Goal: Task Accomplishment & Management: Use online tool/utility

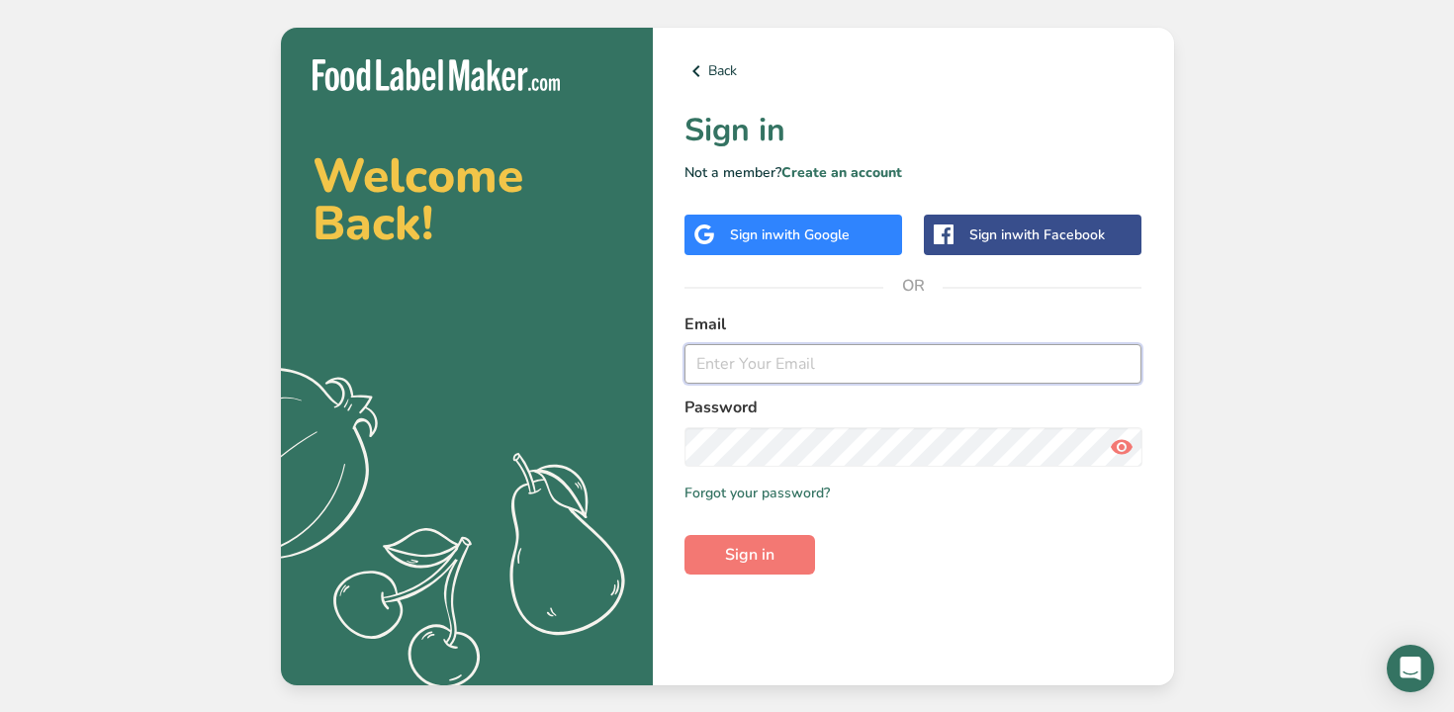
click at [772, 369] on input "email" at bounding box center [913, 364] width 458 height 40
type input "julien@lepetitparisny.com"
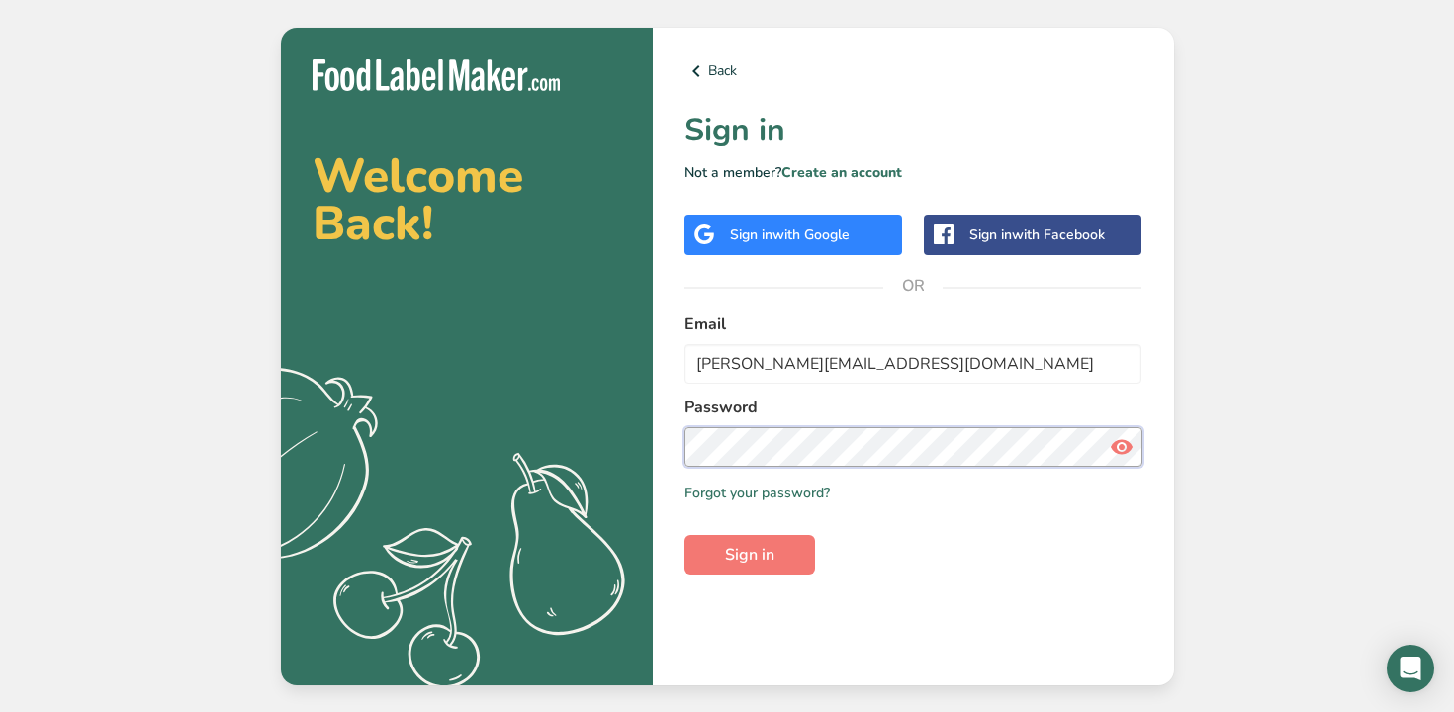
click at [684, 535] on button "Sign in" at bounding box center [749, 555] width 131 height 40
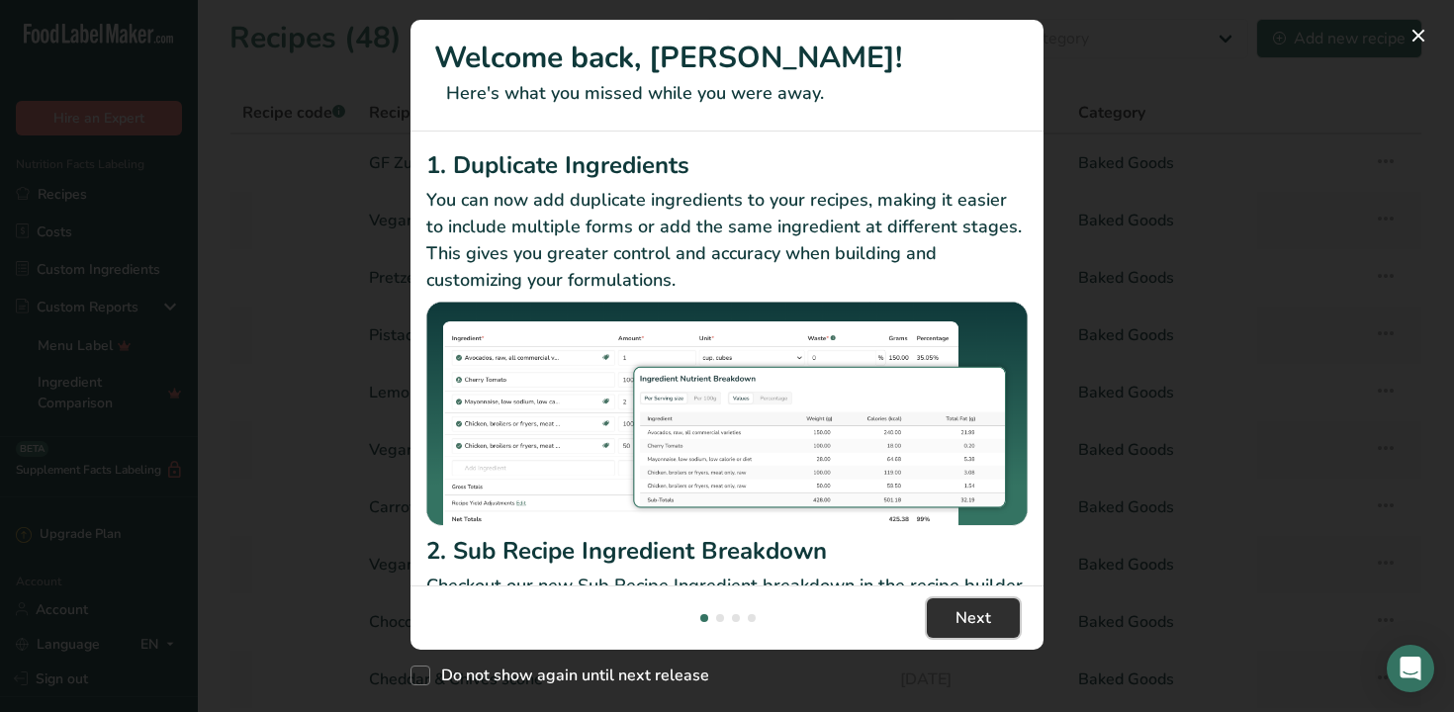
click at [996, 614] on button "Next" at bounding box center [973, 618] width 93 height 40
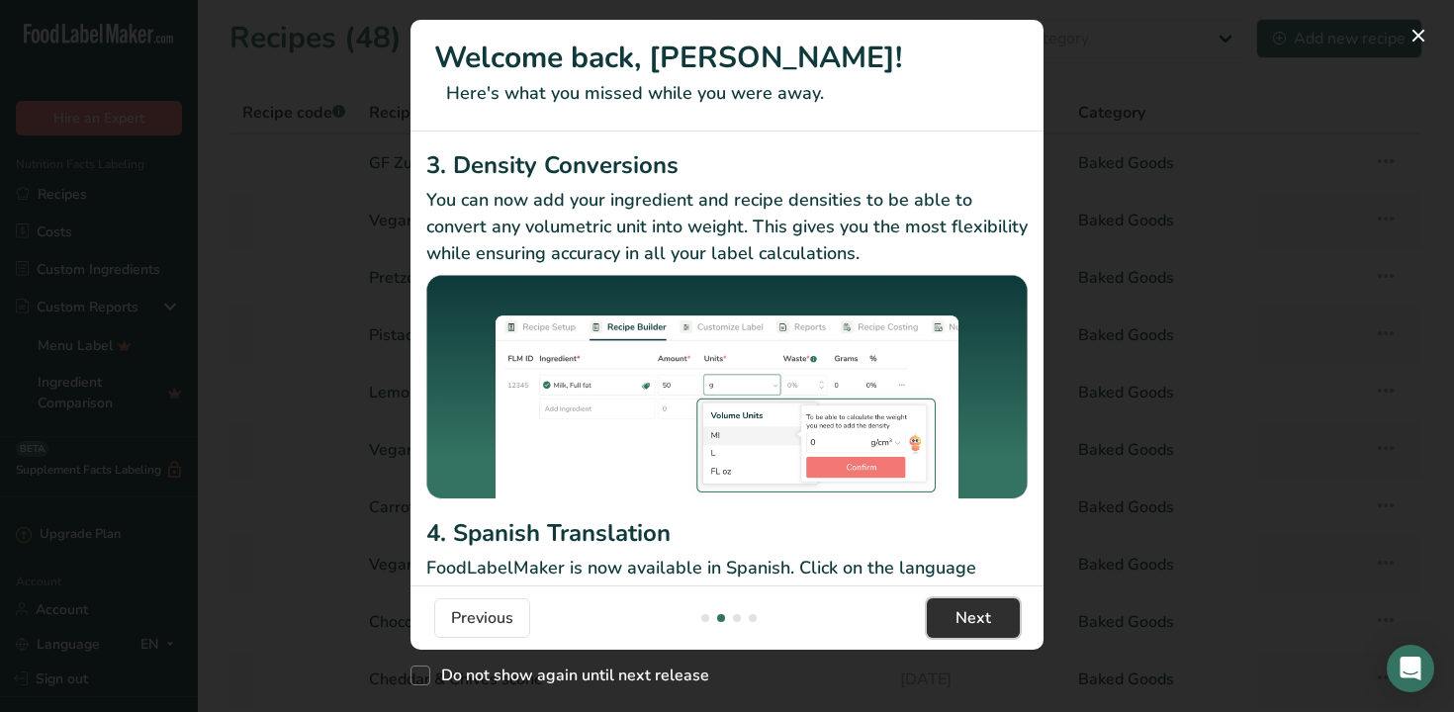
click at [996, 614] on button "Next" at bounding box center [973, 618] width 93 height 40
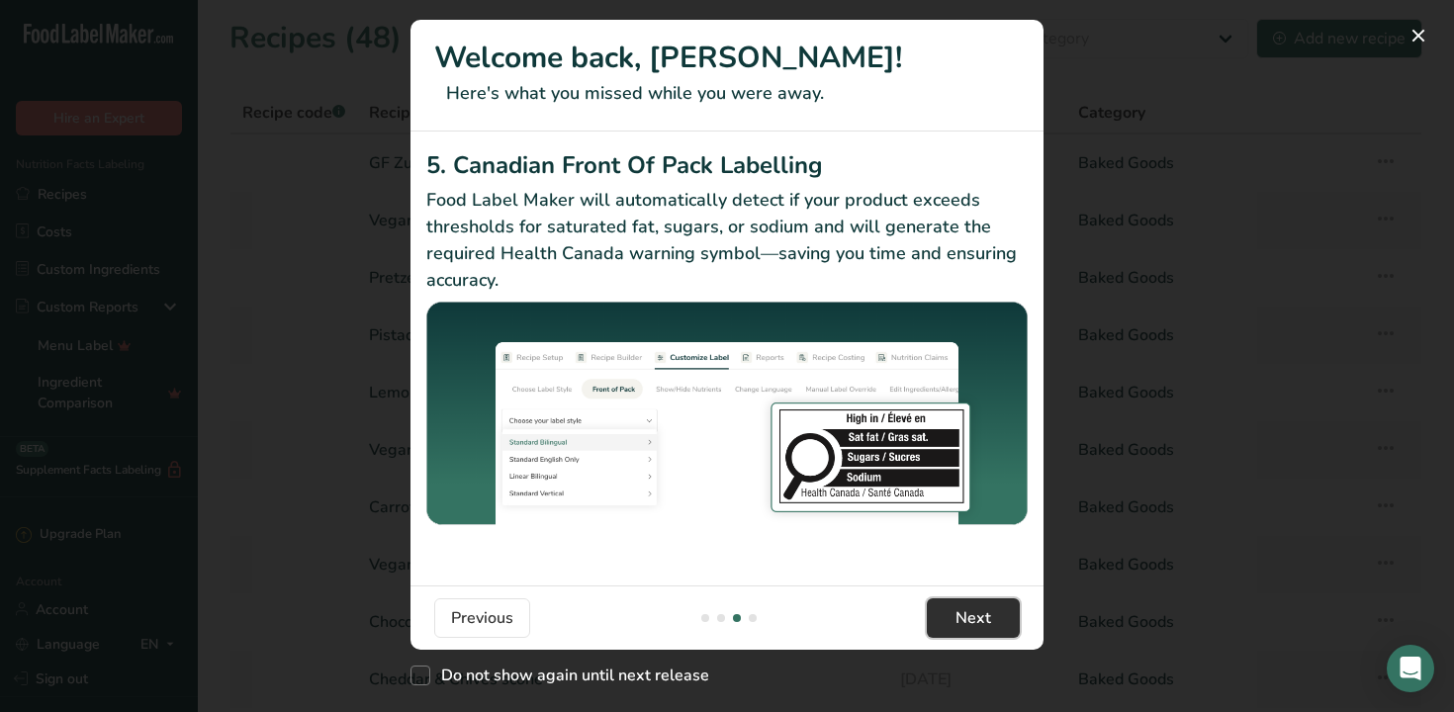
click at [996, 614] on button "Next" at bounding box center [973, 618] width 93 height 40
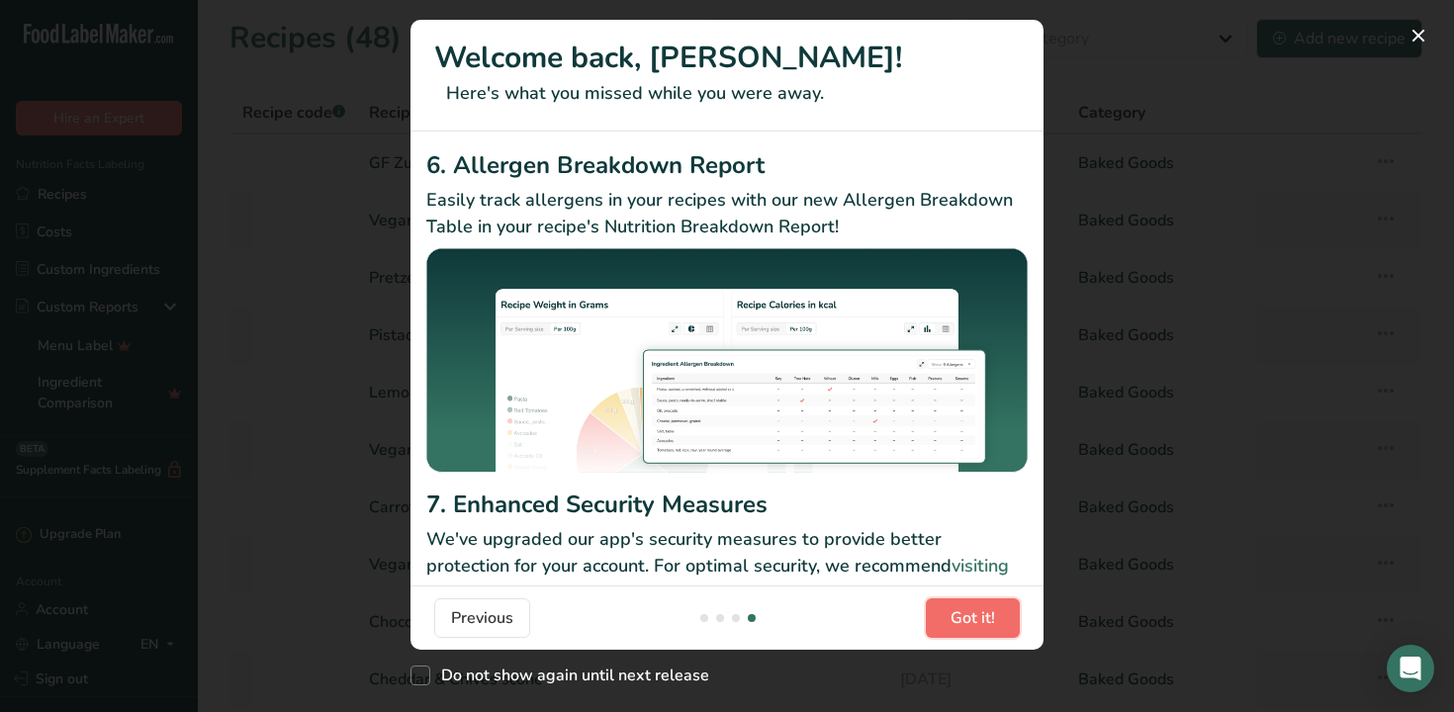
click at [996, 614] on button "Got it!" at bounding box center [973, 618] width 94 height 40
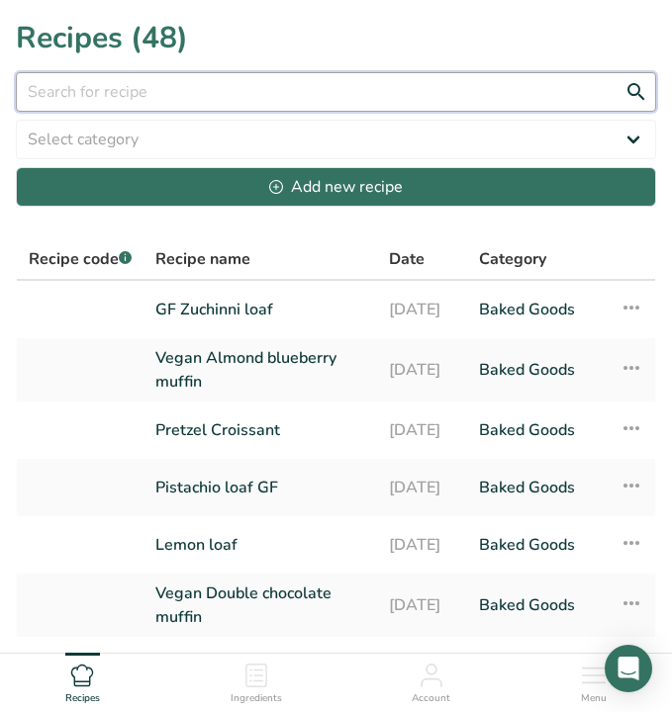
click at [112, 98] on input "text" at bounding box center [336, 92] width 640 height 40
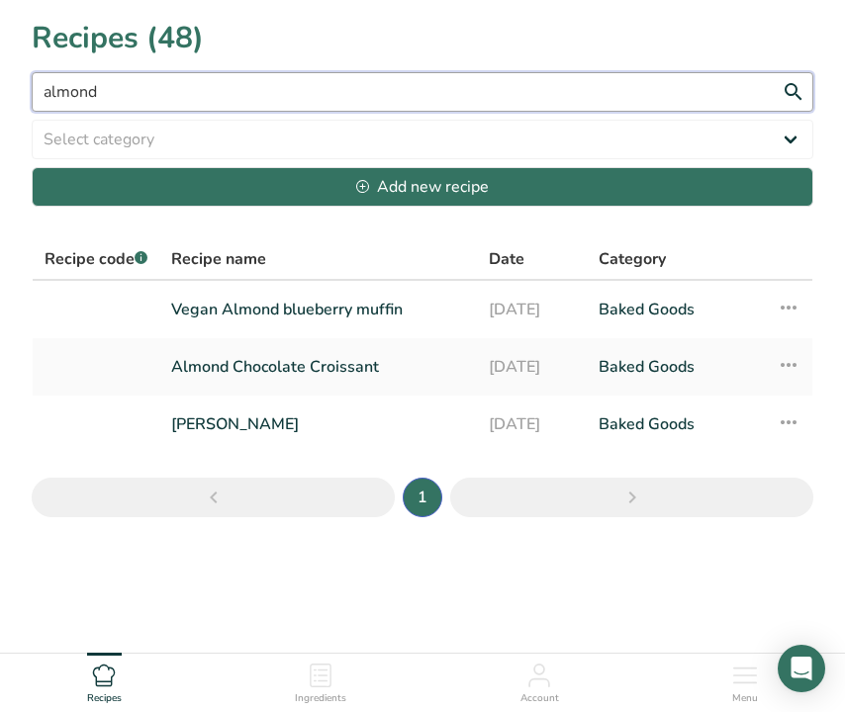
type input "almond"
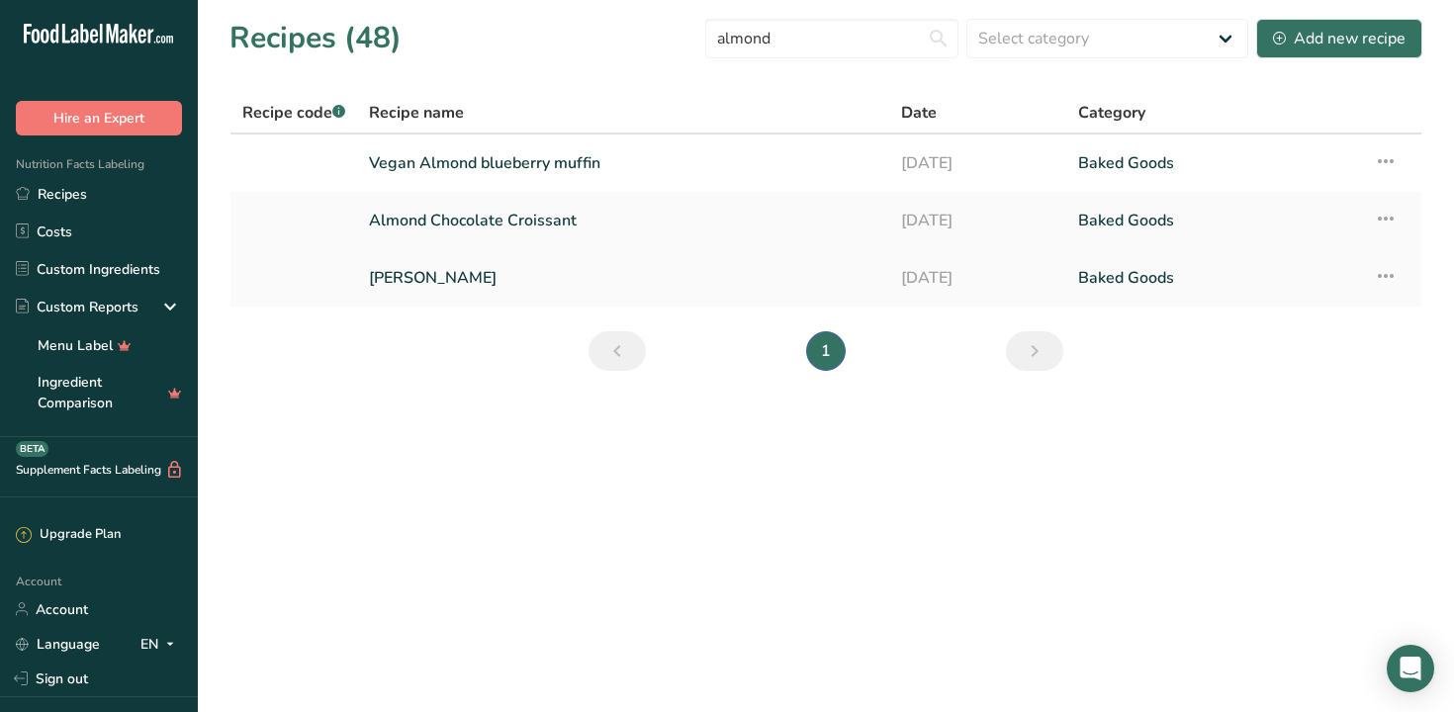
click at [434, 270] on link "[PERSON_NAME]" at bounding box center [623, 278] width 508 height 42
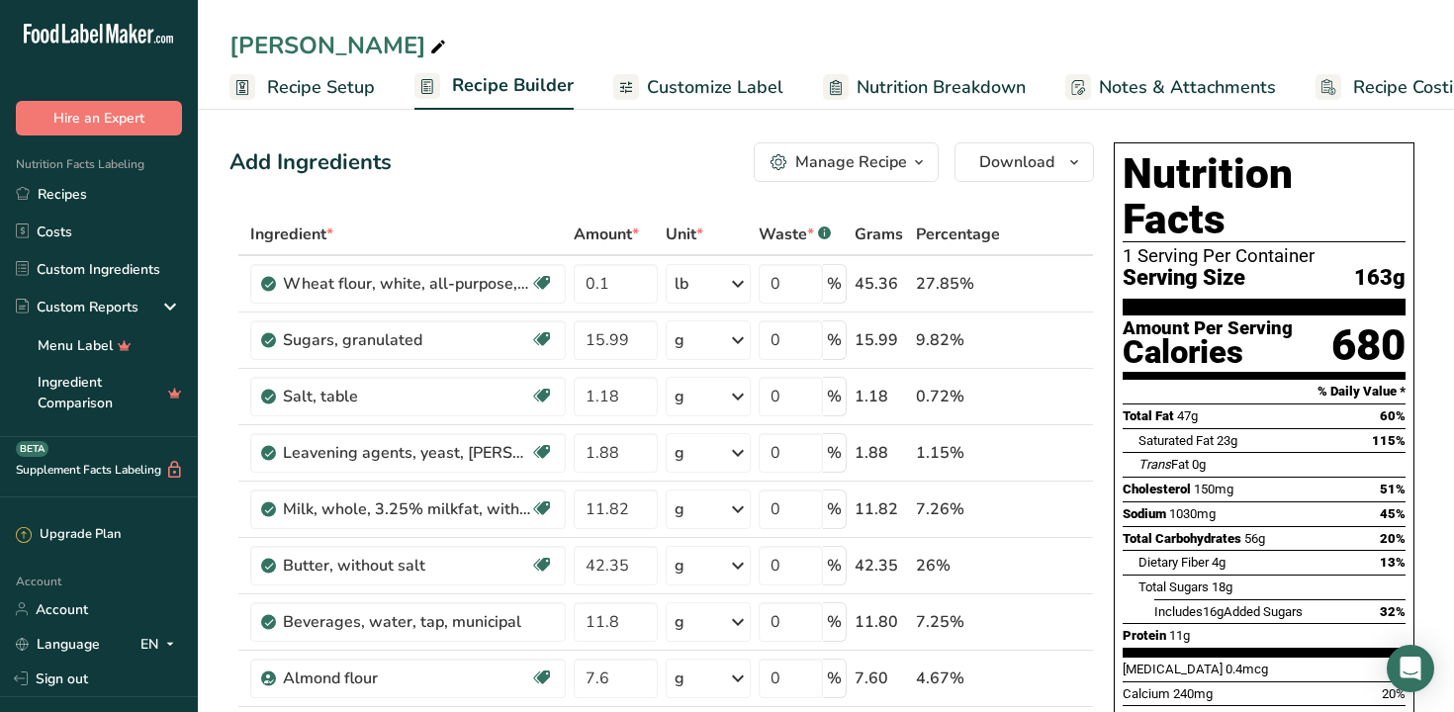
scroll to position [0, 50]
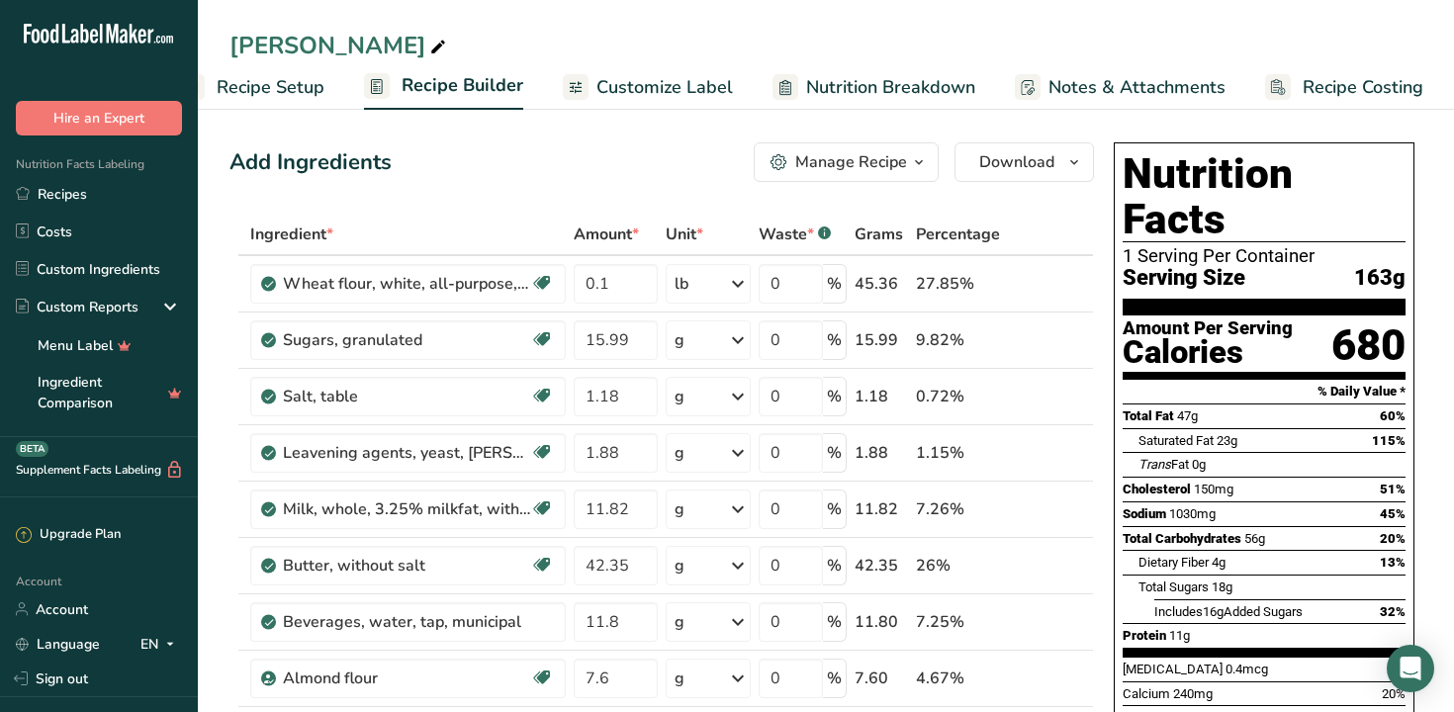
click at [614, 83] on span "Customize Label" at bounding box center [664, 87] width 136 height 27
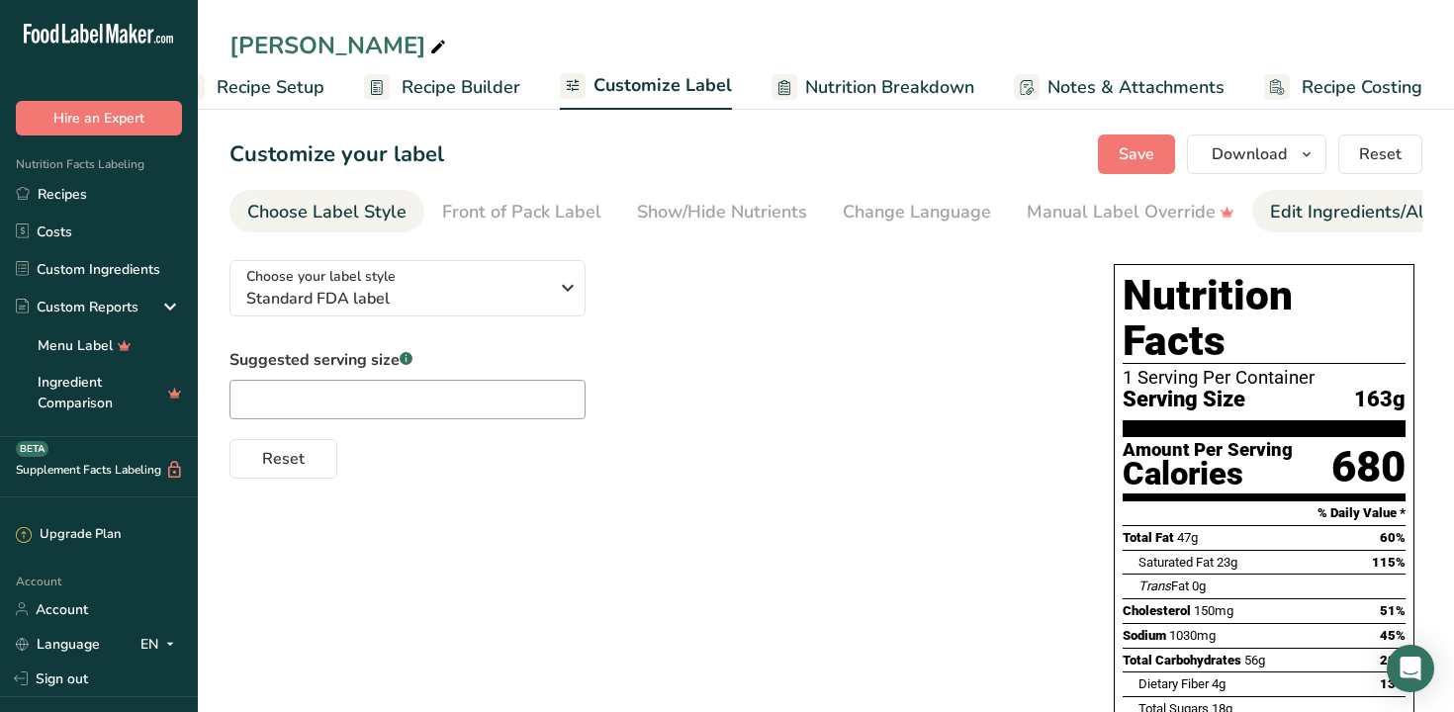
scroll to position [0, 268]
click at [1388, 211] on div "Label Extra Info" at bounding box center [1355, 212] width 132 height 27
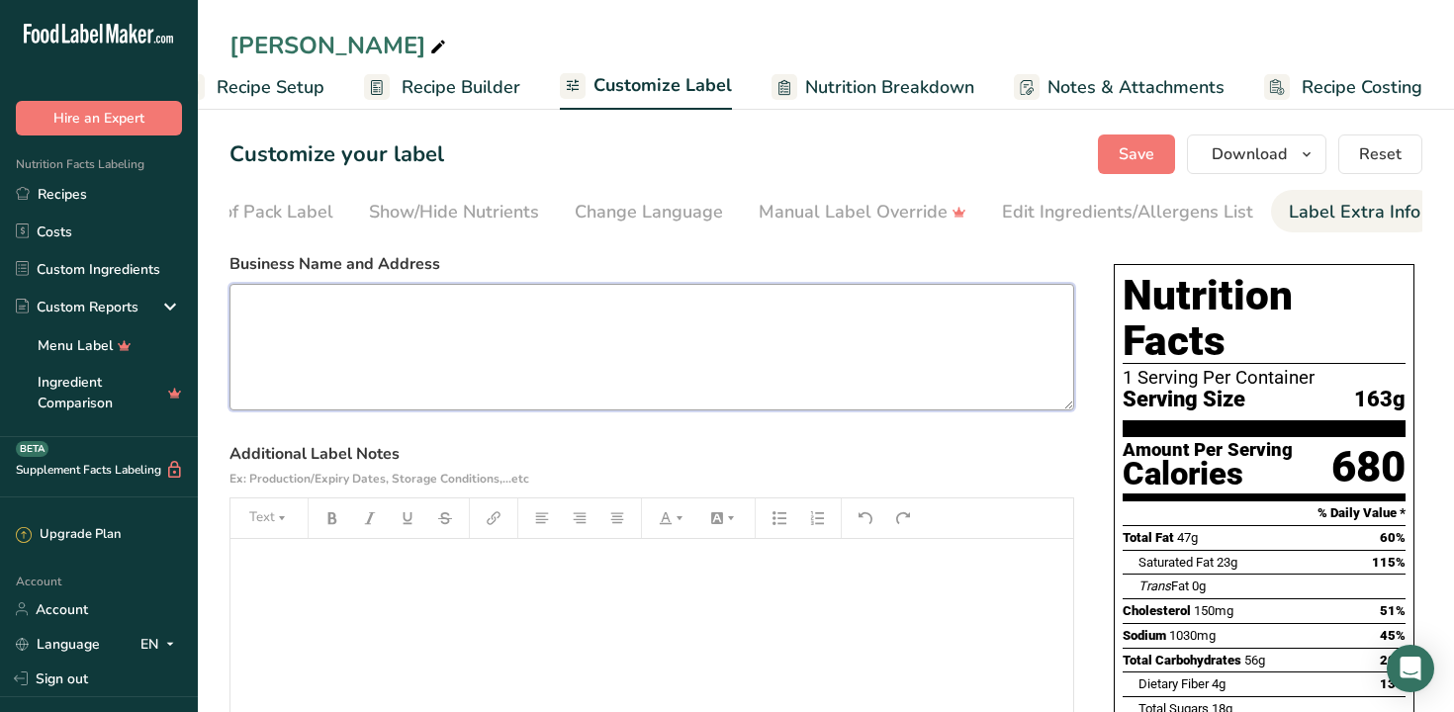
click at [665, 368] on textarea at bounding box center [651, 347] width 845 height 127
click at [243, 314] on textarea "Le Petit Paris" at bounding box center [651, 347] width 845 height 127
click at [251, 313] on textarea "Le Petit Paris" at bounding box center [651, 347] width 845 height 127
click at [336, 316] on textarea "JK Patisserie Bakery Le Petit Paris" at bounding box center [651, 347] width 845 height 127
click at [414, 312] on textarea "JK Patisserie & Bakery Le Petit Paris" at bounding box center [651, 347] width 845 height 127
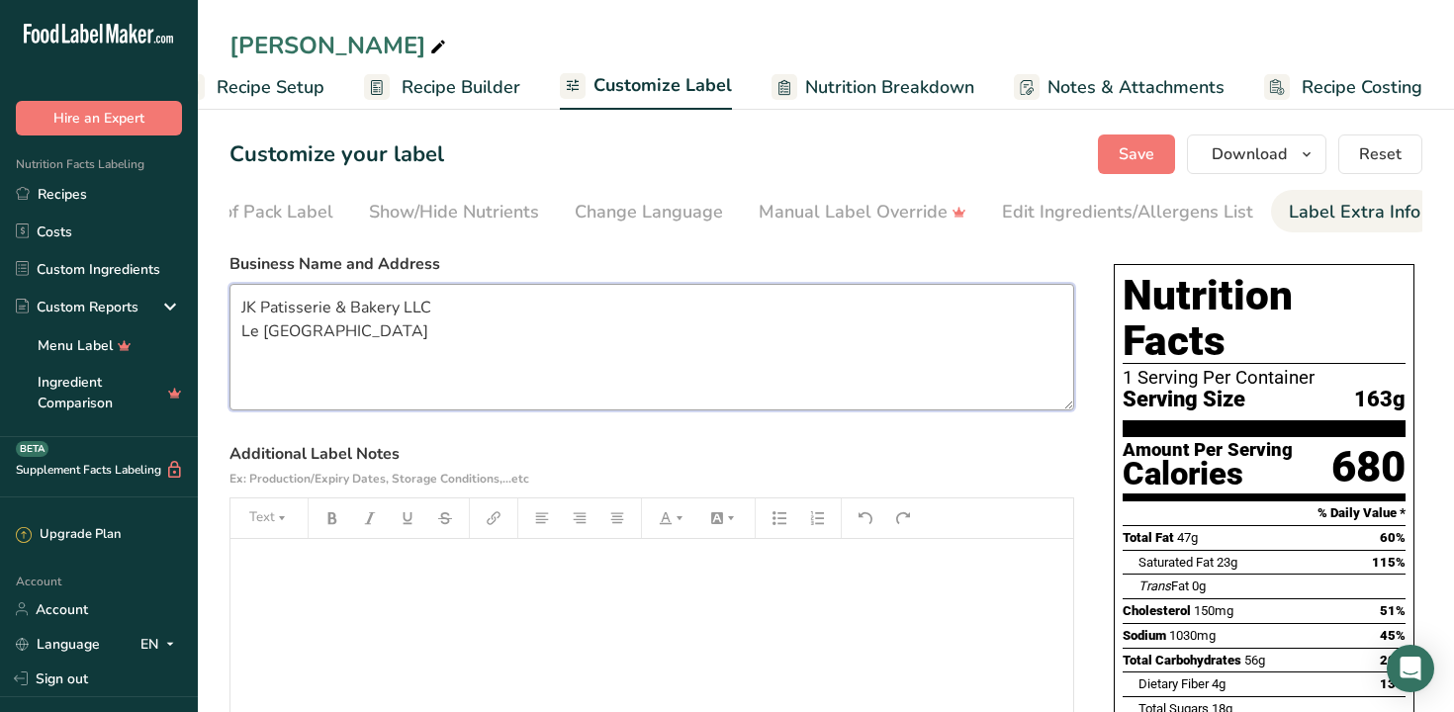
click at [241, 336] on textarea "JK Patisserie & Bakery LLC Le Petit Paris" at bounding box center [651, 347] width 845 height 127
click at [409, 346] on textarea "JK Patisserie & Bakery LLC DBA Le Petit Paris" at bounding box center [651, 347] width 845 height 127
type textarea "JK Patisserie & Bakery LLC DBA [GEOGRAPHIC_DATA] [STREET_ADDRESS]"
click at [407, 579] on p "﻿" at bounding box center [651, 567] width 823 height 24
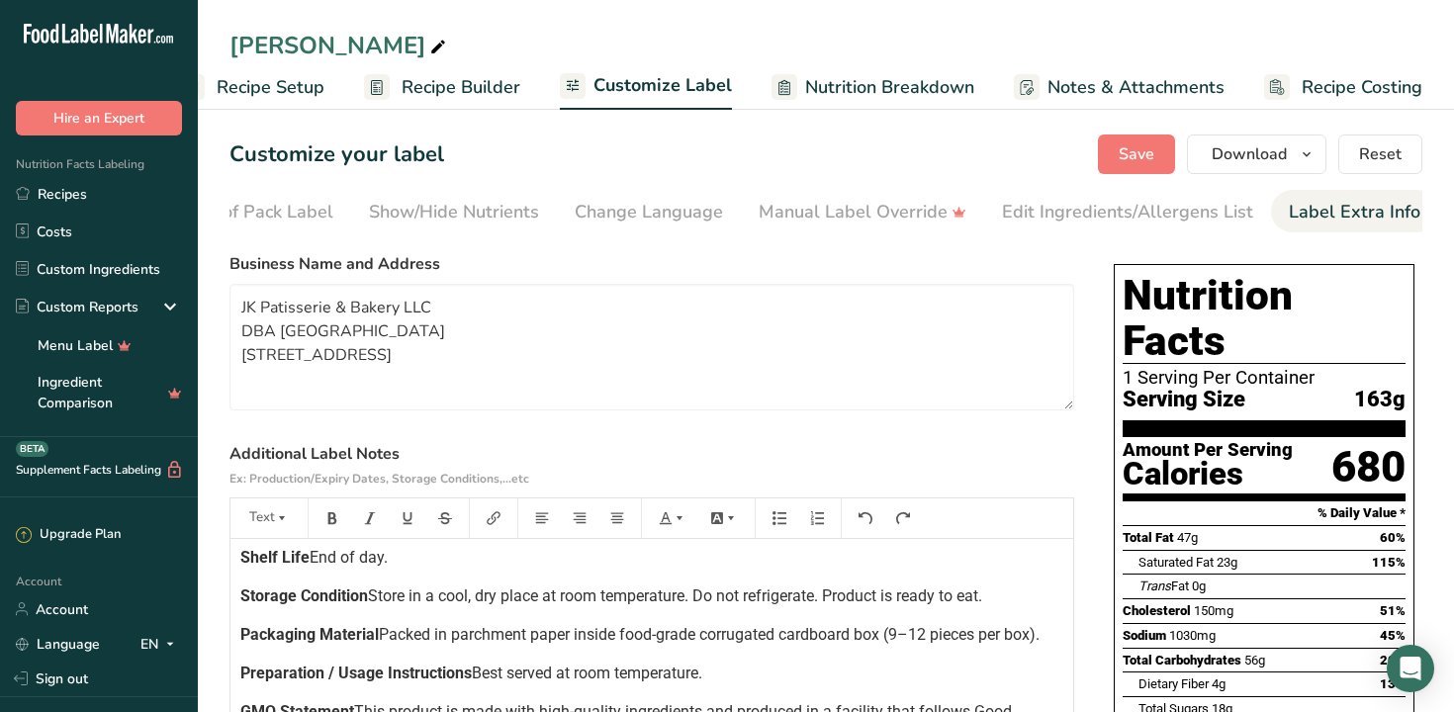
scroll to position [596, 0]
click at [961, 356] on textarea "JK Patisserie & Bakery LLC DBA [GEOGRAPHIC_DATA] [STREET_ADDRESS]" at bounding box center [651, 347] width 845 height 127
click at [1100, 359] on div "Choose your label style Standard FDA label USA (FDA) Standard FDA label Tabular…" at bounding box center [825, 690] width 1193 height 892
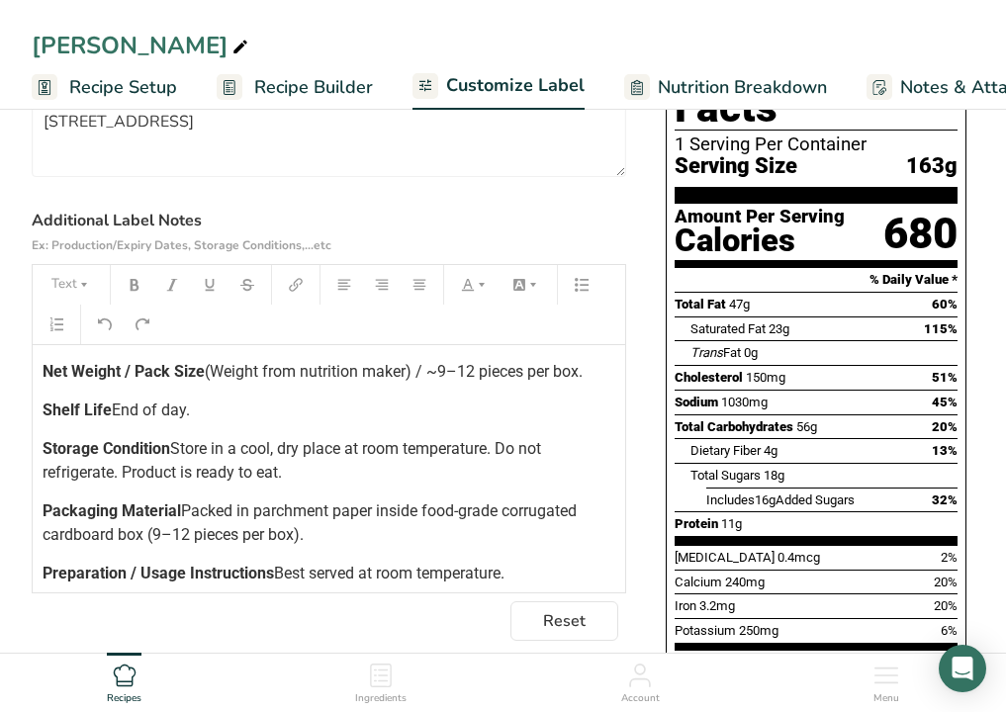
scroll to position [210, 0]
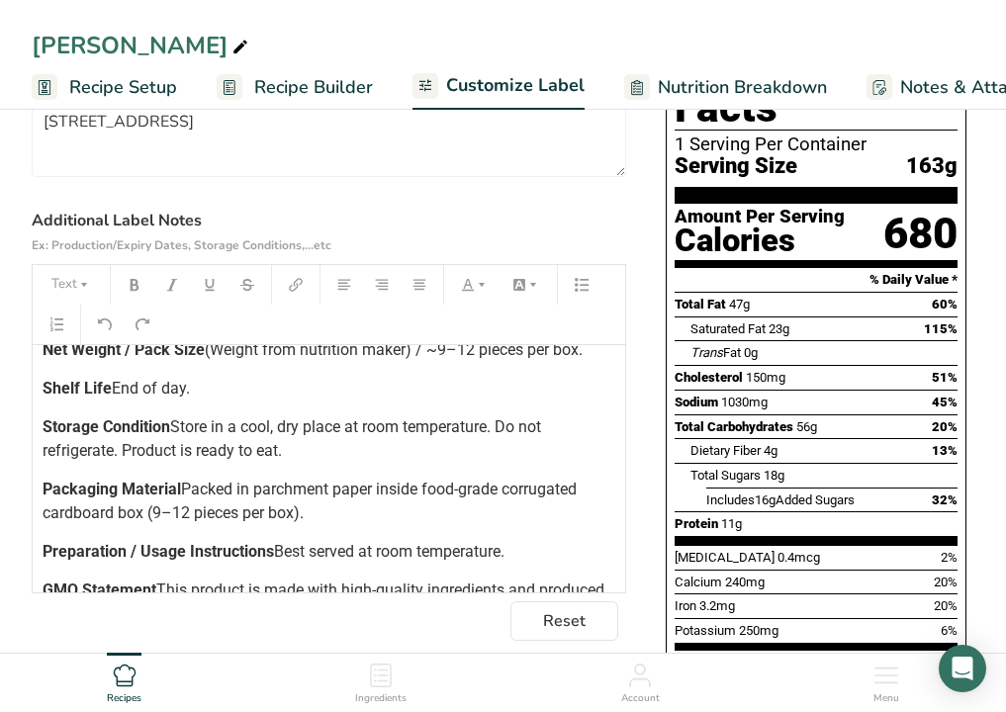
click at [217, 474] on div "Product Description A flaky, buttery croissant filled with almond cream, topped…" at bounding box center [329, 405] width 592 height 538
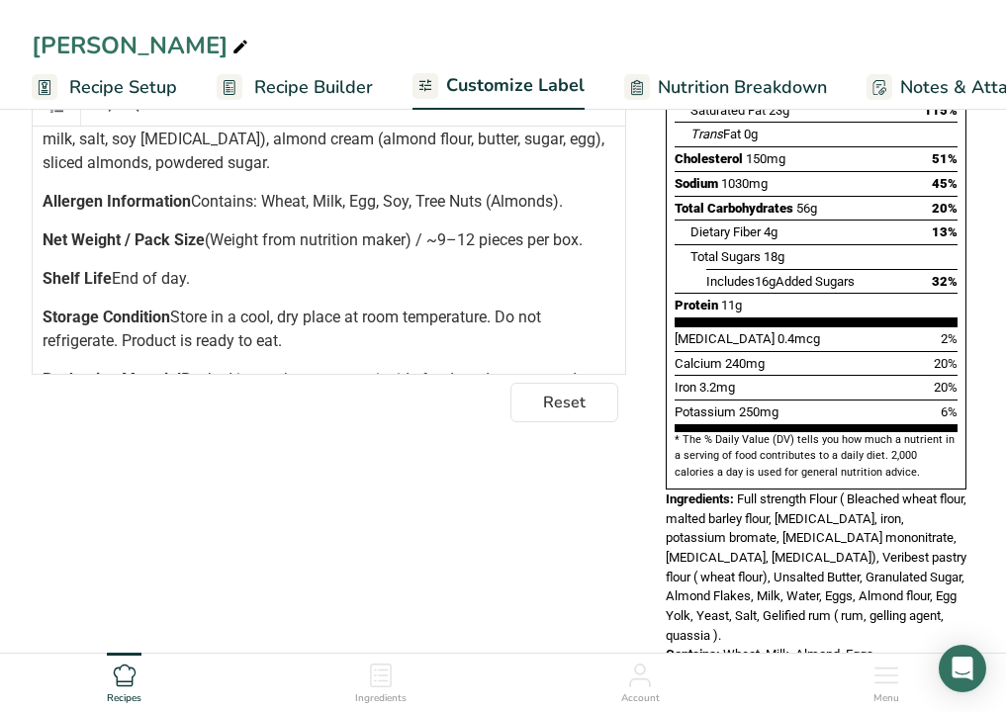
scroll to position [0, 0]
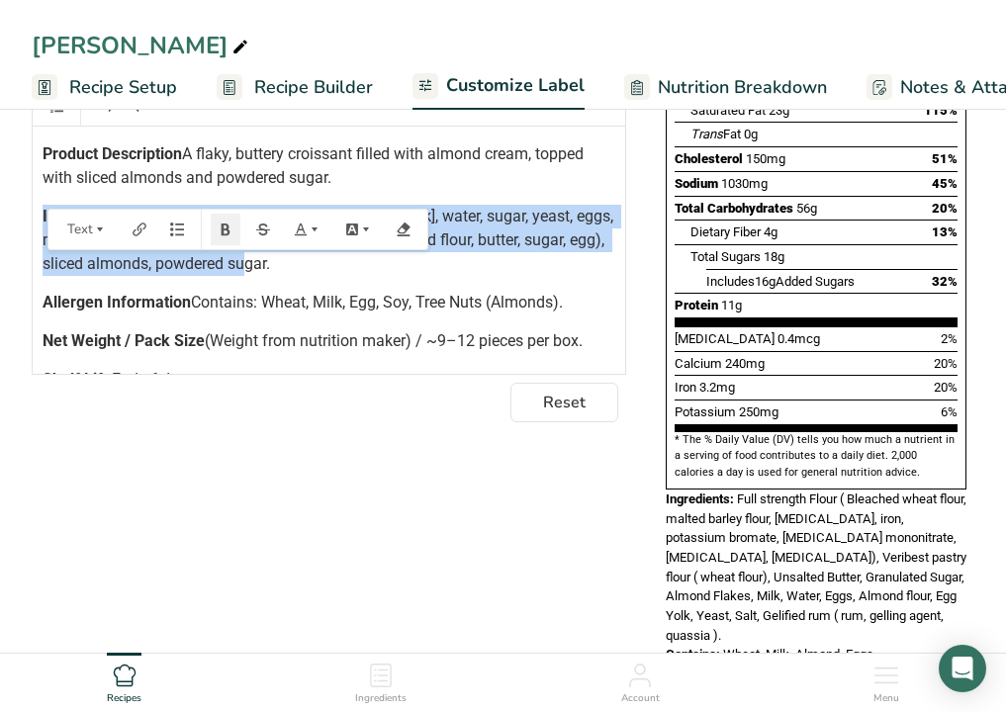
drag, startPoint x: 172, startPoint y: 364, endPoint x: 22, endPoint y: 250, distance: 188.5
click at [21, 250] on section "Customize your label Save Download Choose what to show on your downloaded label…" at bounding box center [503, 183] width 1006 height 1065
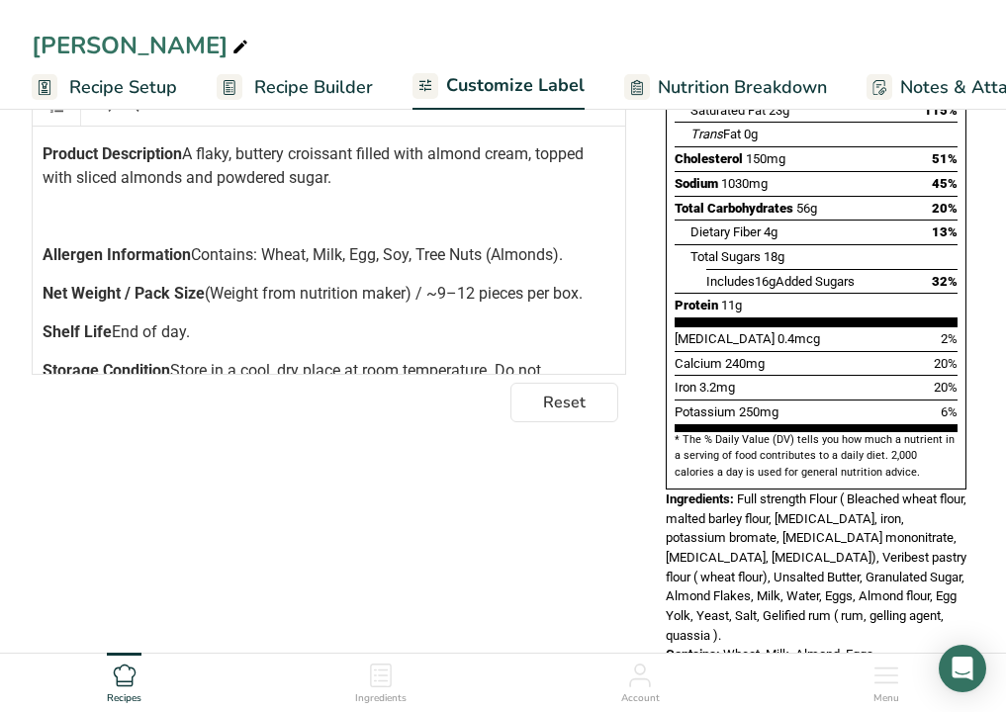
click at [741, 647] on span "Wheat, Milk, Almond, Eggs" at bounding box center [798, 654] width 150 height 15
click at [784, 647] on span "Wheat, Milk, Almond, Eggs" at bounding box center [798, 654] width 150 height 15
drag, startPoint x: 442, startPoint y: 358, endPoint x: 0, endPoint y: 299, distance: 446.1
click at [0, 299] on section "Customize your label Save Download Choose what to show on your downloaded label…" at bounding box center [503, 183] width 1006 height 1065
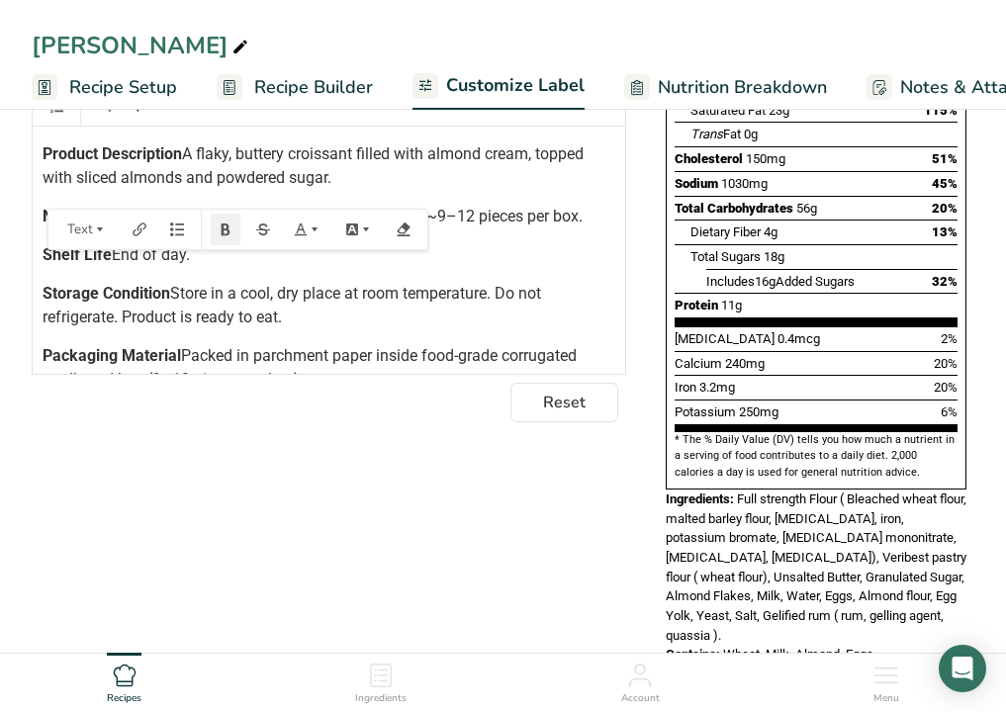
drag, startPoint x: 426, startPoint y: 322, endPoint x: 31, endPoint y: 276, distance: 398.4
click at [30, 276] on section "Customize your label Save Download Choose what to show on your downloaded label…" at bounding box center [503, 183] width 1006 height 1065
click at [112, 264] on span "End of day." at bounding box center [151, 254] width 78 height 19
click at [45, 187] on span "A flaky, buttery croissant filled with almond cream, topped with sliced almonds…" at bounding box center [315, 165] width 545 height 43
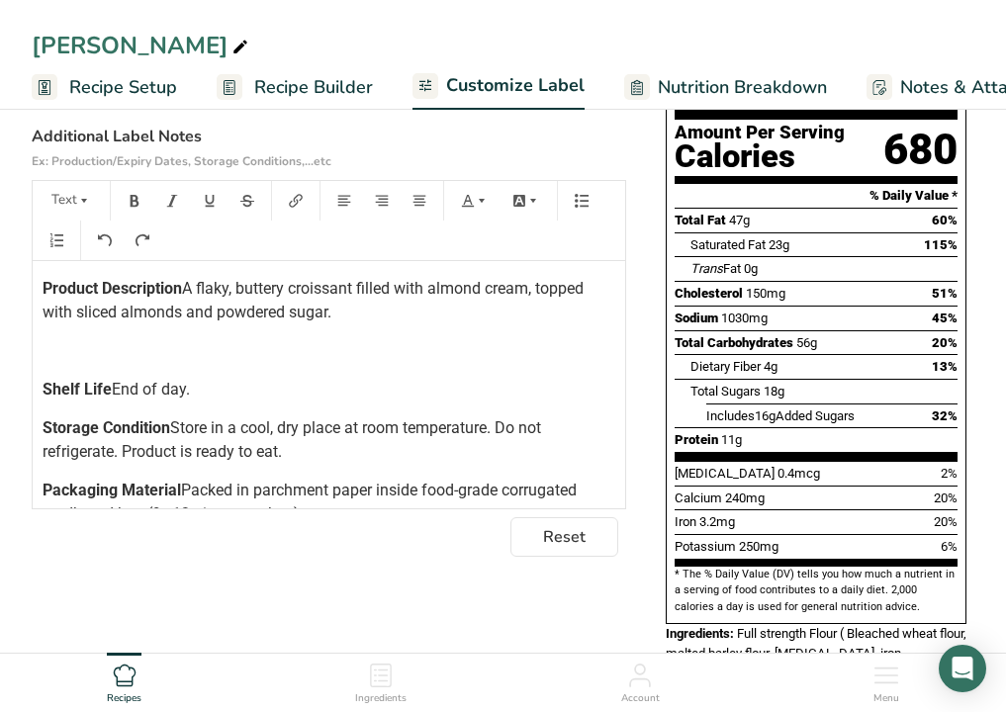
scroll to position [313, 0]
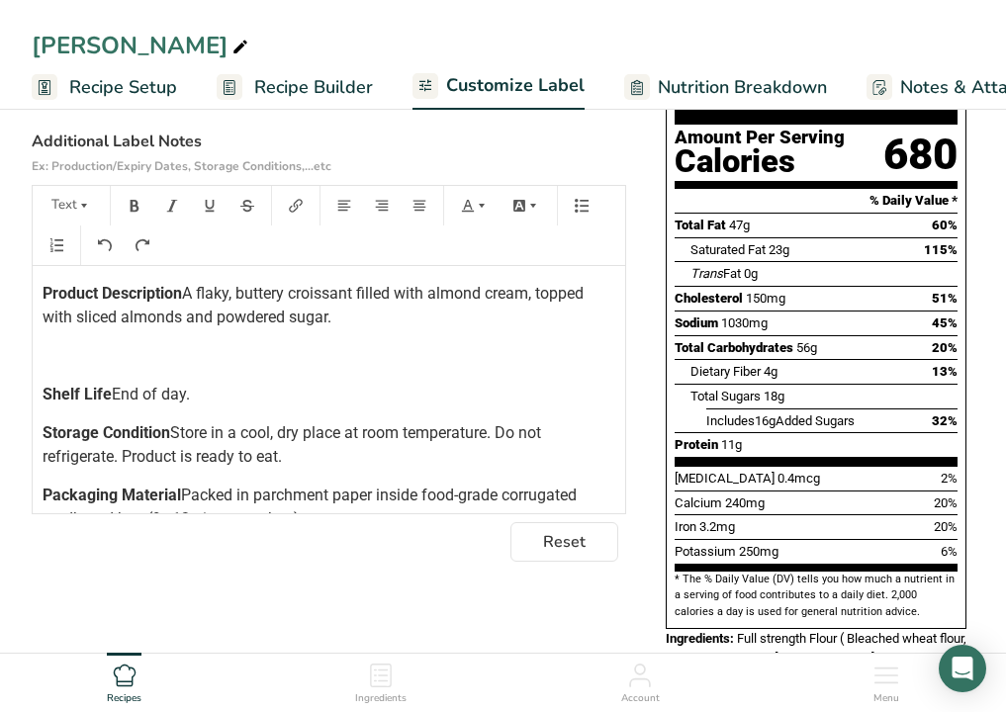
click at [40, 425] on div "Product Description A flaky, buttery croissant filled with almond cream, topped…" at bounding box center [329, 472] width 592 height 413
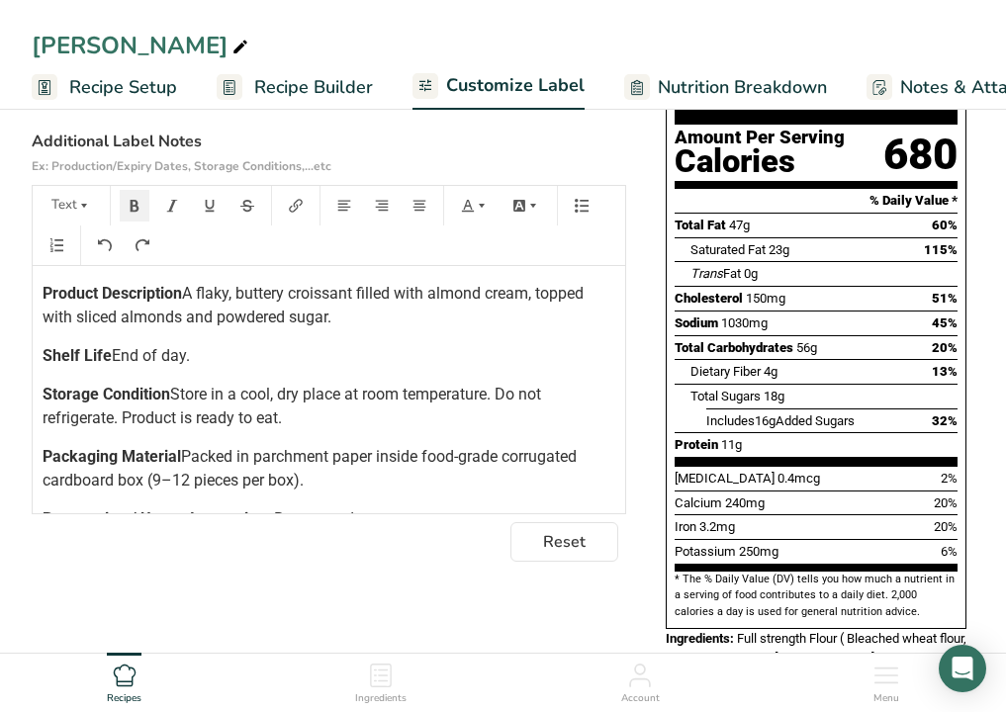
click at [42, 496] on div "Product Description A flaky, buttery croissant filled with almond cream, topped…" at bounding box center [329, 453] width 592 height 375
click at [247, 430] on p "Storage Condition Store in a cool, dry place at room temperature. Do not refrig…" at bounding box center [329, 406] width 573 height 47
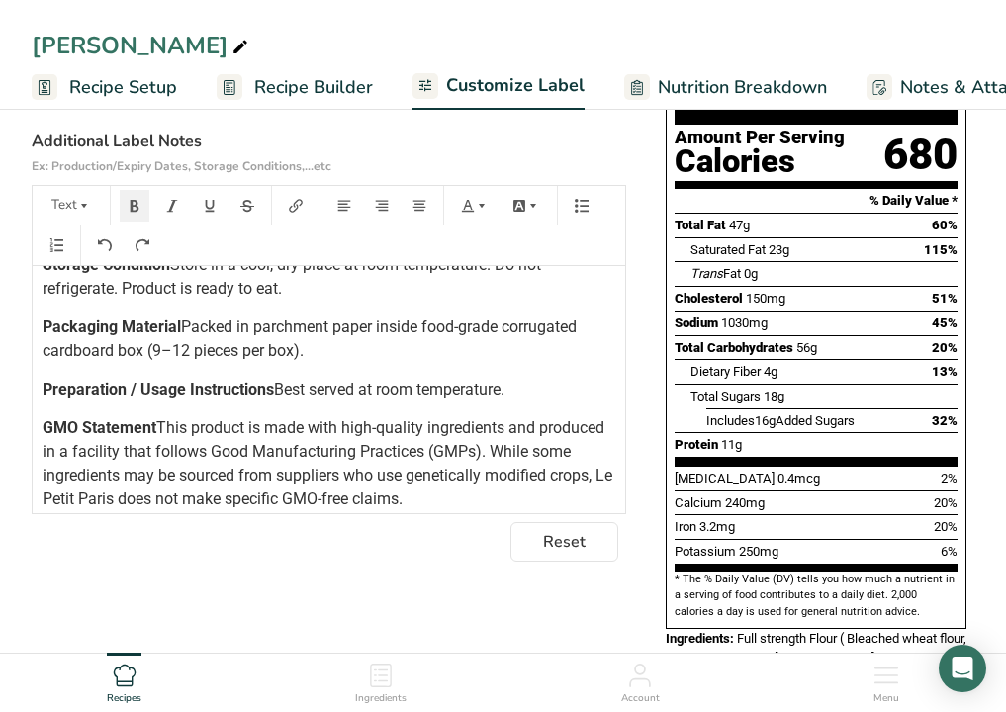
scroll to position [131, 0]
click at [43, 359] on span "Packed in parchment paper inside food-grade corrugated cardboard box (9–12 piec…" at bounding box center [312, 338] width 538 height 43
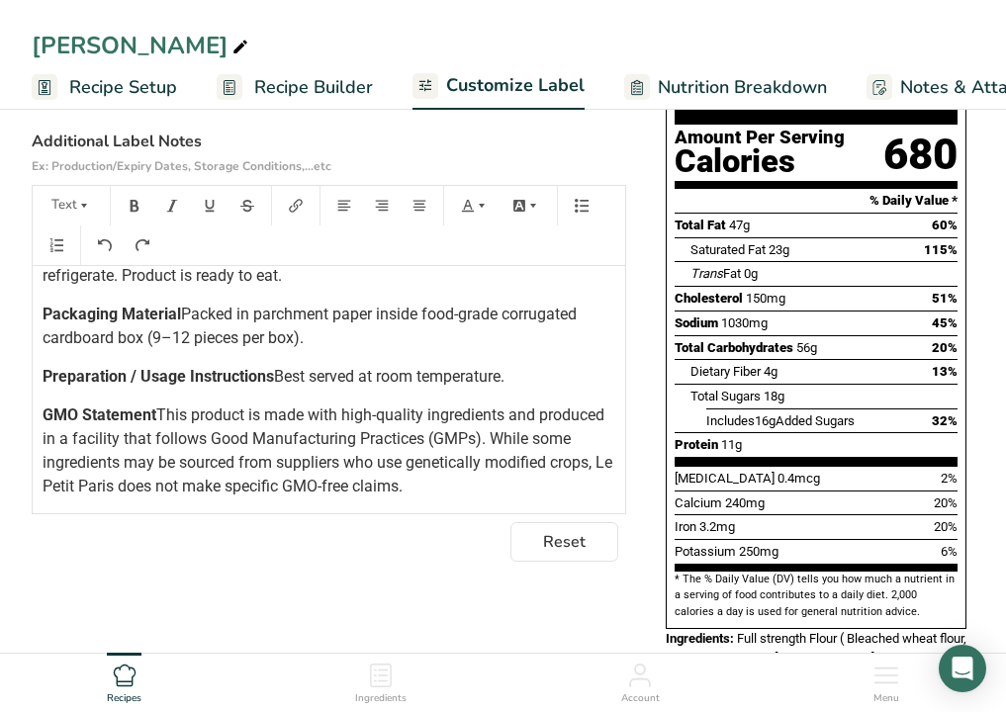
click at [274, 383] on span "Best served at room temperature." at bounding box center [389, 376] width 230 height 19
click at [43, 447] on span "This product is made with high-quality ingredients and produced in a facility t…" at bounding box center [330, 451] width 574 height 90
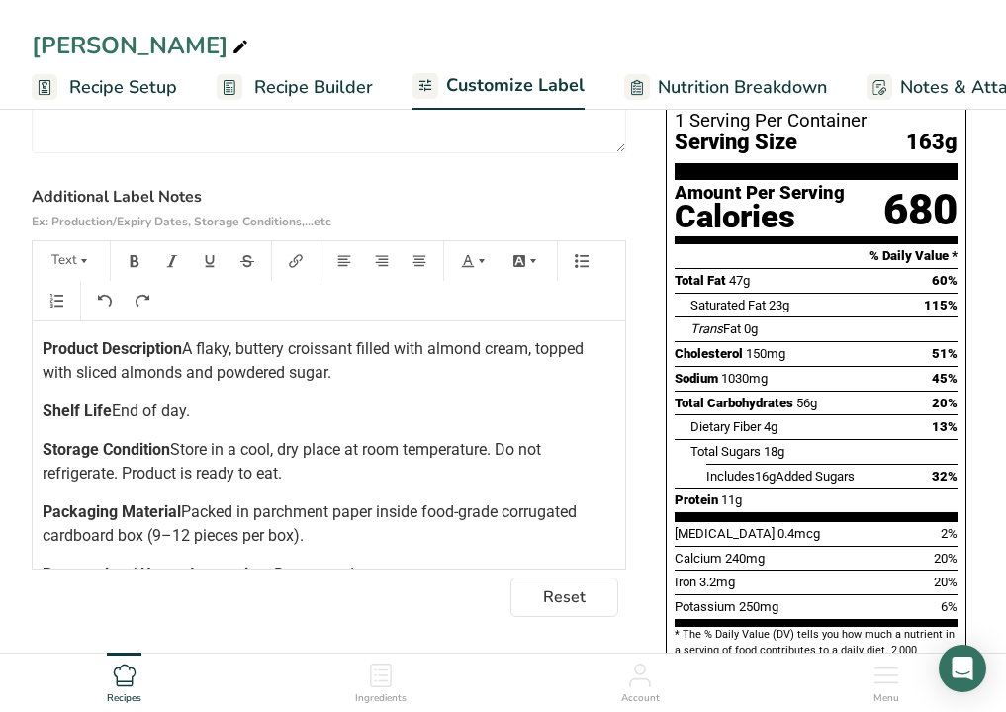
scroll to position [0, 0]
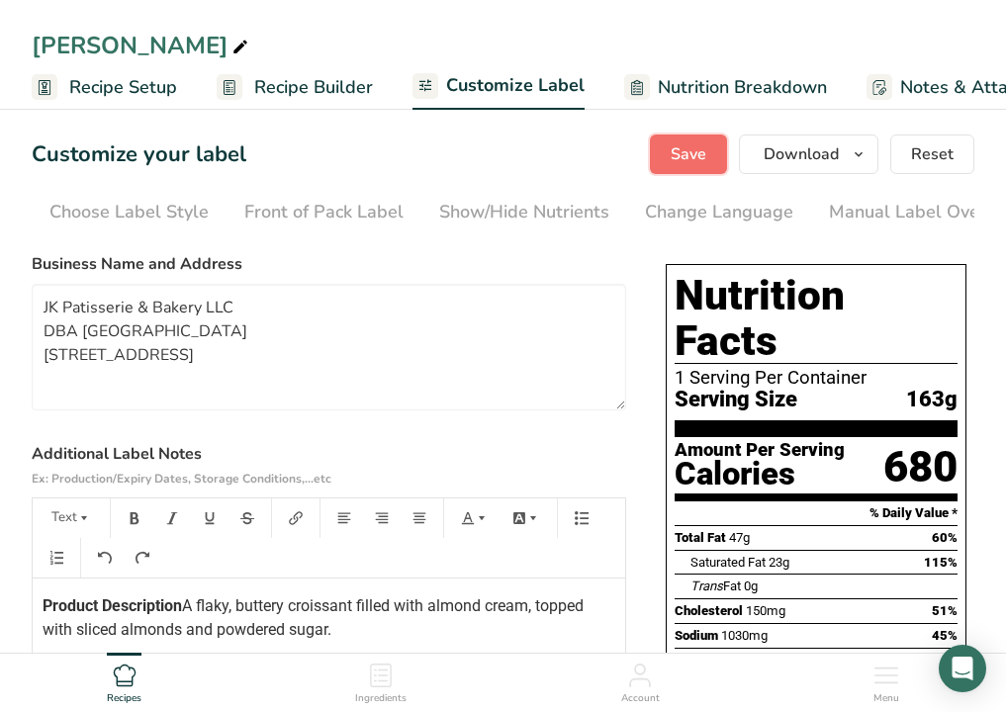
click at [674, 148] on span "Save" at bounding box center [689, 154] width 36 height 24
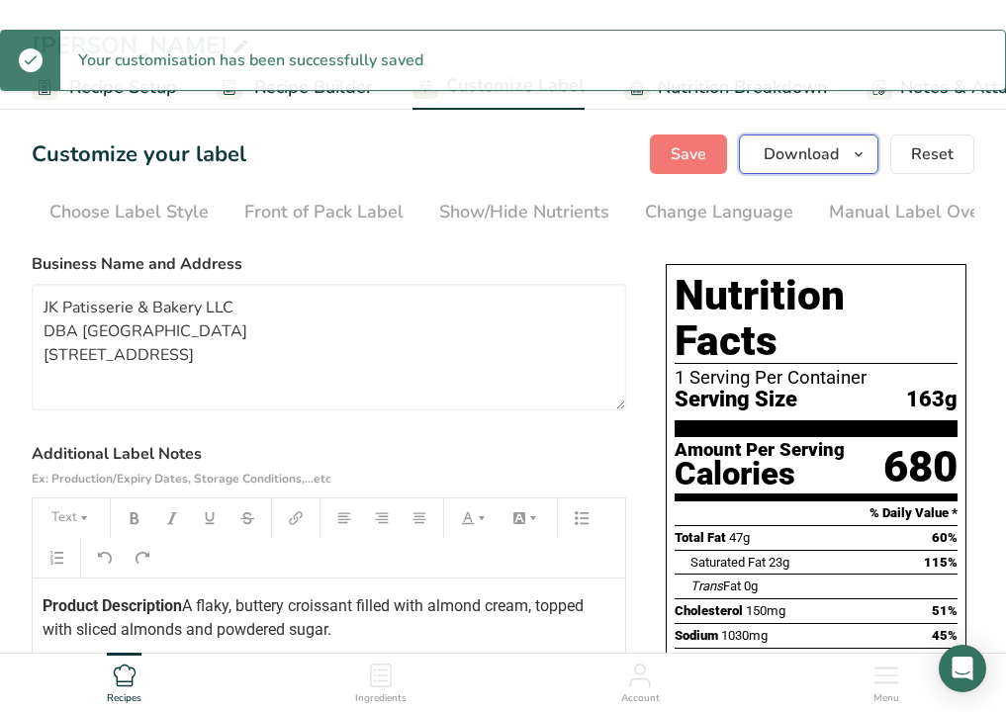
click at [845, 166] on button "Download" at bounding box center [808, 155] width 139 height 40
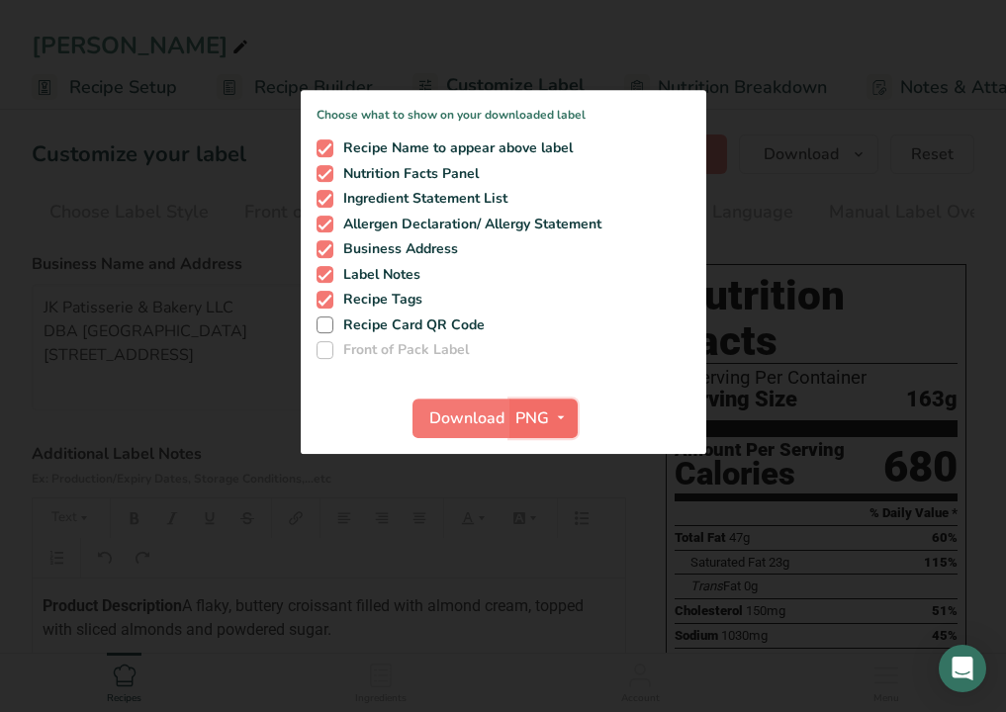
click at [558, 411] on icon "button" at bounding box center [561, 418] width 16 height 25
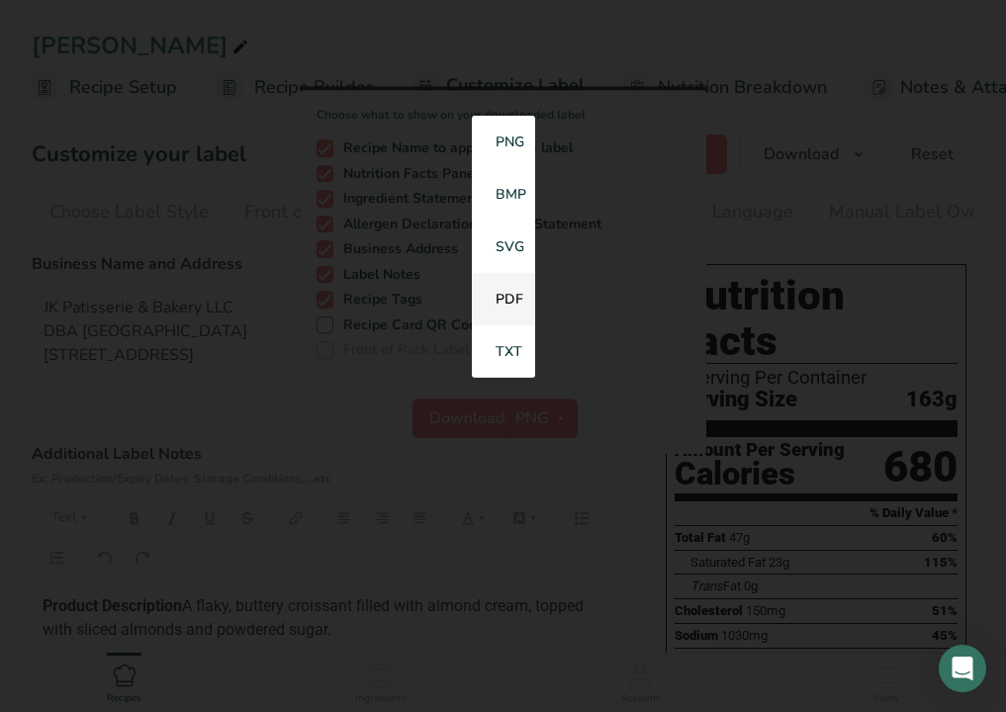
click at [500, 310] on link "PDF" at bounding box center [503, 299] width 63 height 52
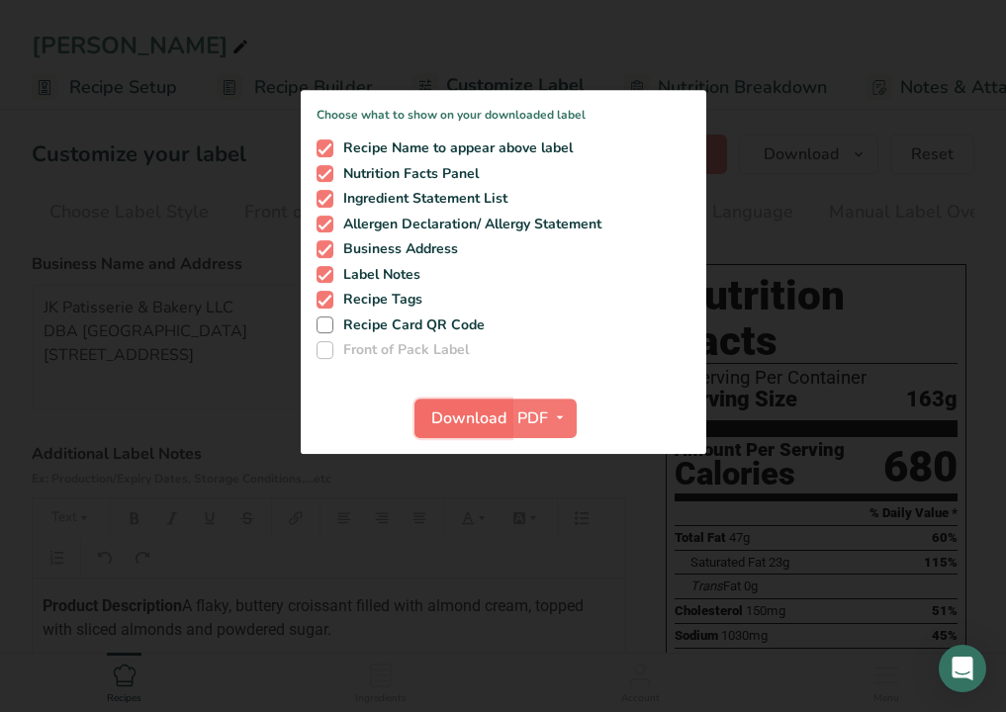
click at [469, 410] on span "Download" at bounding box center [468, 419] width 75 height 24
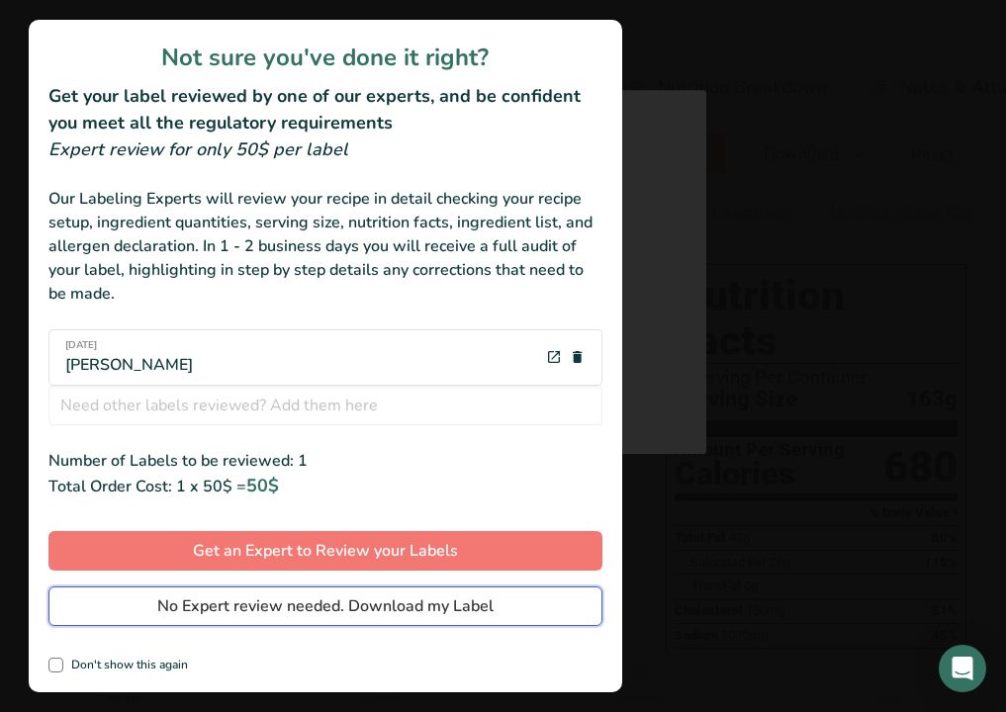
click at [317, 608] on span "No Expert review needed. Download my Label" at bounding box center [325, 606] width 336 height 24
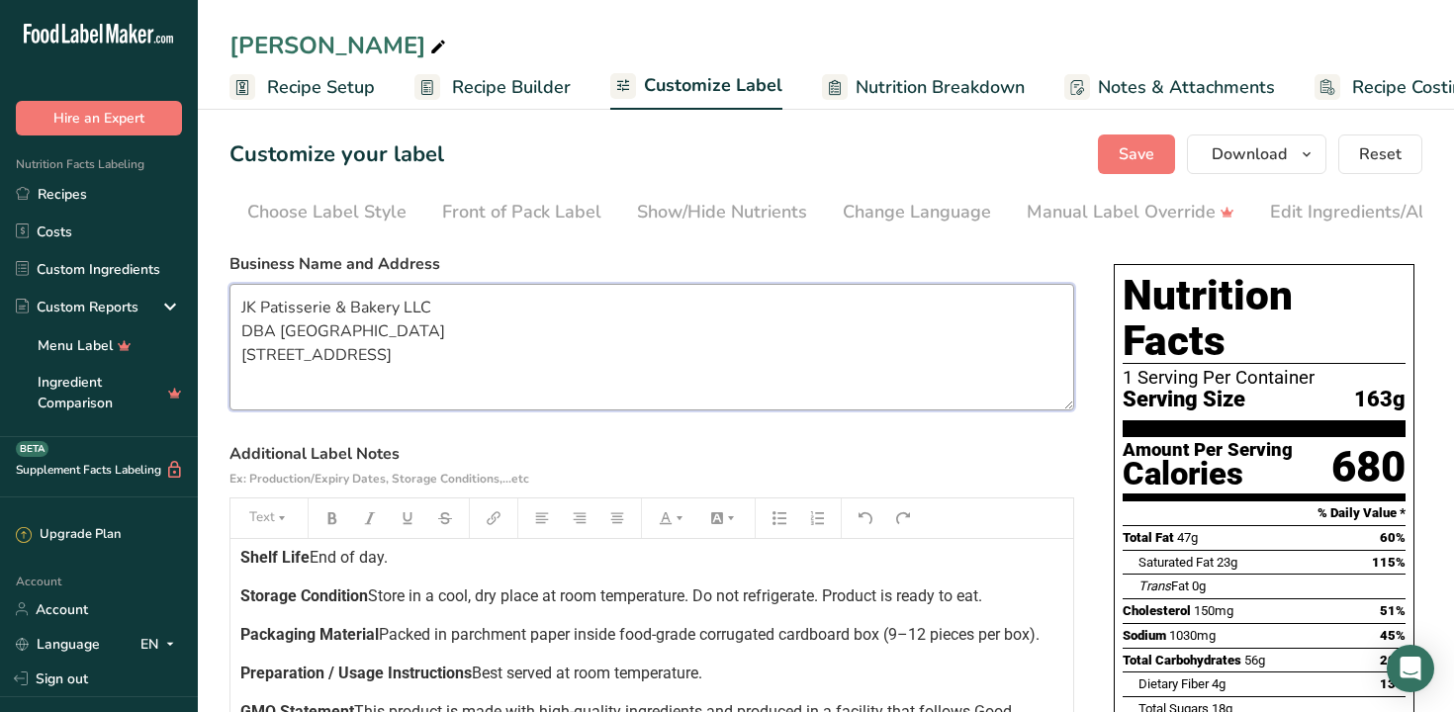
click at [675, 342] on textarea "JK Patisserie & Bakery LLC DBA [GEOGRAPHIC_DATA] [STREET_ADDRESS]" at bounding box center [651, 347] width 845 height 127
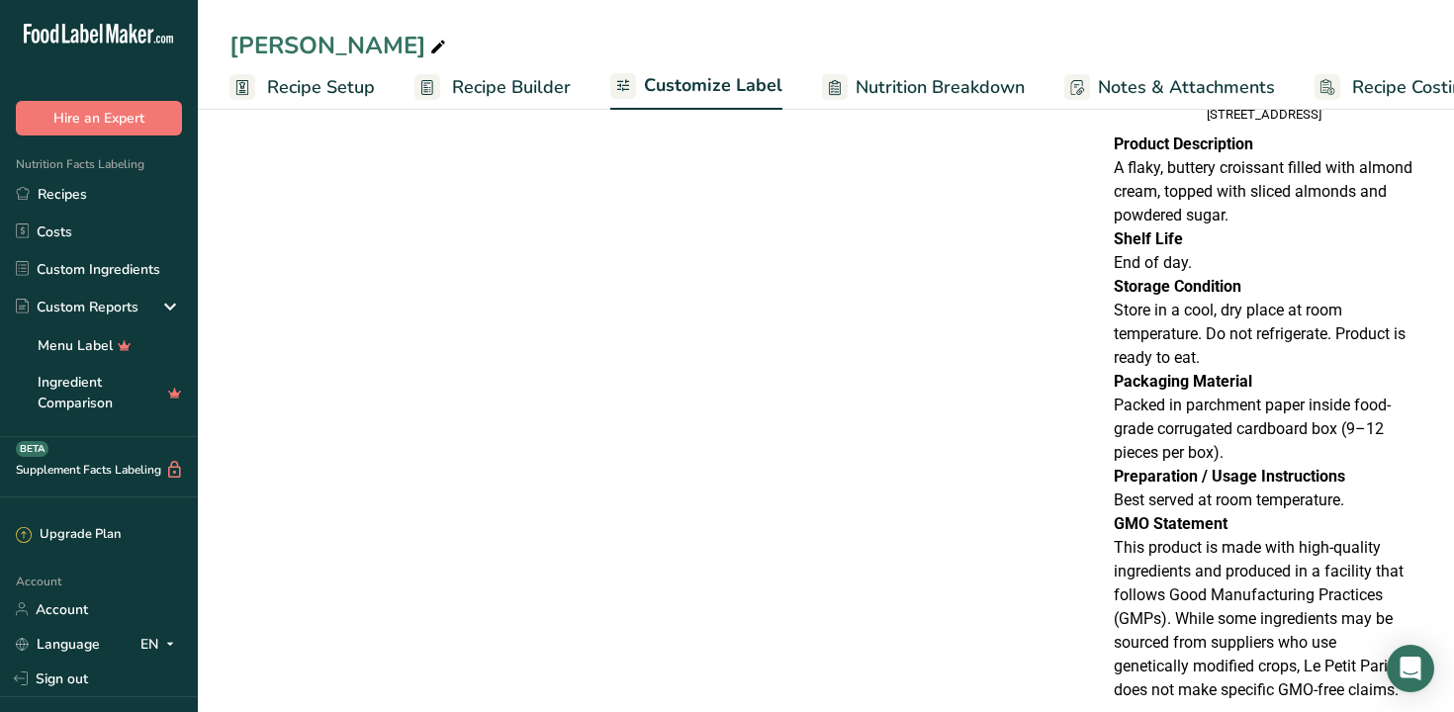
drag, startPoint x: 241, startPoint y: 415, endPoint x: 699, endPoint y: 285, distance: 476.2
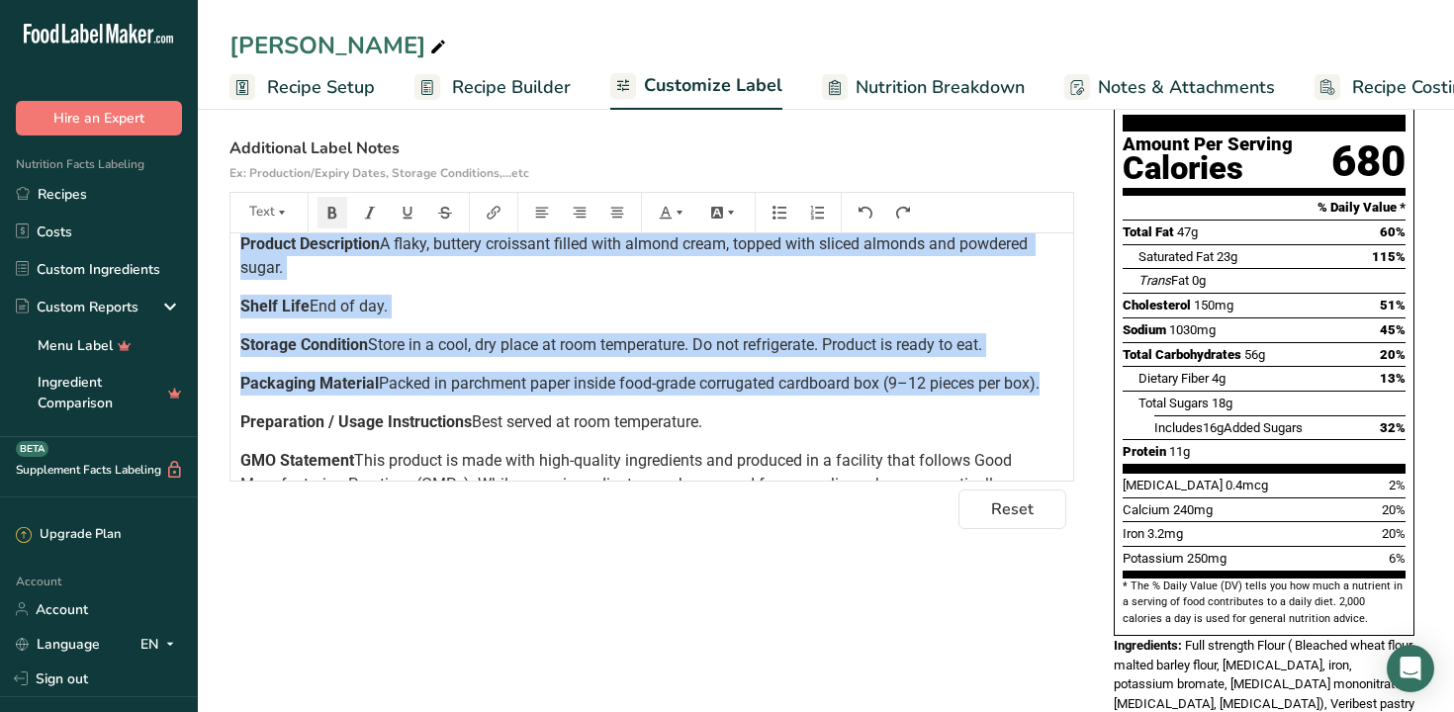
scroll to position [3, 0]
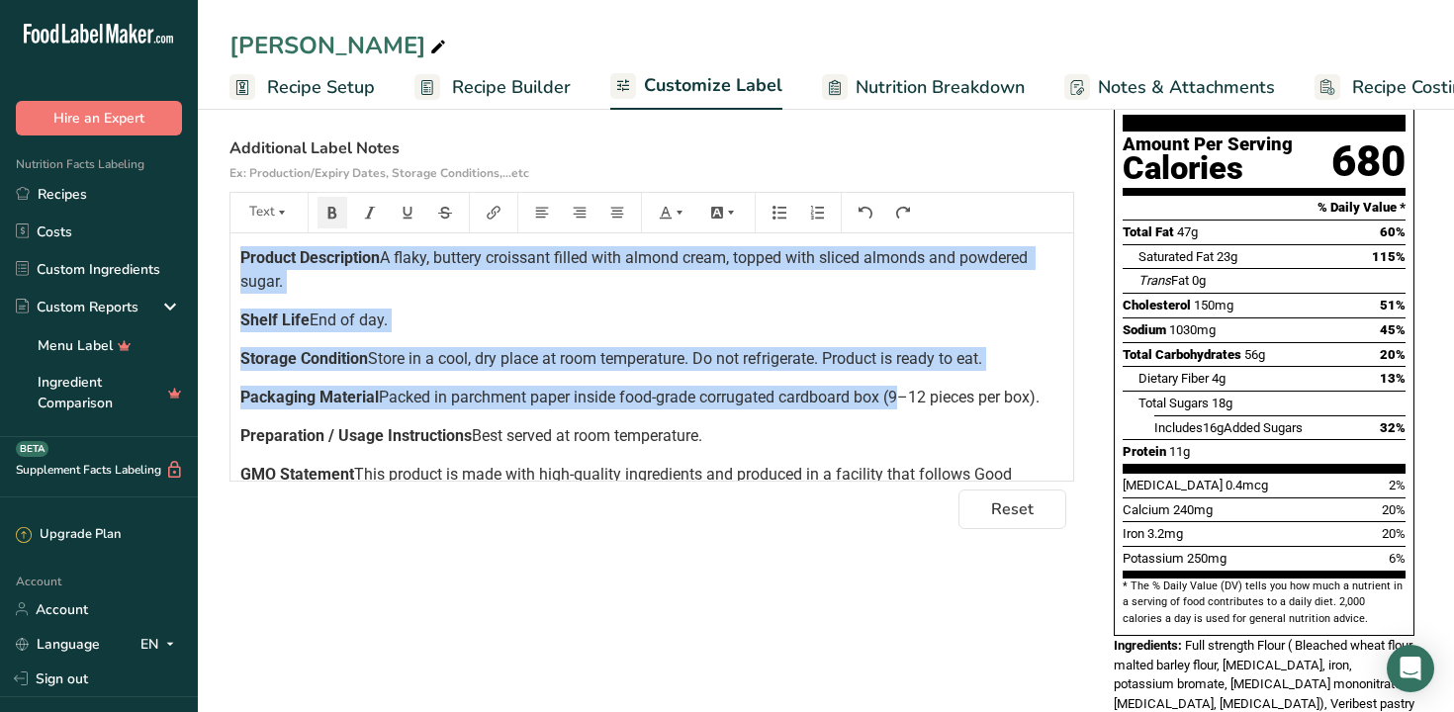
drag, startPoint x: 243, startPoint y: 260, endPoint x: 760, endPoint y: 465, distance: 555.4
click at [760, 465] on div "Product Description A flaky, buttery croissant filled with almond cream, topped…" at bounding box center [651, 382] width 843 height 304
drag, startPoint x: 937, startPoint y: 482, endPoint x: 842, endPoint y: 482, distance: 95.0
click at [842, 482] on div "Product Description A flaky, buttery croissant filled with almond cream, topped…" at bounding box center [651, 382] width 843 height 304
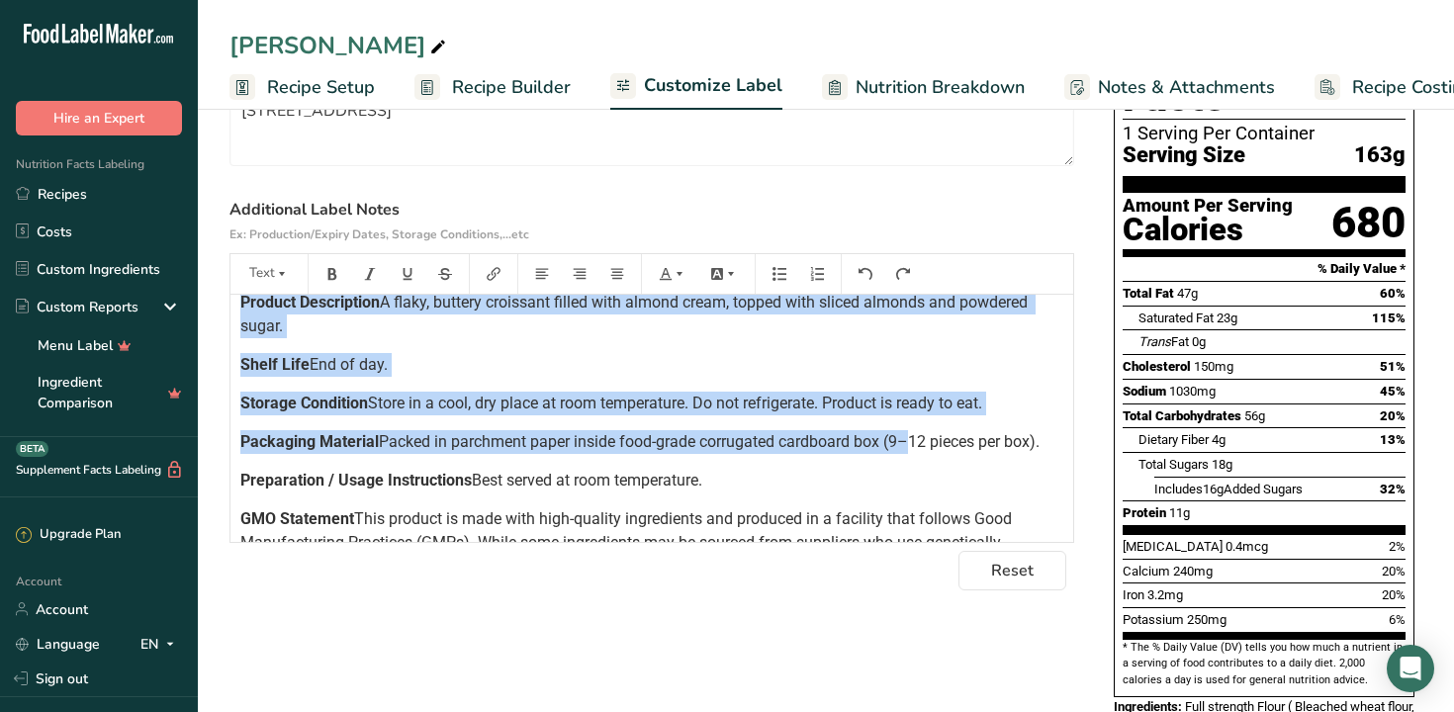
scroll to position [0, 0]
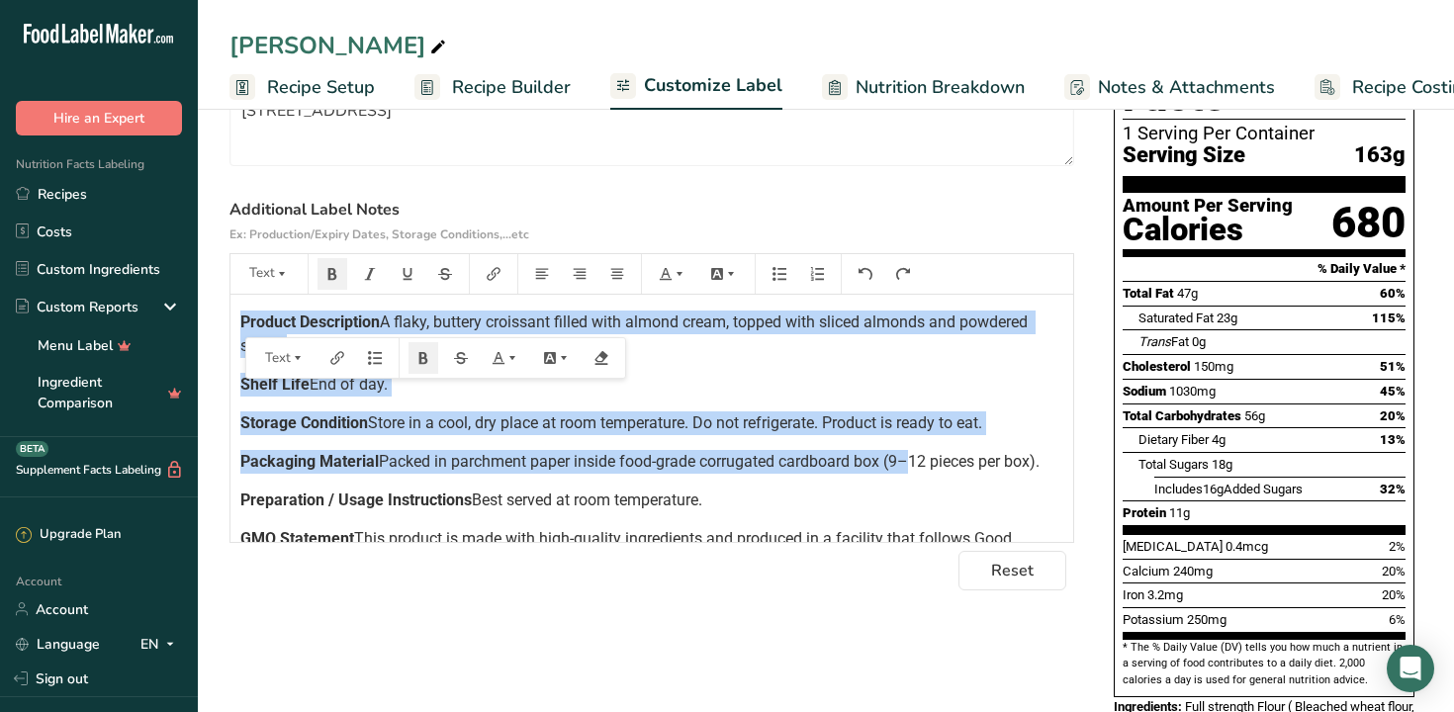
drag, startPoint x: 609, startPoint y: 520, endPoint x: 221, endPoint y: 300, distance: 446.9
click at [221, 300] on section "Customize your label Save Download Choose what to show on your downloaded label…" at bounding box center [826, 717] width 1256 height 1717
click at [517, 365] on icon "button" at bounding box center [512, 358] width 14 height 14
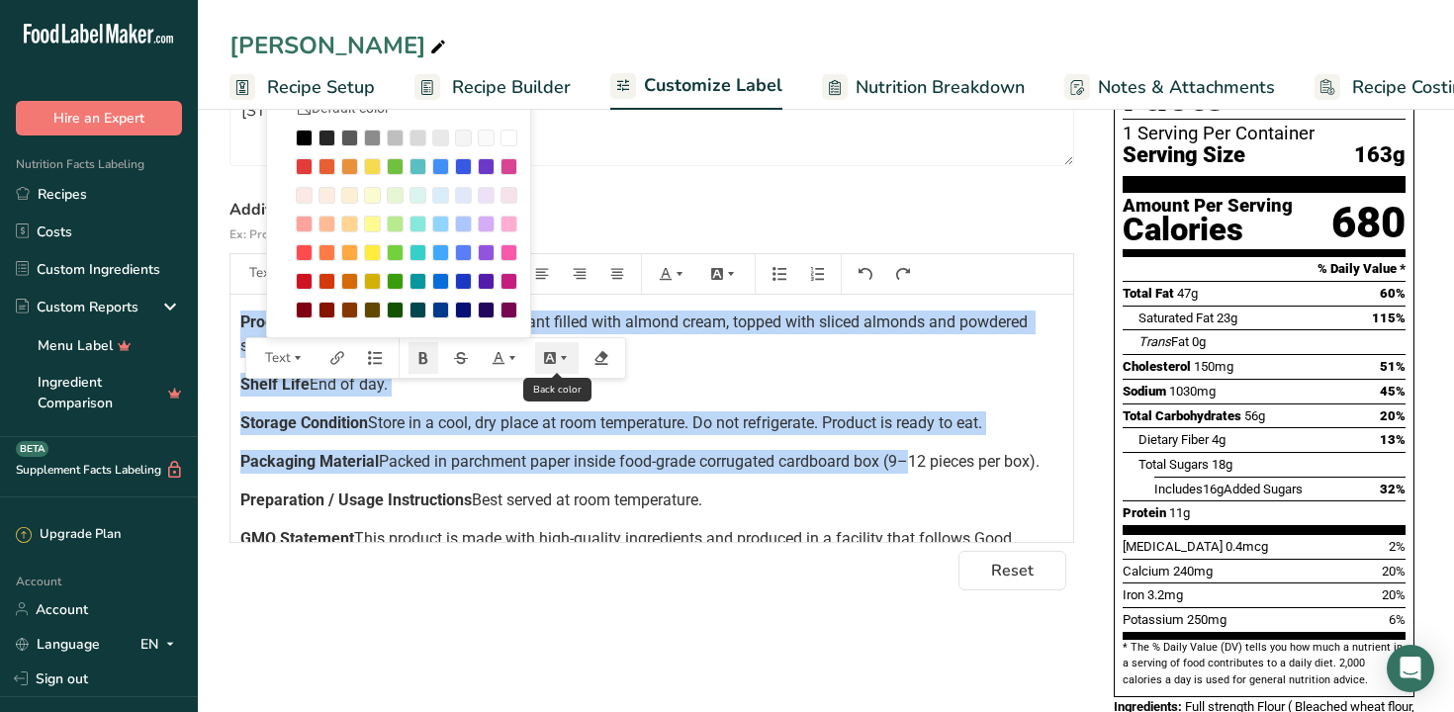
click at [572, 359] on button "button" at bounding box center [557, 358] width 44 height 32
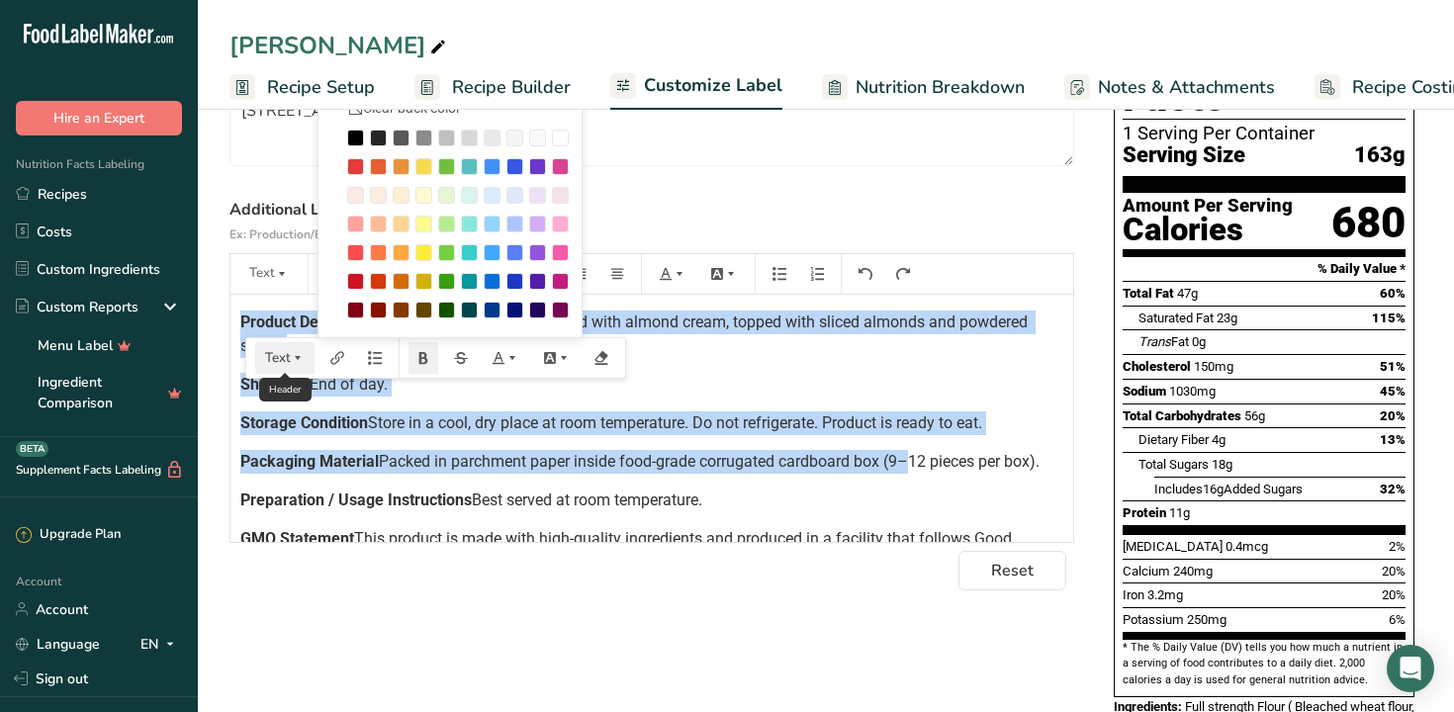
click at [297, 359] on icon "button" at bounding box center [298, 357] width 6 height 4
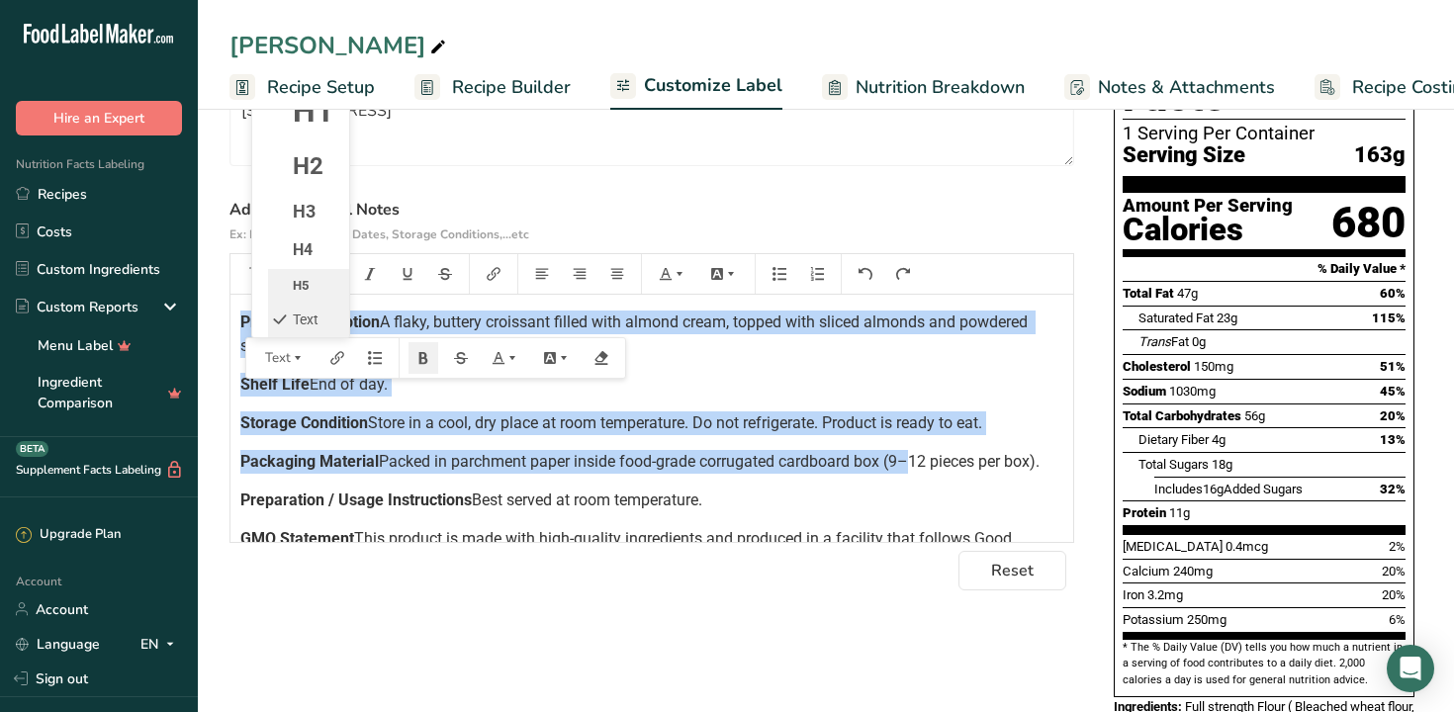
click at [309, 288] on li "H5" at bounding box center [308, 286] width 81 height 34
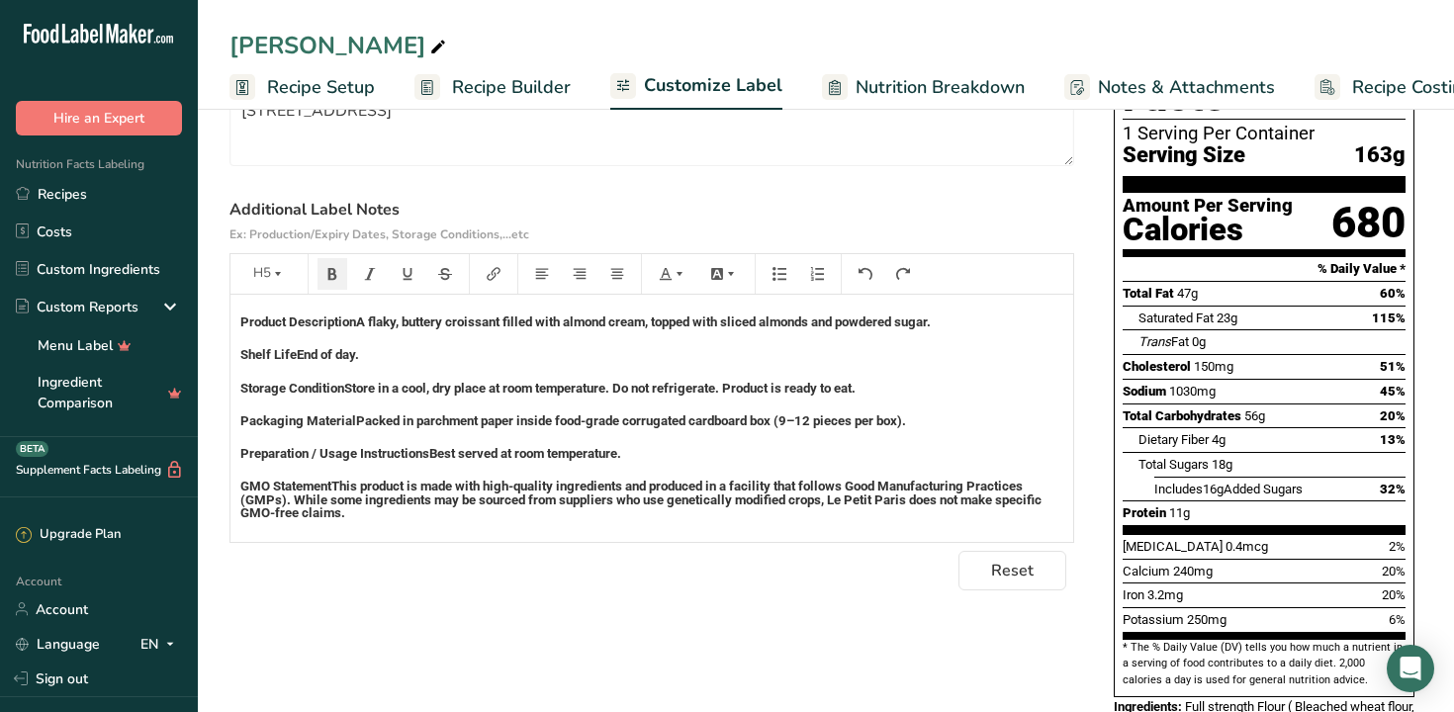
scroll to position [56, 0]
click at [589, 428] on div "Product Description A flaky, buttery croissant filled with almond cream, topped…" at bounding box center [651, 418] width 843 height 247
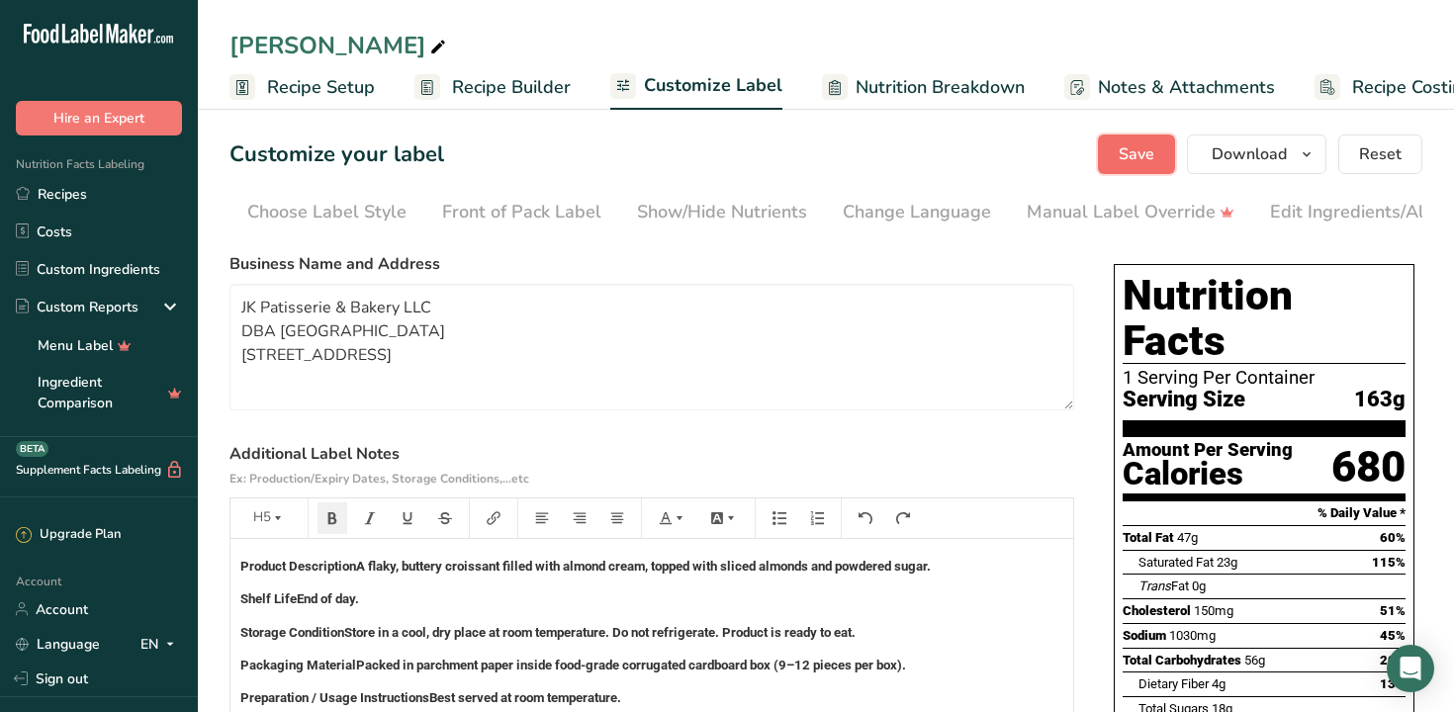
click at [1136, 156] on span "Save" at bounding box center [1137, 154] width 36 height 24
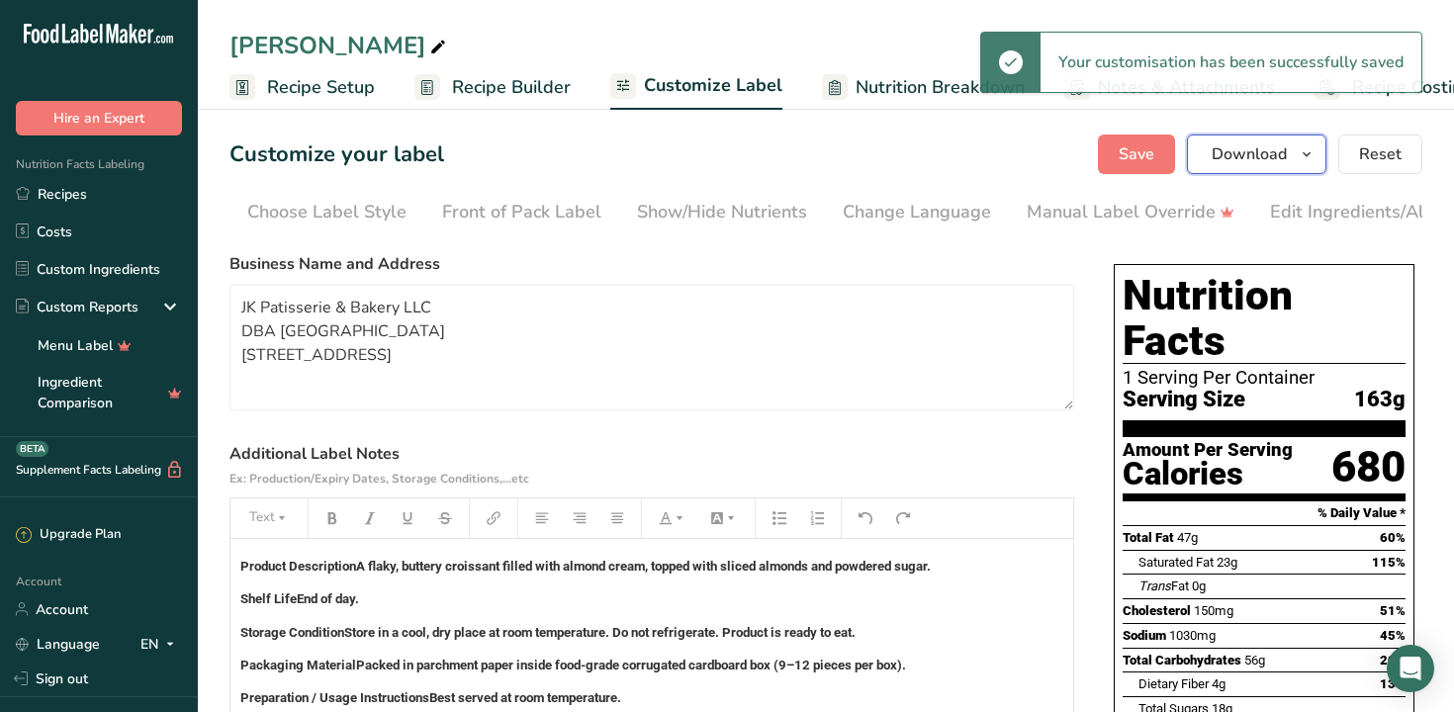
click at [1281, 171] on button "Download" at bounding box center [1256, 155] width 139 height 40
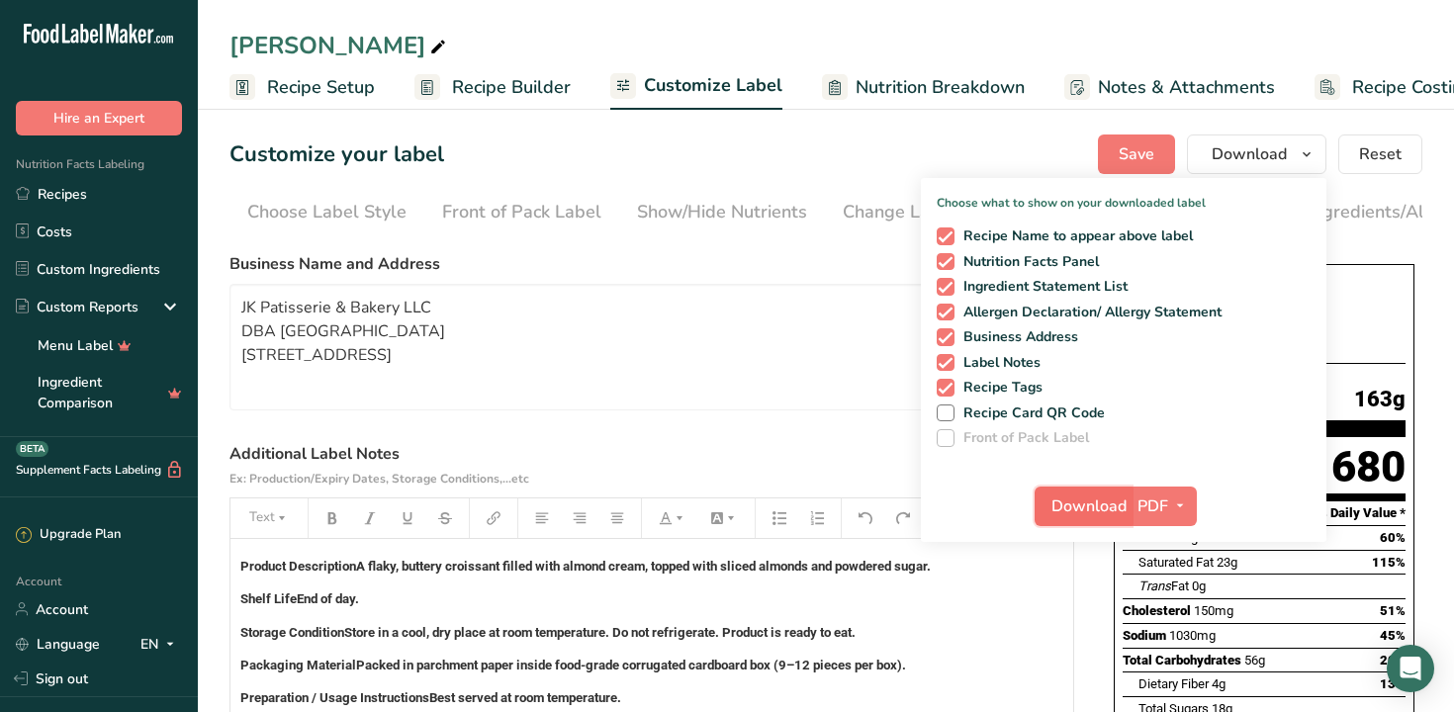
click at [1090, 506] on span "Download" at bounding box center [1088, 507] width 75 height 24
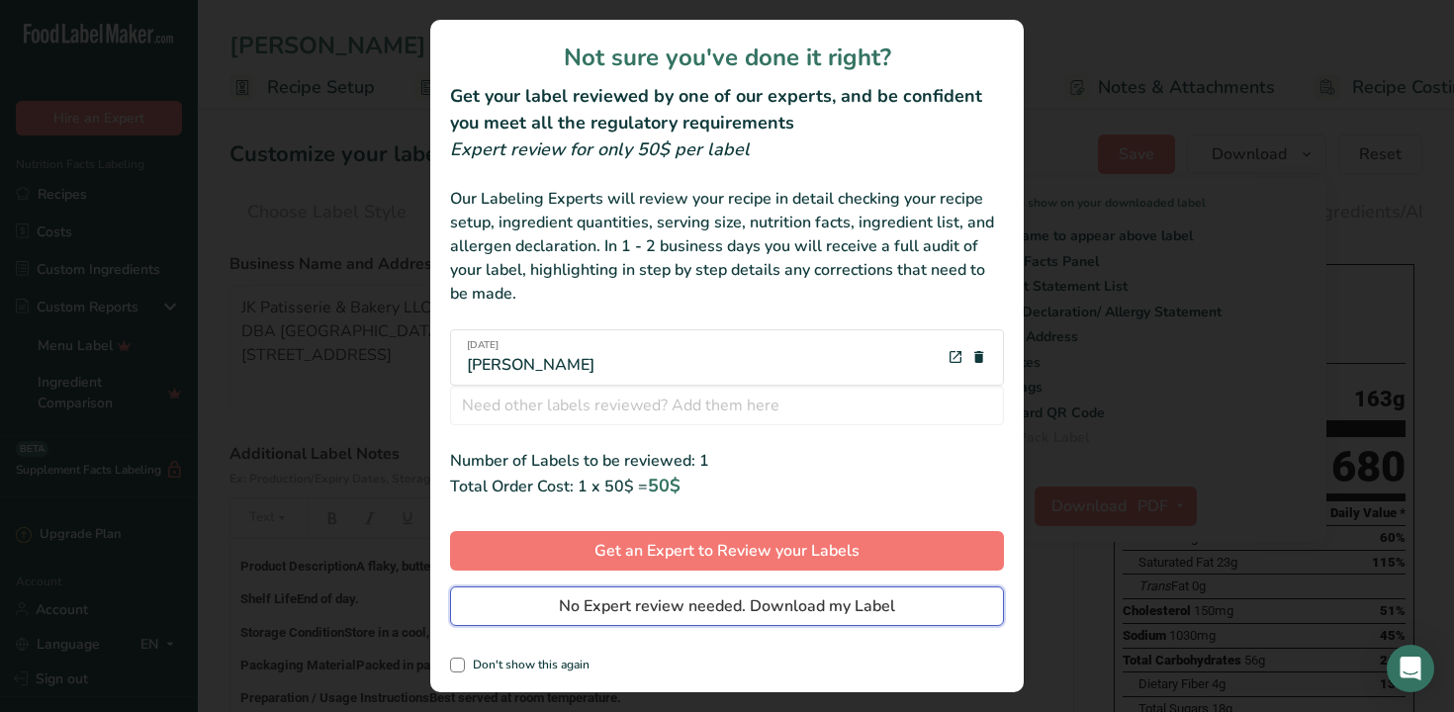
click at [640, 607] on span "No Expert review needed. Download my Label" at bounding box center [727, 606] width 336 height 24
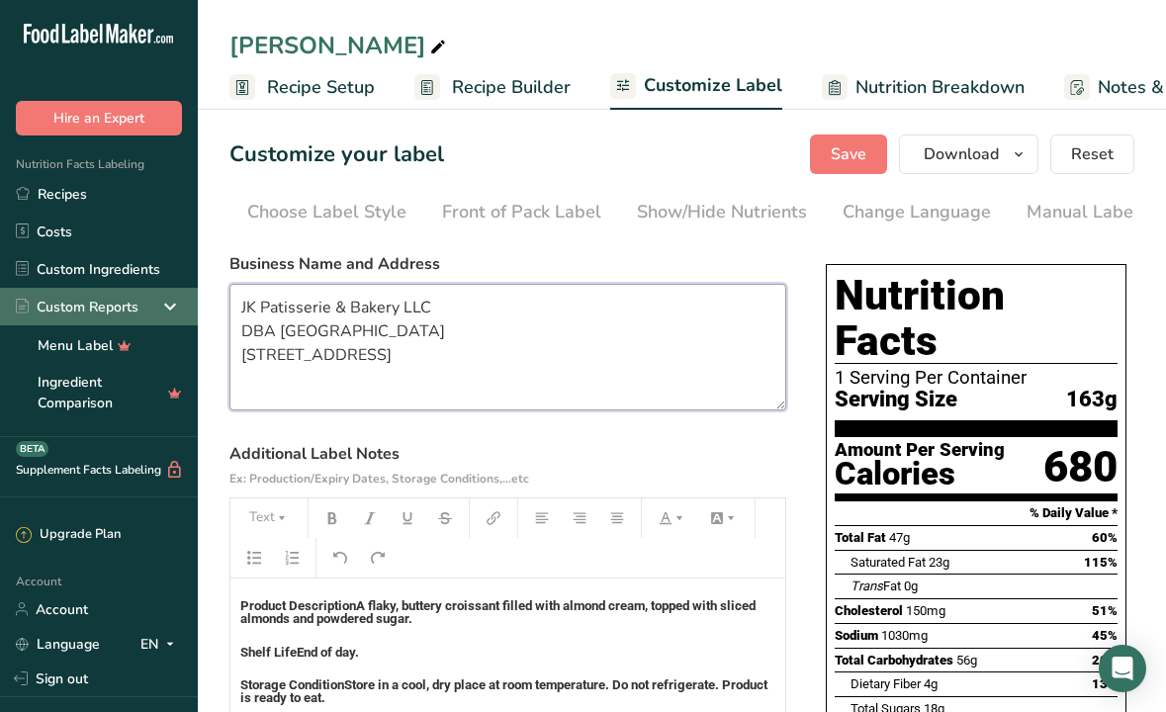
drag, startPoint x: 392, startPoint y: 385, endPoint x: 194, endPoint y: 296, distance: 216.9
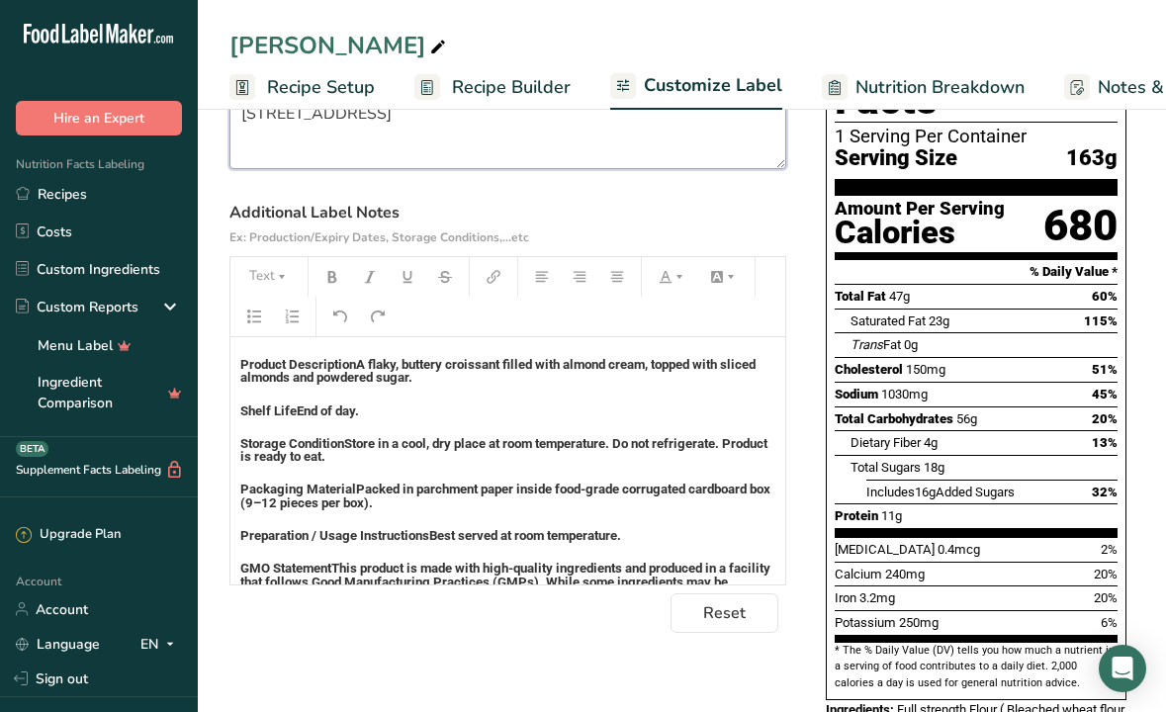
scroll to position [253, 0]
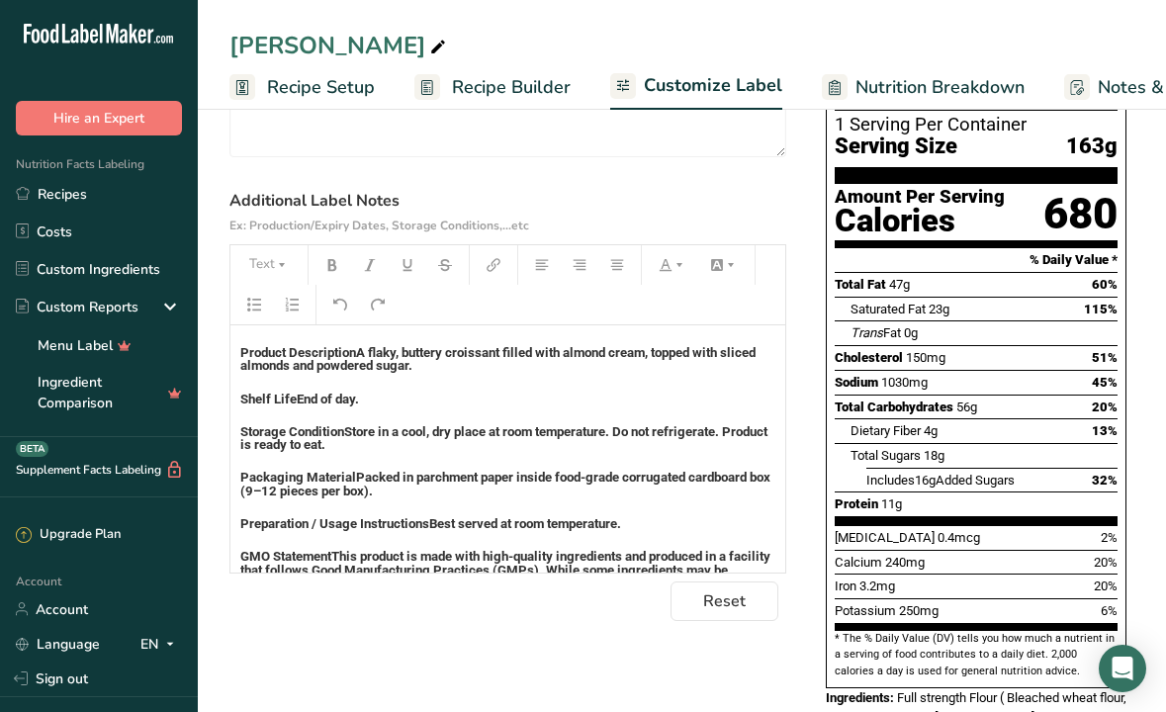
click at [588, 498] on h5 "Packaging Material Packed in parchment paper inside food-grade corrugated cardb…" at bounding box center [507, 484] width 535 height 27
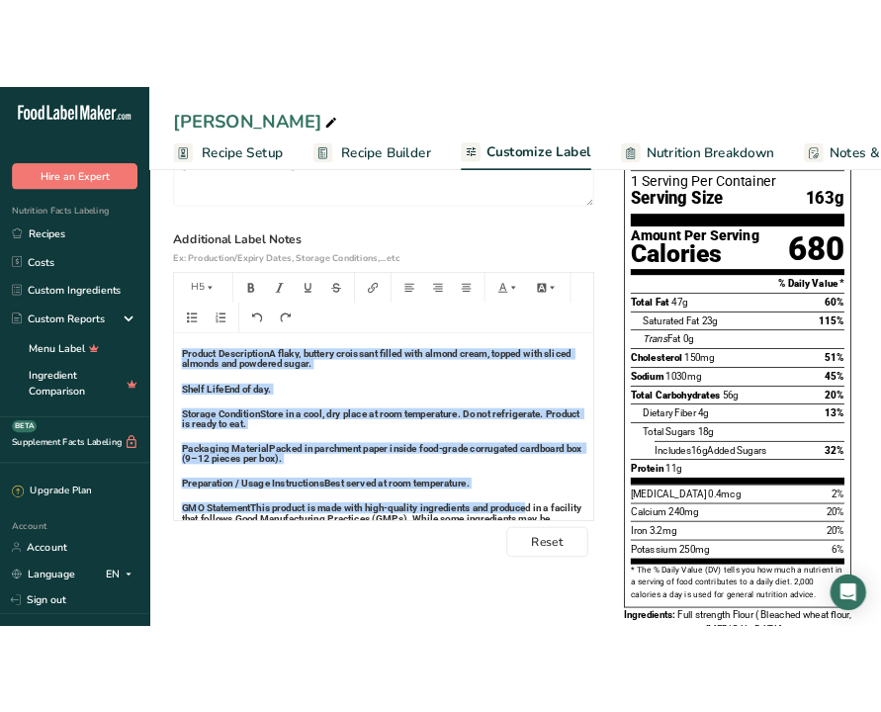
scroll to position [116, 0]
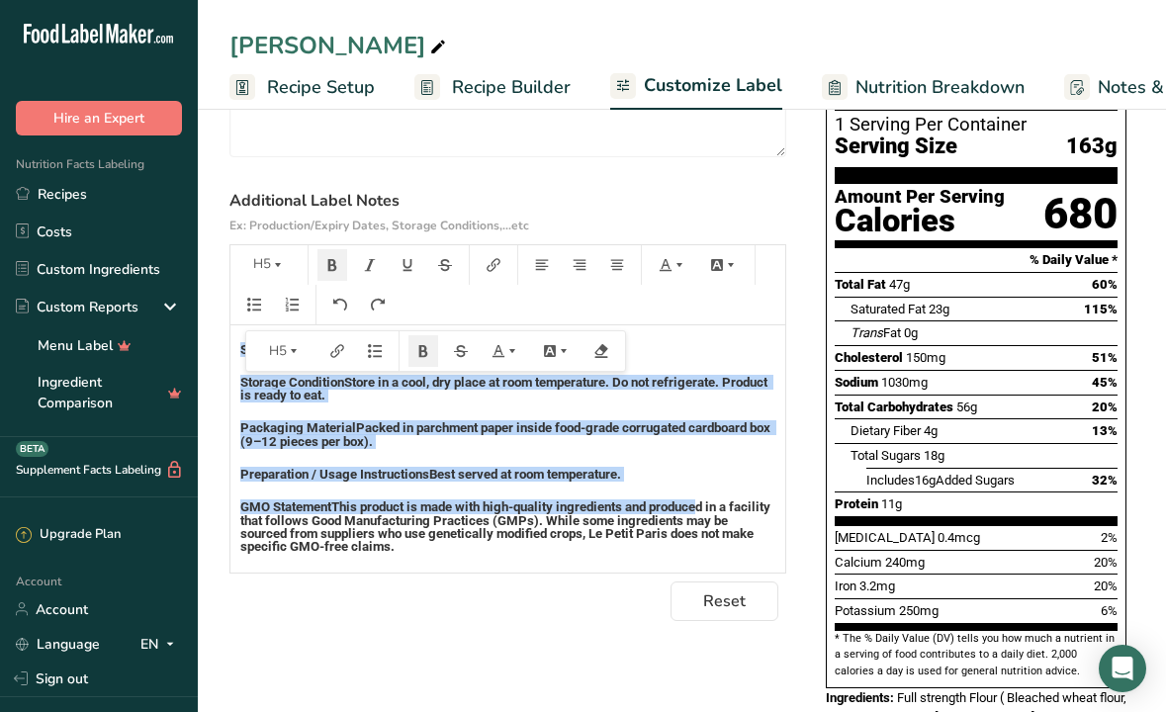
drag, startPoint x: 242, startPoint y: 354, endPoint x: 648, endPoint y: 690, distance: 526.8
click at [648, 690] on div "Choose your label style Standard FDA label USA (FDA) Standard FDA label Tabular…" at bounding box center [681, 609] width 905 height 1237
copy div "Product Description A flaky, buttery croissant filled with almond cream, topped…"
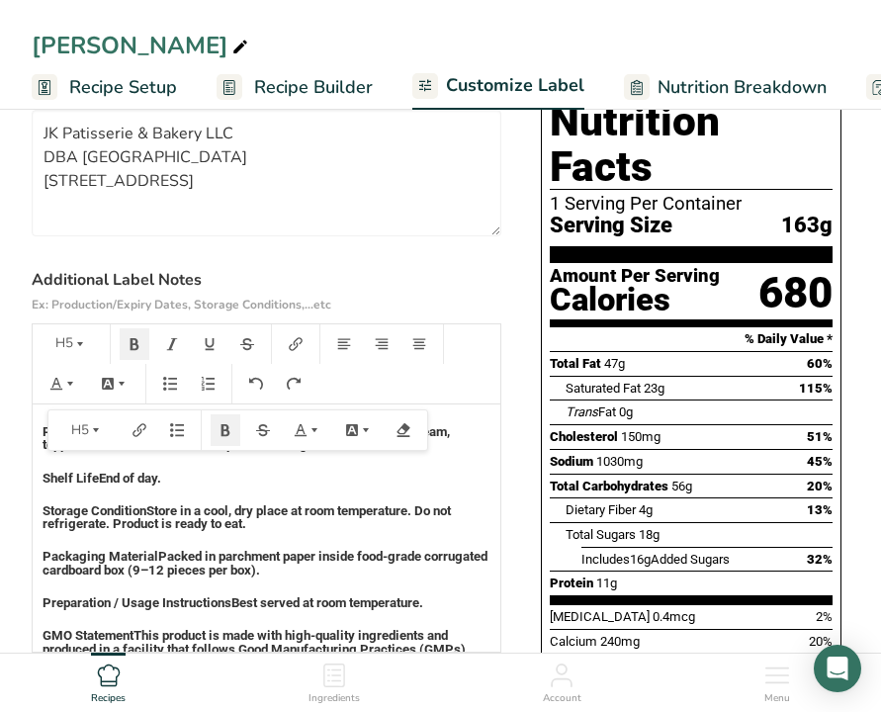
scroll to position [173, 0]
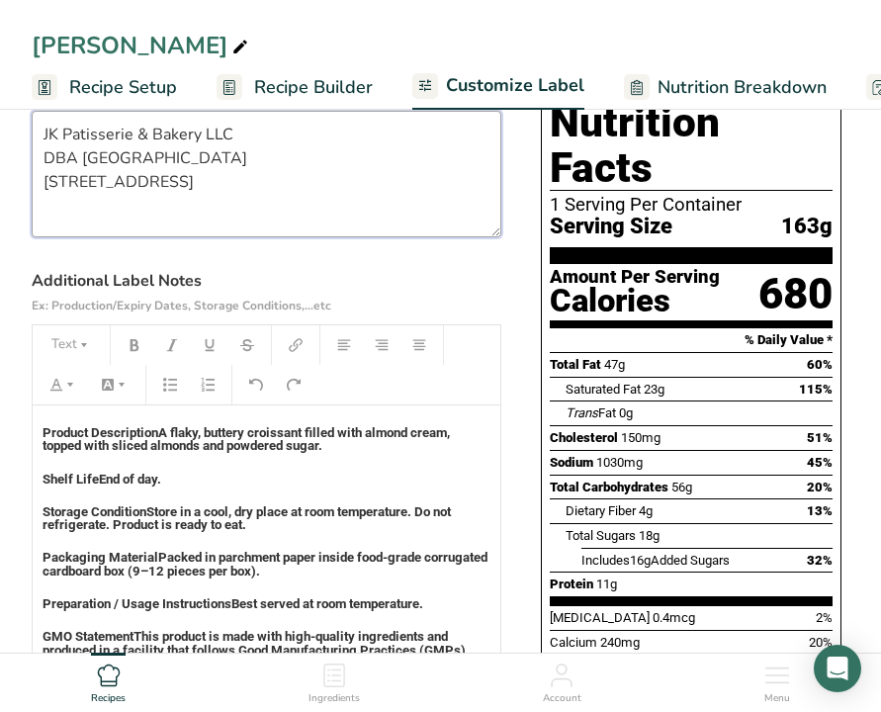
drag, startPoint x: 138, startPoint y: 214, endPoint x: 6, endPoint y: 128, distance: 158.0
click at [5, 127] on section "Customize your label Save Download Choose what to show on your downloaded label…" at bounding box center [440, 635] width 881 height 1410
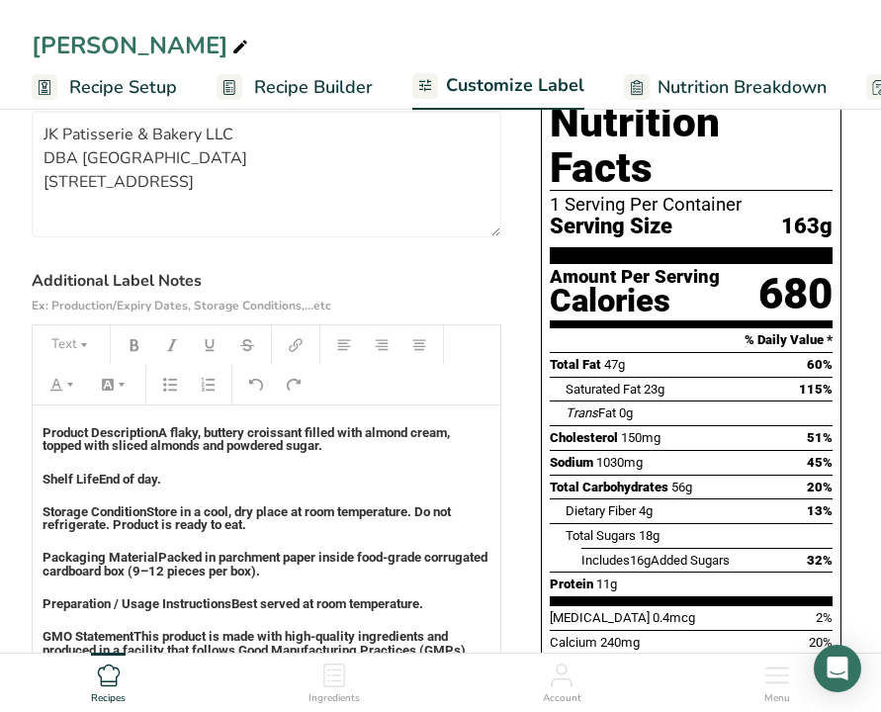
click at [245, 477] on div "Product Description A flaky, buttery croissant filled with almond cream, topped…" at bounding box center [267, 544] width 468 height 277
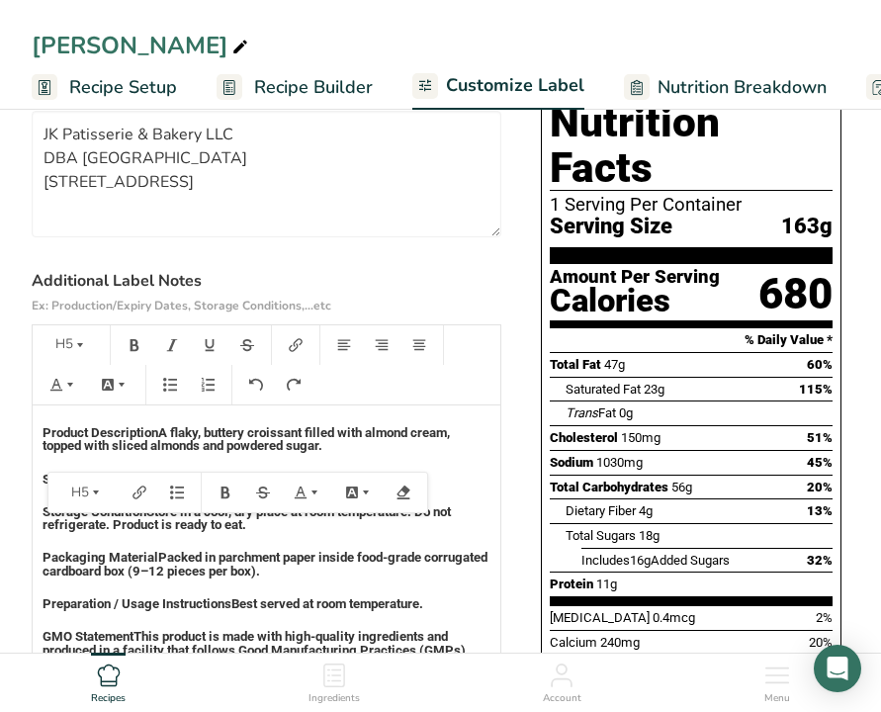
drag, startPoint x: 225, startPoint y: 470, endPoint x: 16, endPoint y: 456, distance: 209.2
click at [16, 456] on section "Customize your label Save Download Choose what to show on your downloaded label…" at bounding box center [440, 635] width 881 height 1410
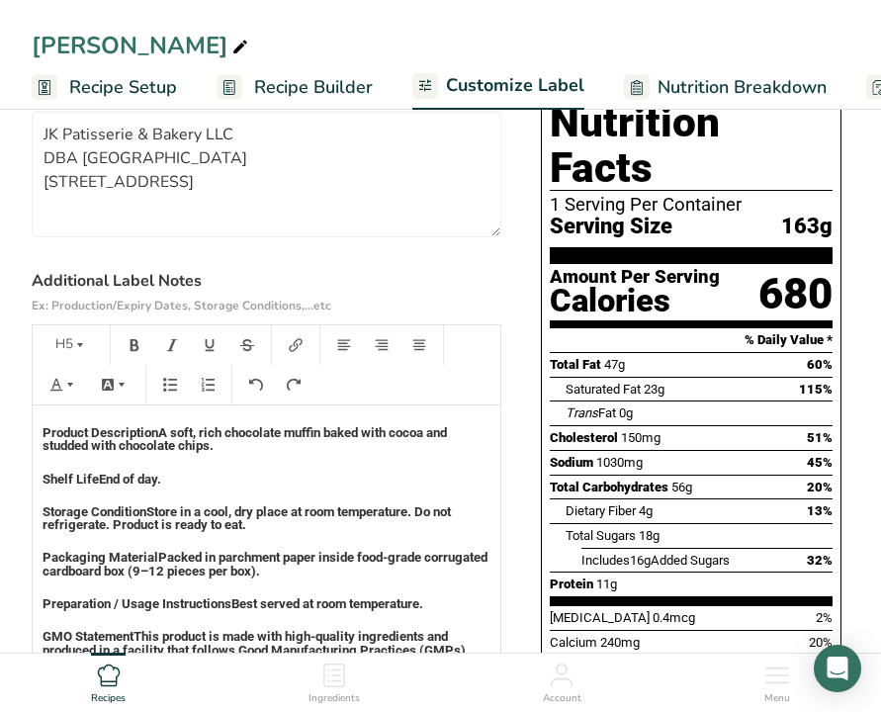
click at [263, 523] on div "Product Description A soft, rich chocolate muffin baked with cocoa and studded …" at bounding box center [267, 544] width 468 height 277
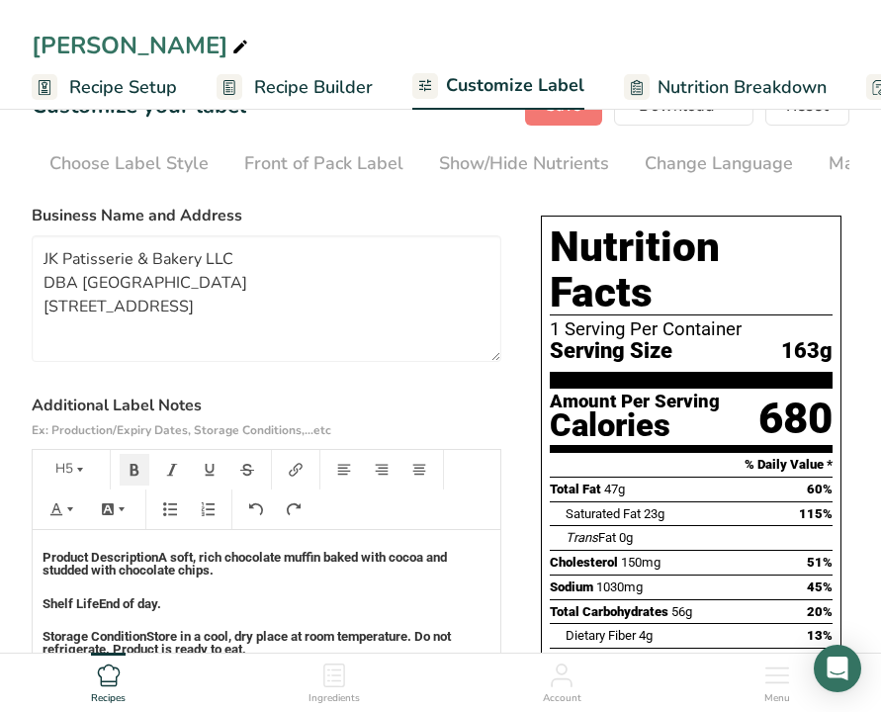
scroll to position [0, 0]
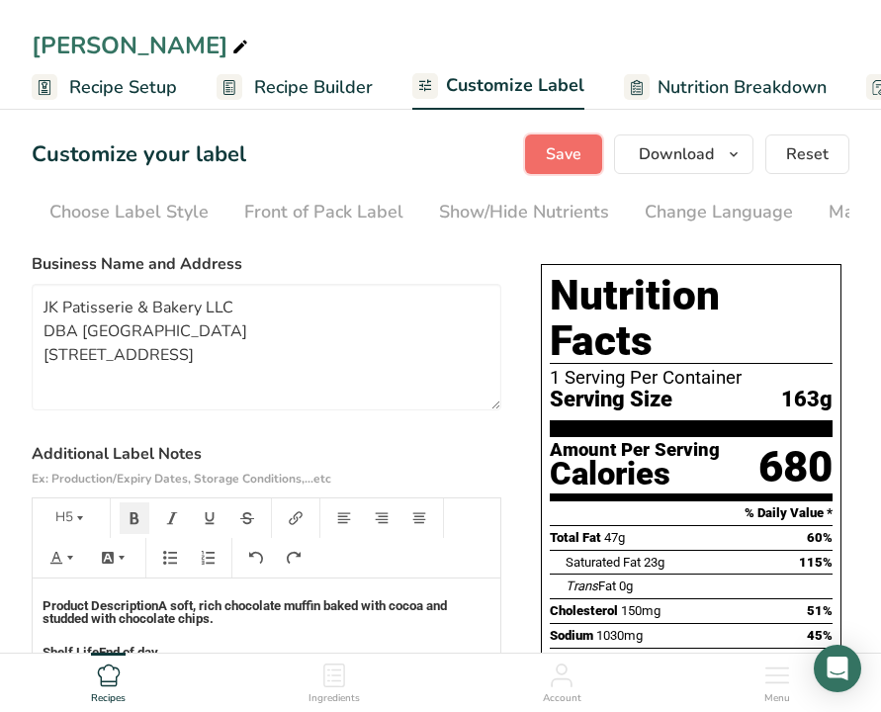
click at [572, 150] on span "Save" at bounding box center [564, 154] width 36 height 24
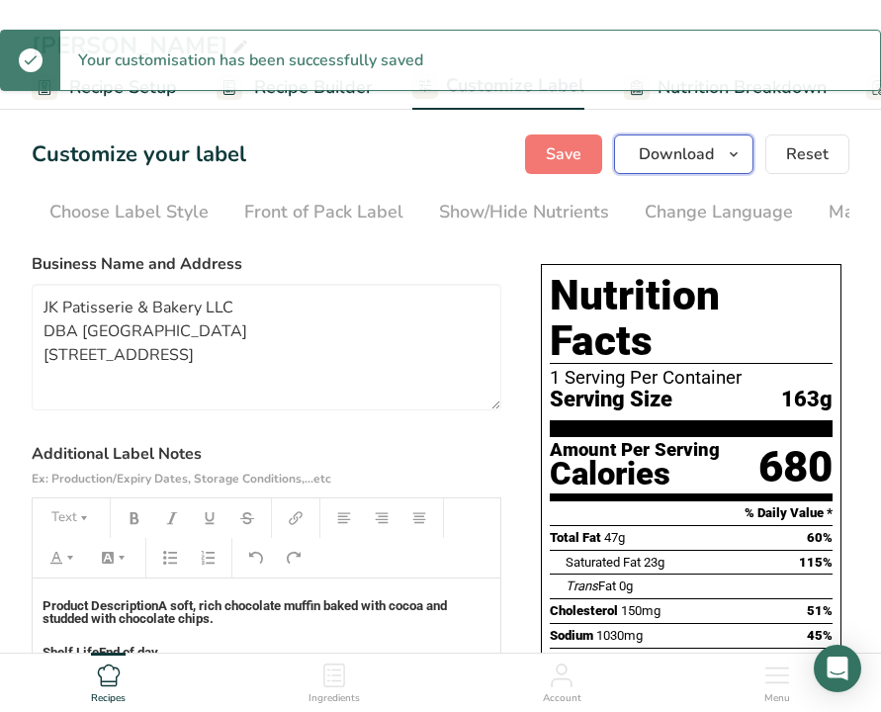
click at [738, 160] on icon "button" at bounding box center [734, 154] width 16 height 25
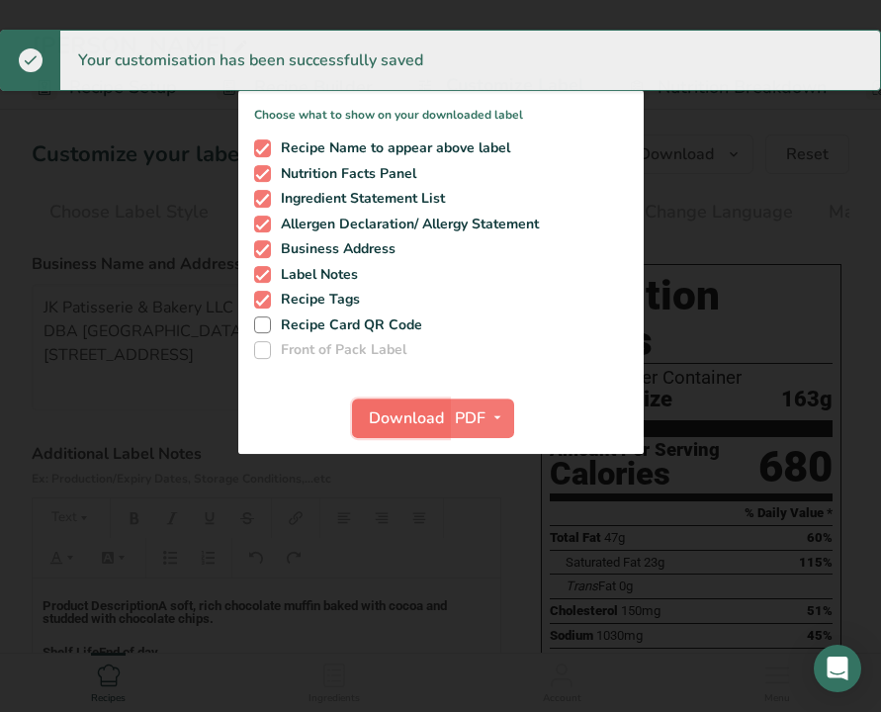
click at [384, 423] on span "Download" at bounding box center [406, 419] width 75 height 24
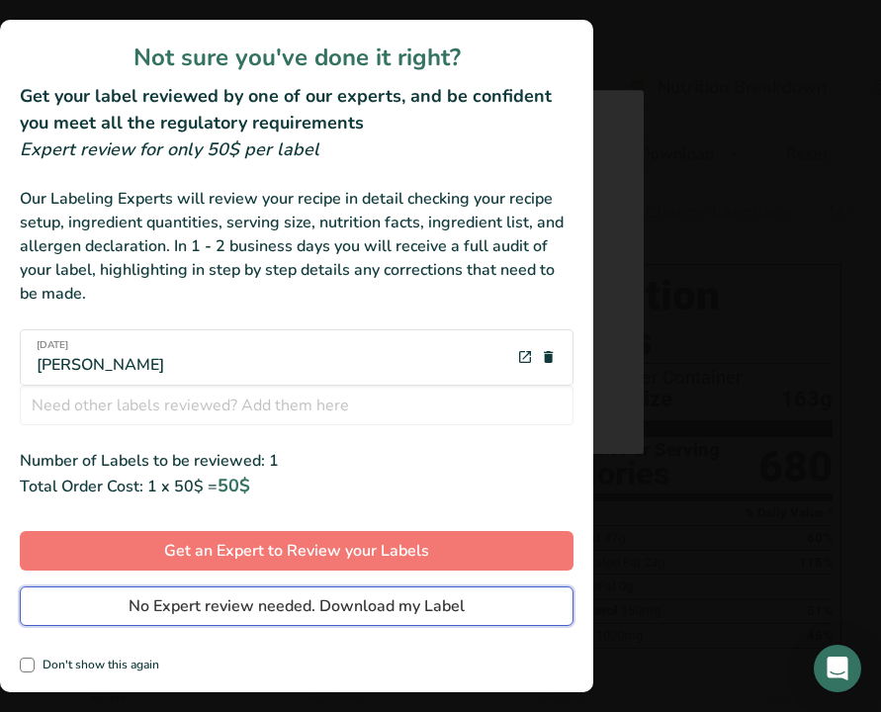
click at [189, 613] on span "No Expert review needed. Download my Label" at bounding box center [297, 606] width 336 height 24
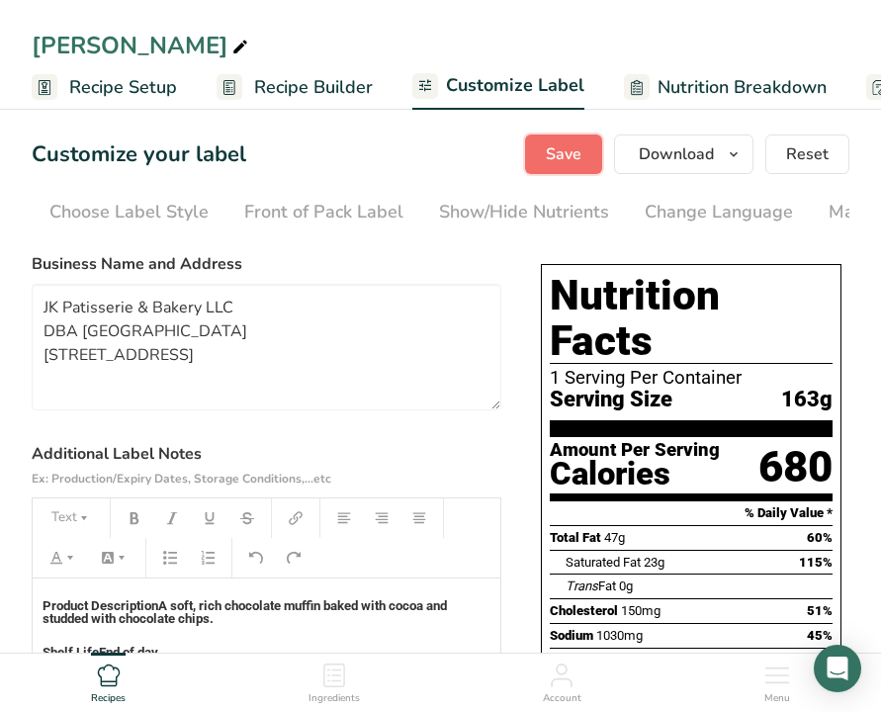
click at [570, 159] on span "Save" at bounding box center [564, 154] width 36 height 24
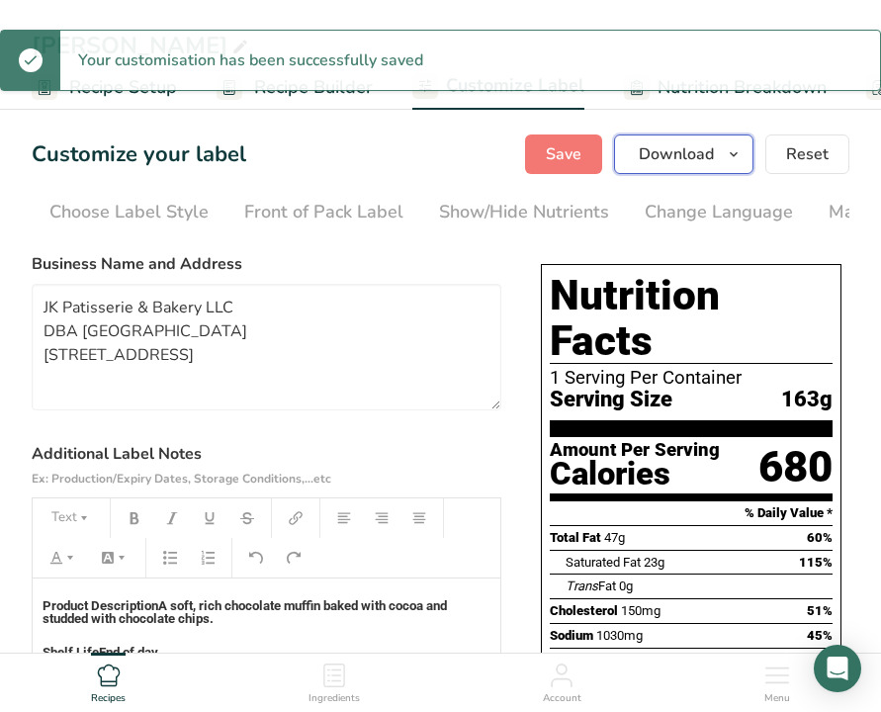
click at [725, 150] on span "button" at bounding box center [734, 154] width 24 height 24
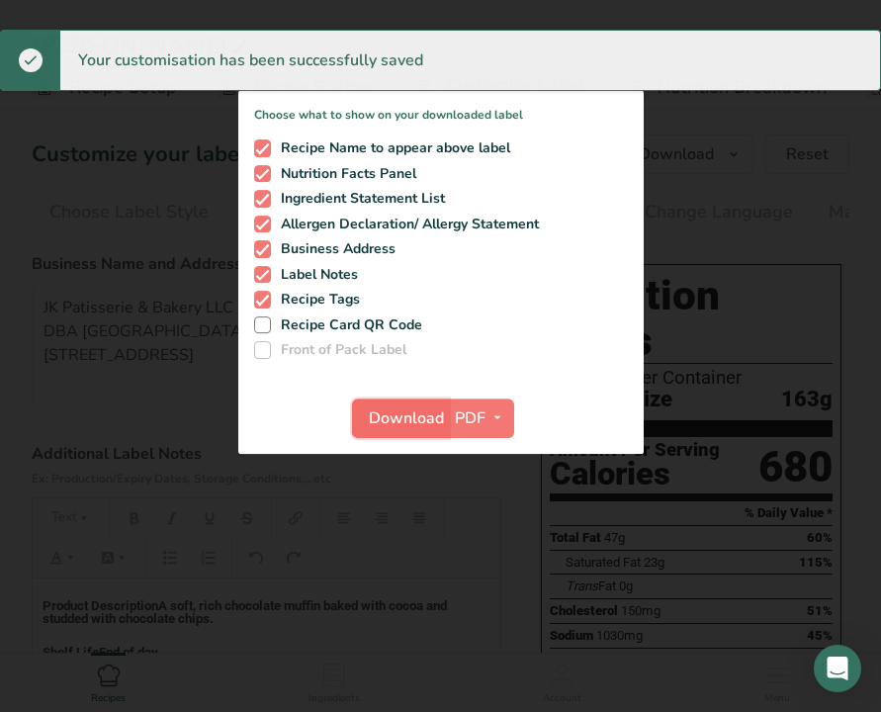
click at [390, 421] on span "Download" at bounding box center [406, 419] width 75 height 24
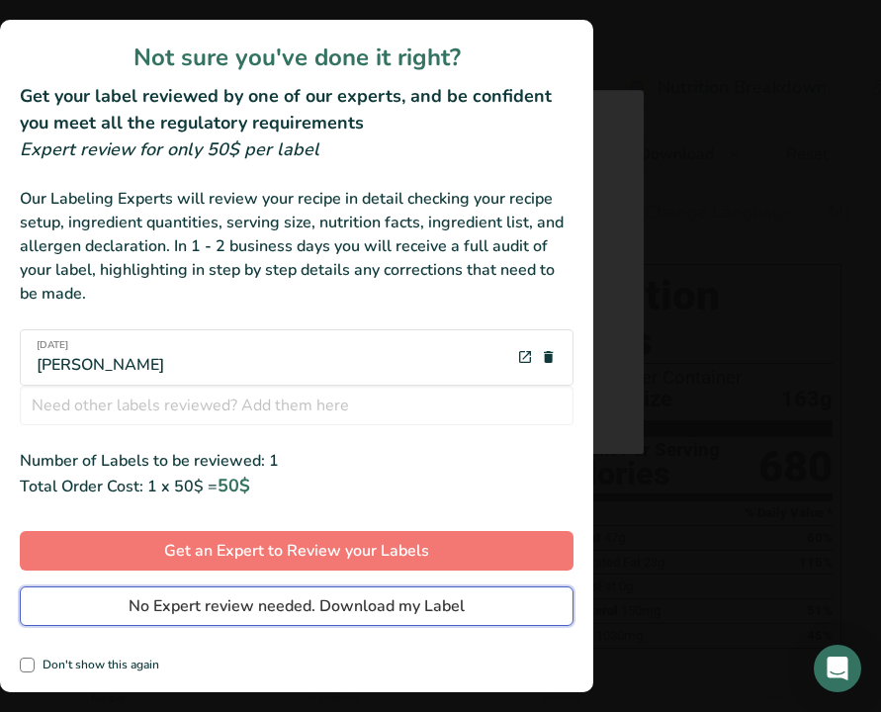
click at [167, 605] on span "No Expert review needed. Download my Label" at bounding box center [297, 606] width 336 height 24
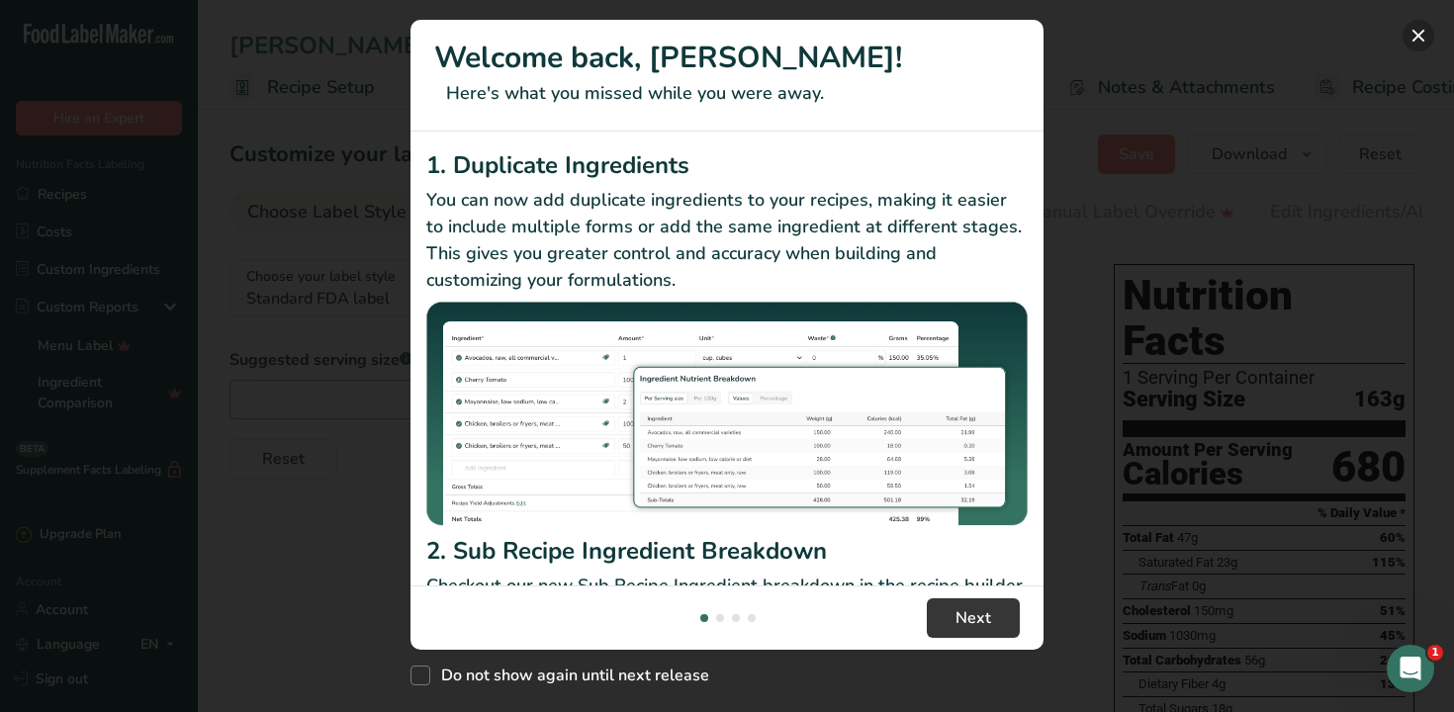
click at [1416, 44] on button "New Features" at bounding box center [1419, 36] width 32 height 32
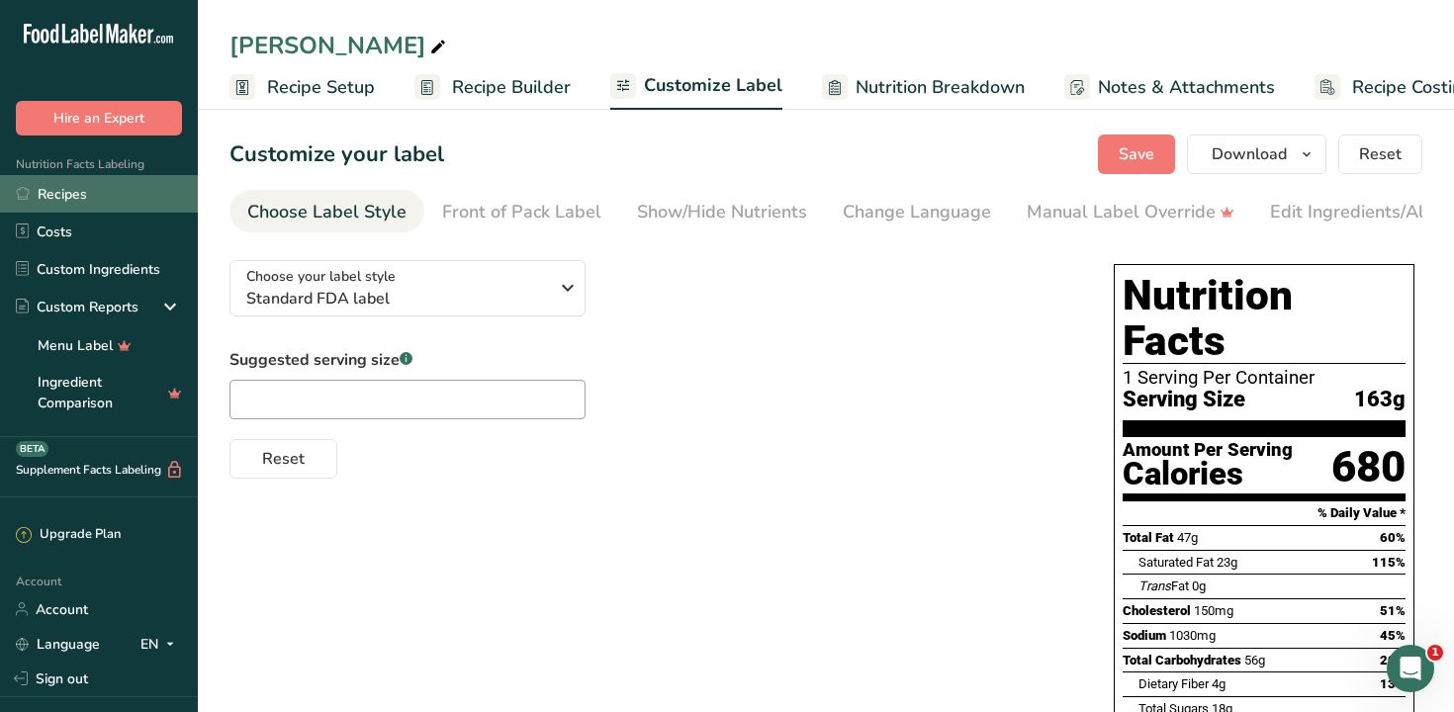
click at [71, 202] on link "Recipes" at bounding box center [99, 194] width 198 height 38
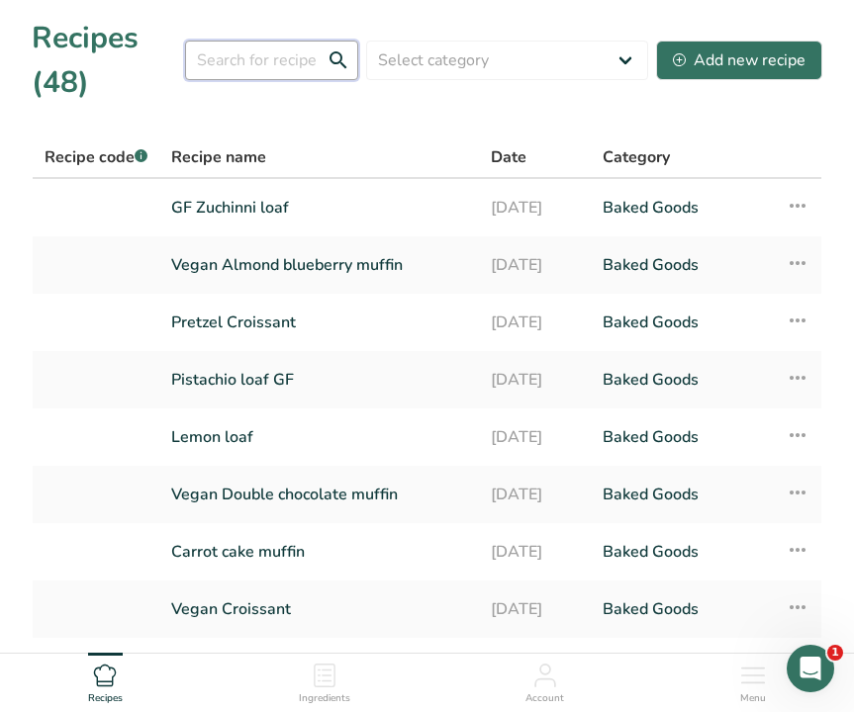
click at [276, 59] on input "text" at bounding box center [271, 61] width 173 height 40
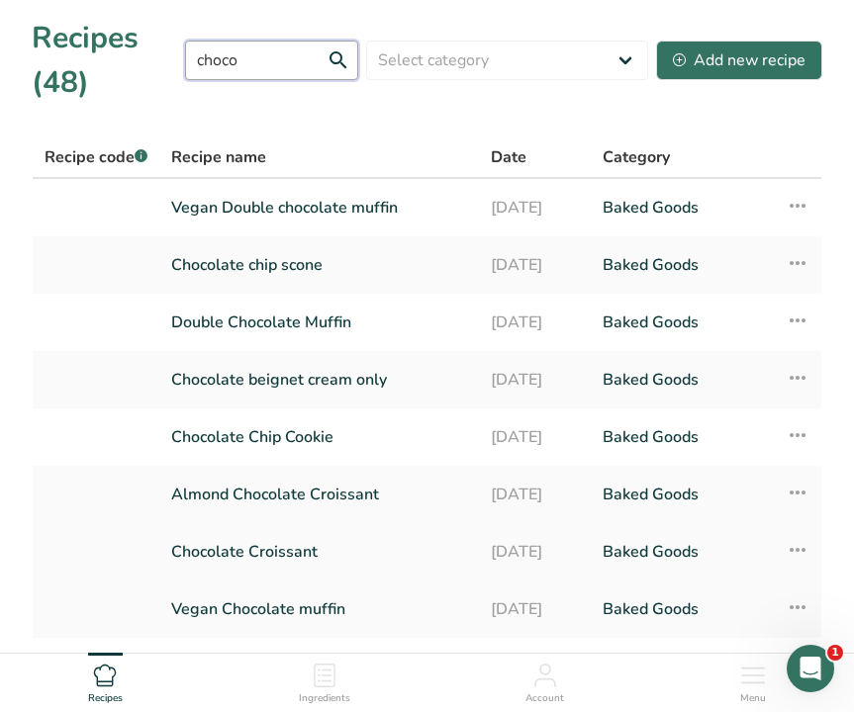
type input "choco"
click at [270, 550] on link "Chocolate Croissant" at bounding box center [319, 552] width 296 height 42
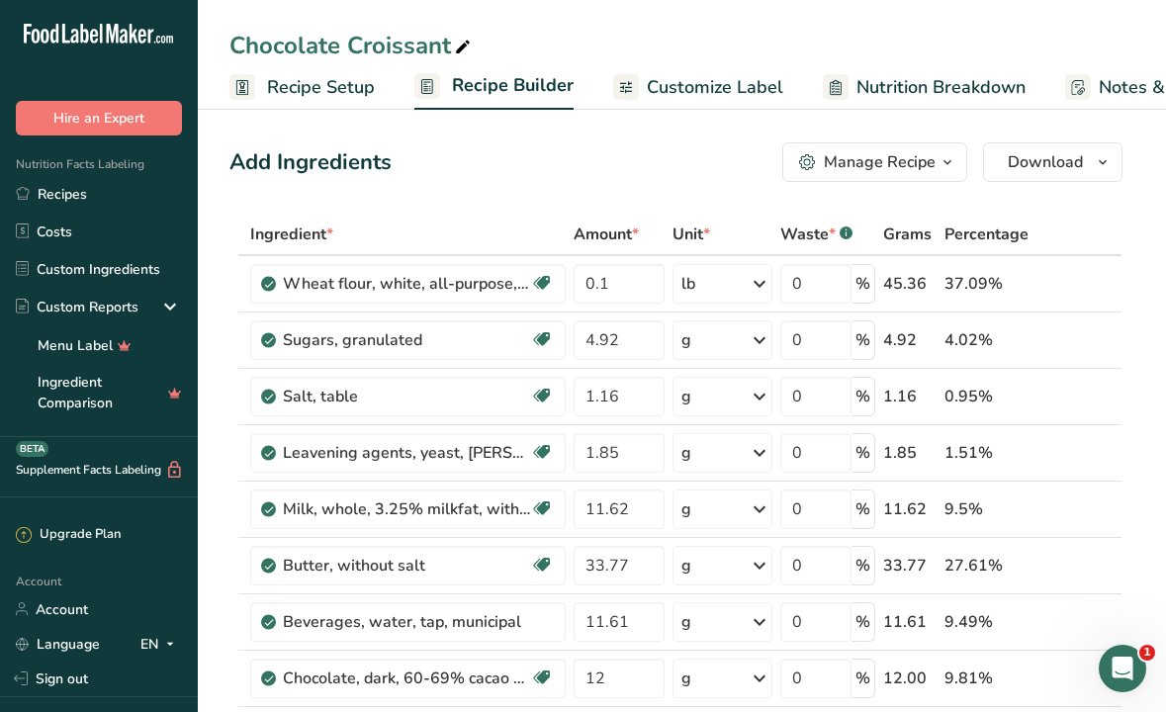
click at [684, 82] on span "Customize Label" at bounding box center [715, 87] width 136 height 27
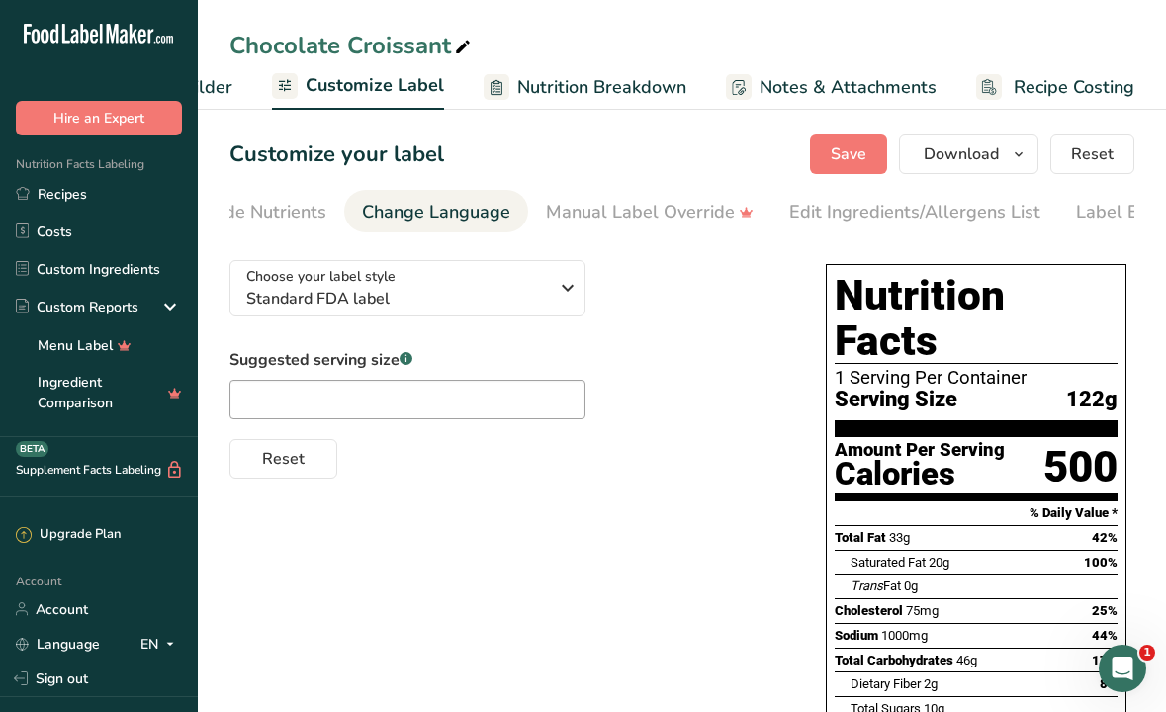
scroll to position [0, 556]
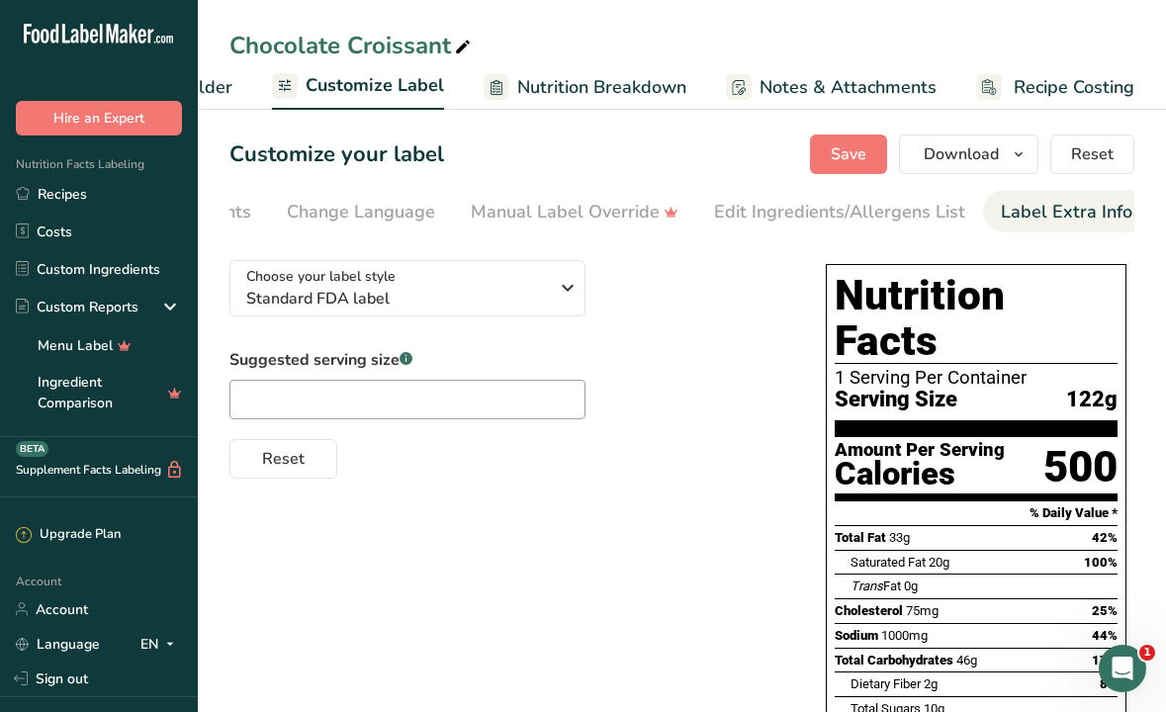
click at [1053, 204] on div "Label Extra Info" at bounding box center [1067, 212] width 132 height 27
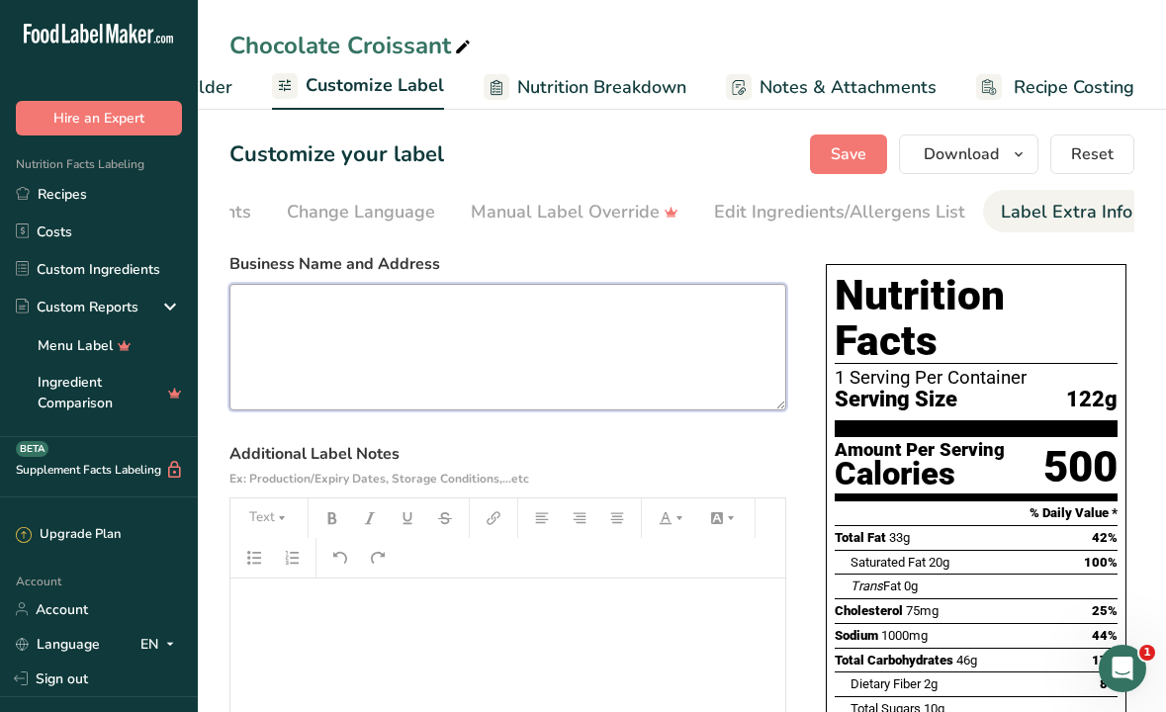
click at [316, 332] on textarea at bounding box center [507, 347] width 557 height 127
paste textarea "JK Patisserie & Bakery LLC DBA [GEOGRAPHIC_DATA] [STREET_ADDRESS]"
type textarea "JK Patisserie & Bakery LLC DBA [GEOGRAPHIC_DATA] [STREET_ADDRESS]"
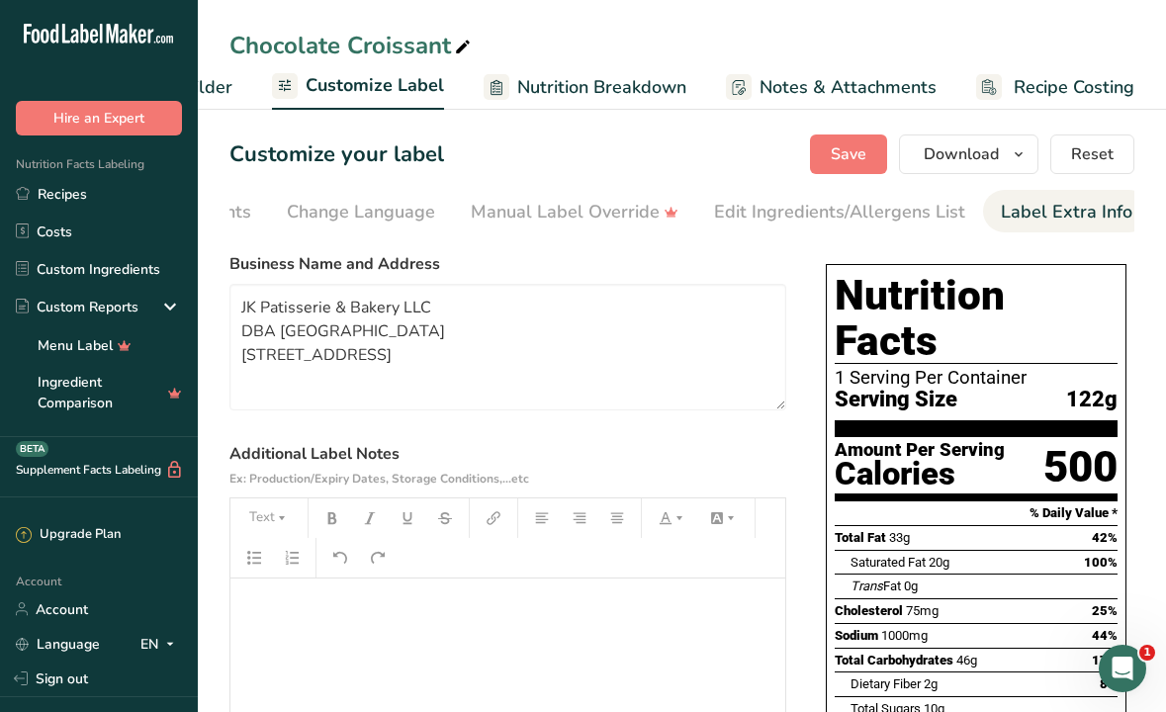
click at [265, 612] on p "﻿" at bounding box center [507, 606] width 535 height 24
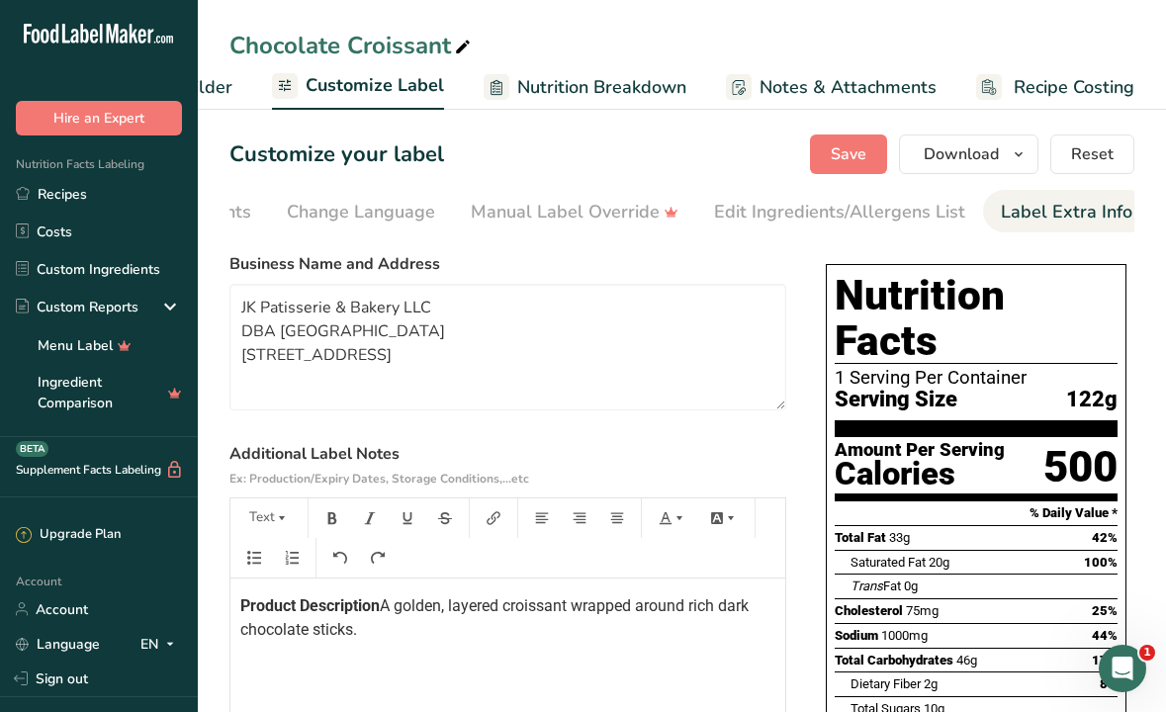
click at [241, 639] on span "A golden, layered croissant wrapped around rich dark chocolate sticks." at bounding box center [496, 617] width 512 height 43
drag, startPoint x: 750, startPoint y: 659, endPoint x: 149, endPoint y: 621, distance: 601.5
click at [149, 622] on div ".a-20{fill:#fff;} Hire an Expert Nutrition Facts Labeling Recipes Costs Custom …" at bounding box center [583, 565] width 1166 height 1130
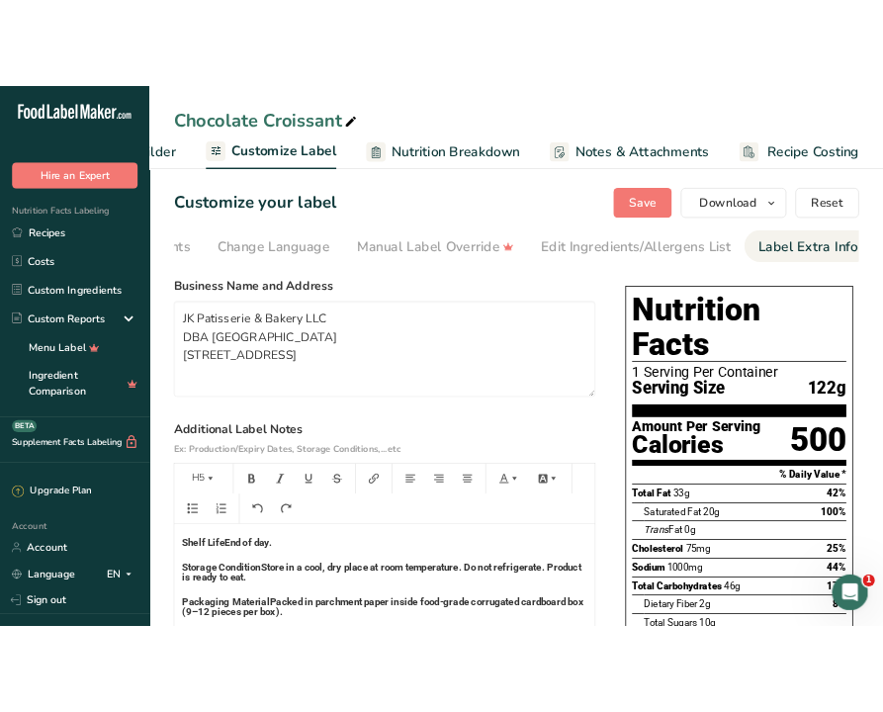
scroll to position [0, 0]
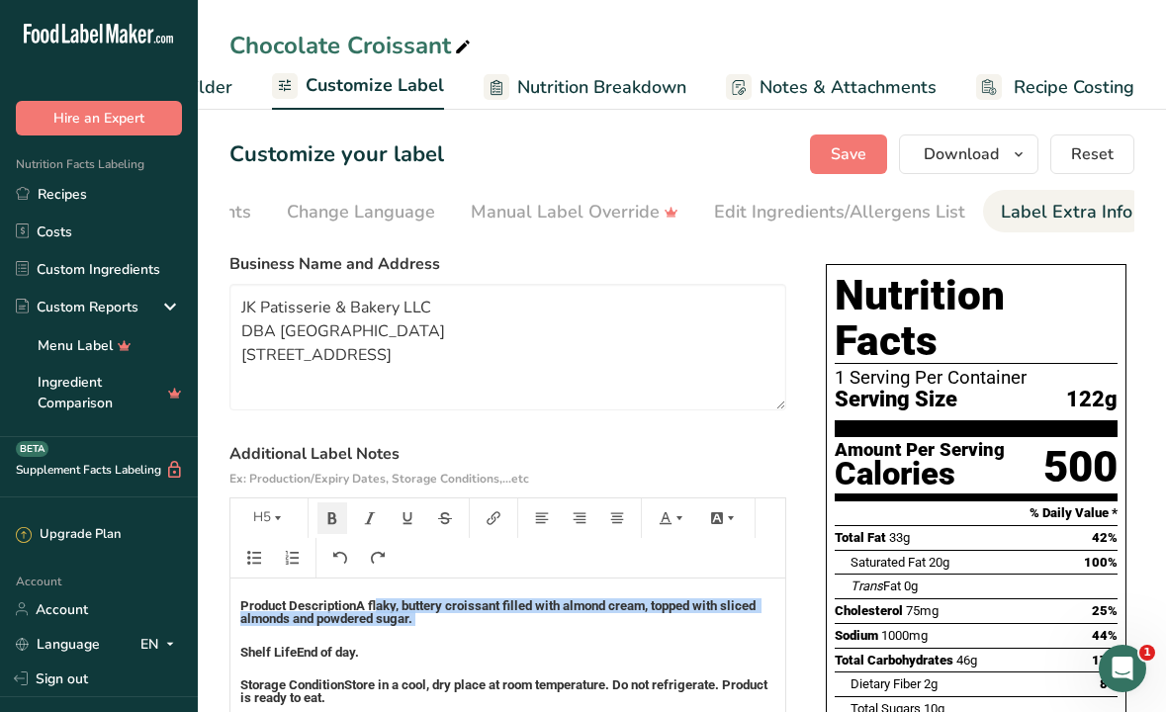
drag, startPoint x: 350, startPoint y: 648, endPoint x: 255, endPoint y: 626, distance: 97.4
click at [255, 626] on div "Product Description A flaky, buttery croissant filled with almond cream, topped…" at bounding box center [507, 717] width 555 height 277
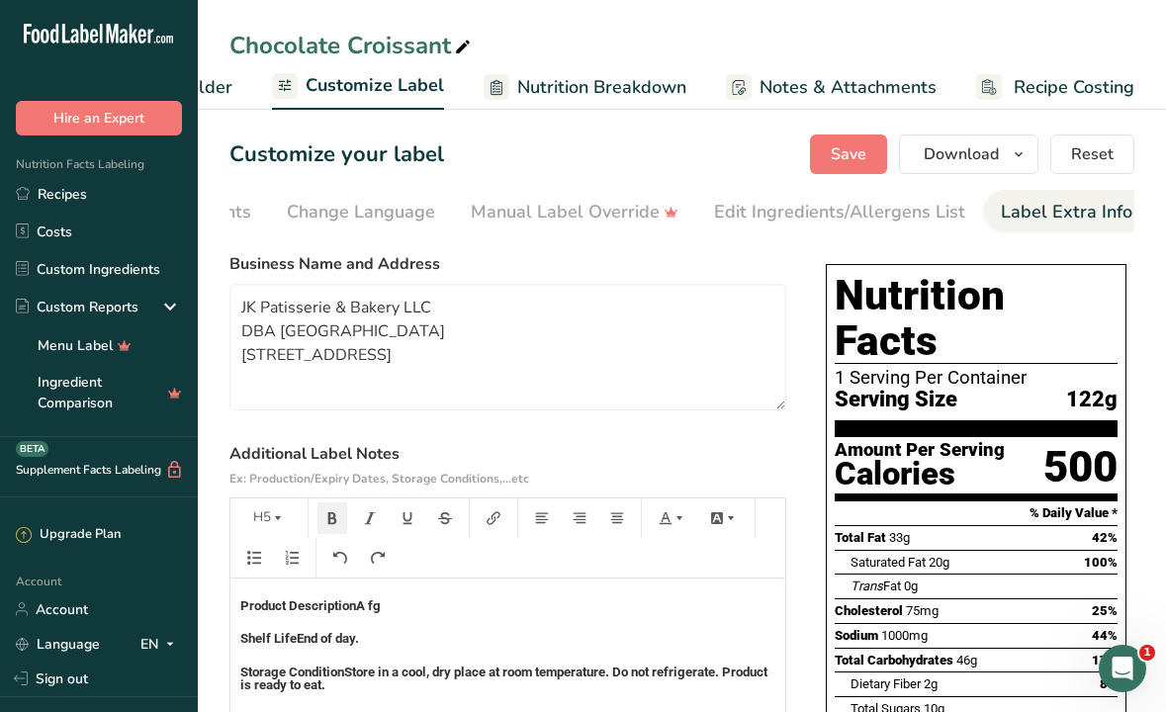
click at [274, 612] on h5 "Product Description A f g" at bounding box center [507, 605] width 535 height 13
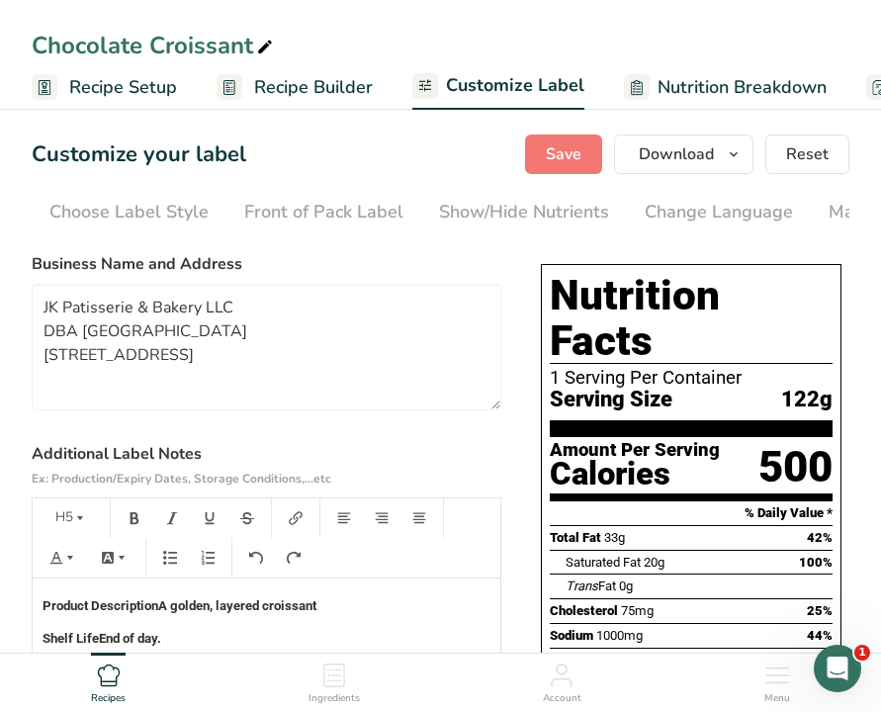
click at [256, 612] on h5 "Product Description A golden, layered croissant" at bounding box center [267, 605] width 448 height 13
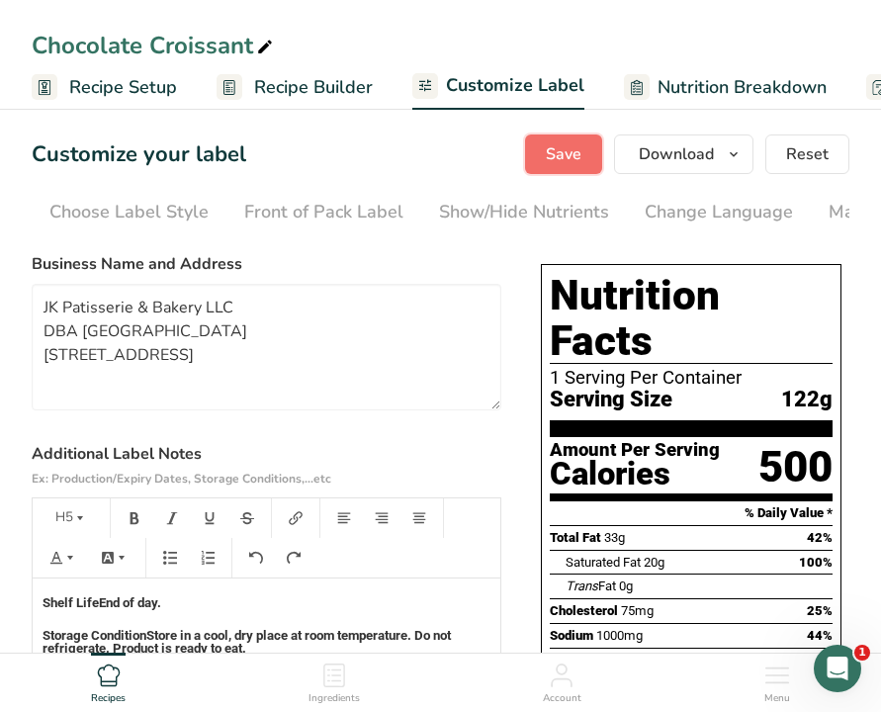
click at [553, 154] on span "Save" at bounding box center [564, 154] width 36 height 24
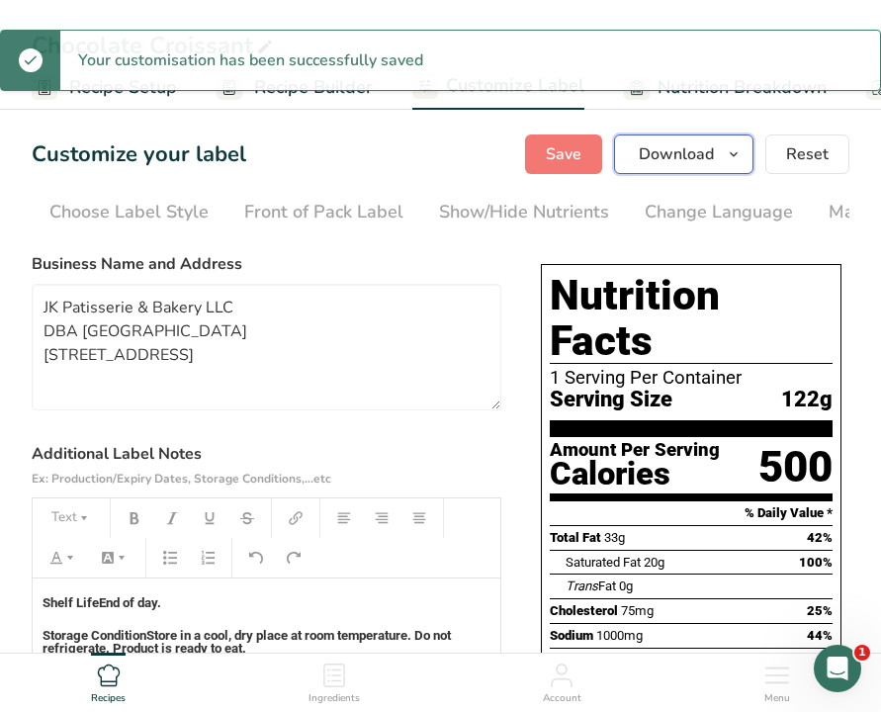
click at [697, 155] on span "Download" at bounding box center [676, 154] width 75 height 24
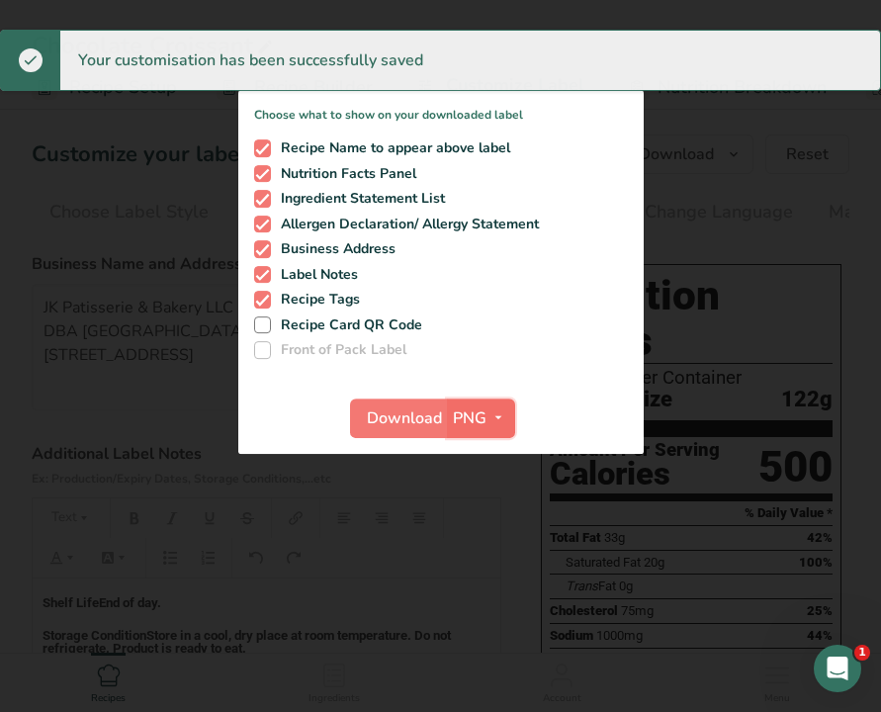
click at [489, 416] on span "button" at bounding box center [499, 419] width 24 height 24
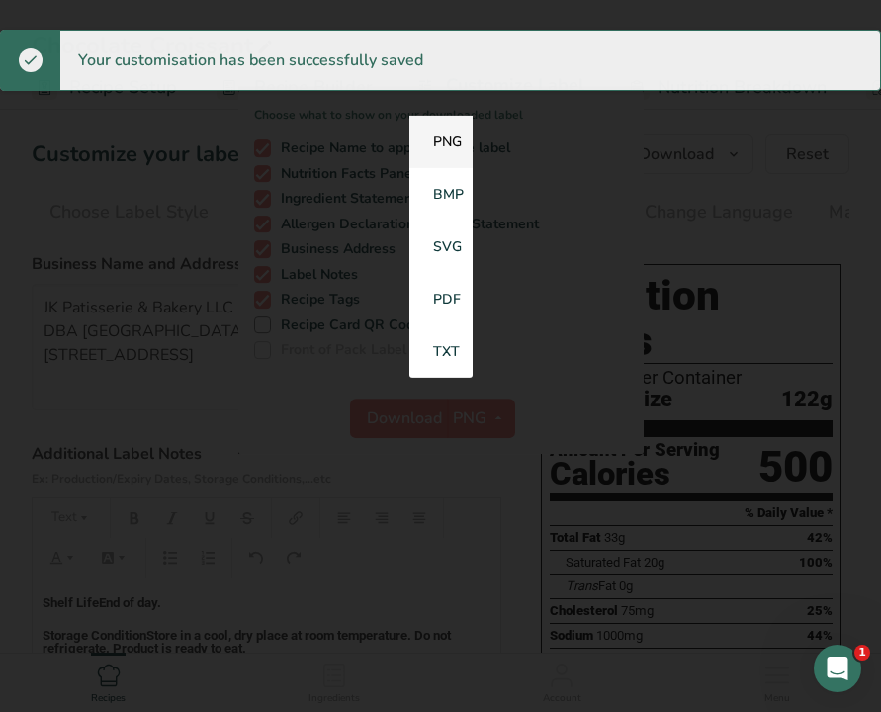
click at [432, 143] on link "PNG" at bounding box center [440, 142] width 63 height 52
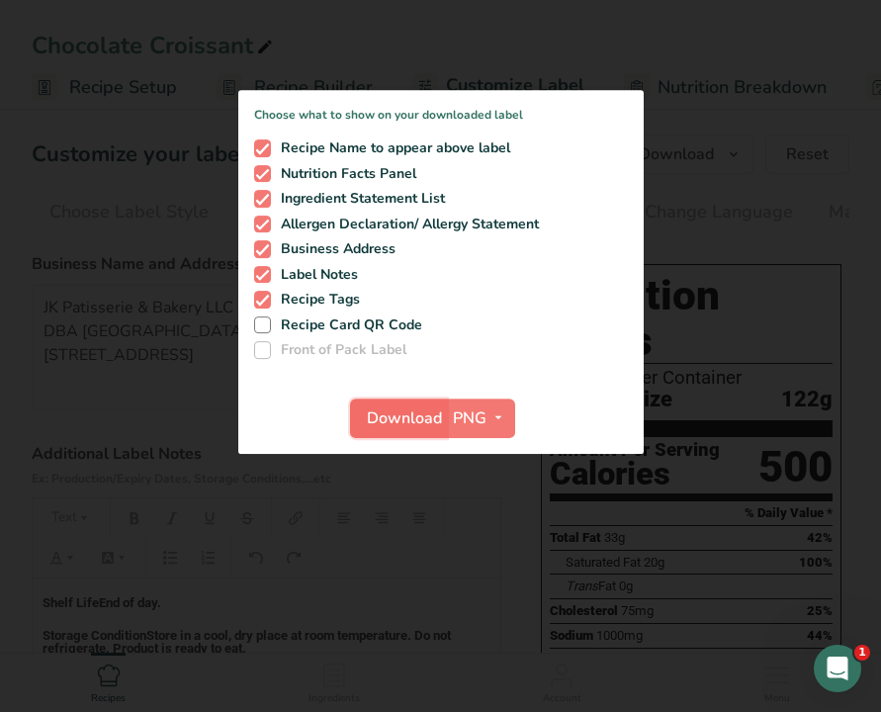
click at [401, 422] on span "Download" at bounding box center [404, 419] width 75 height 24
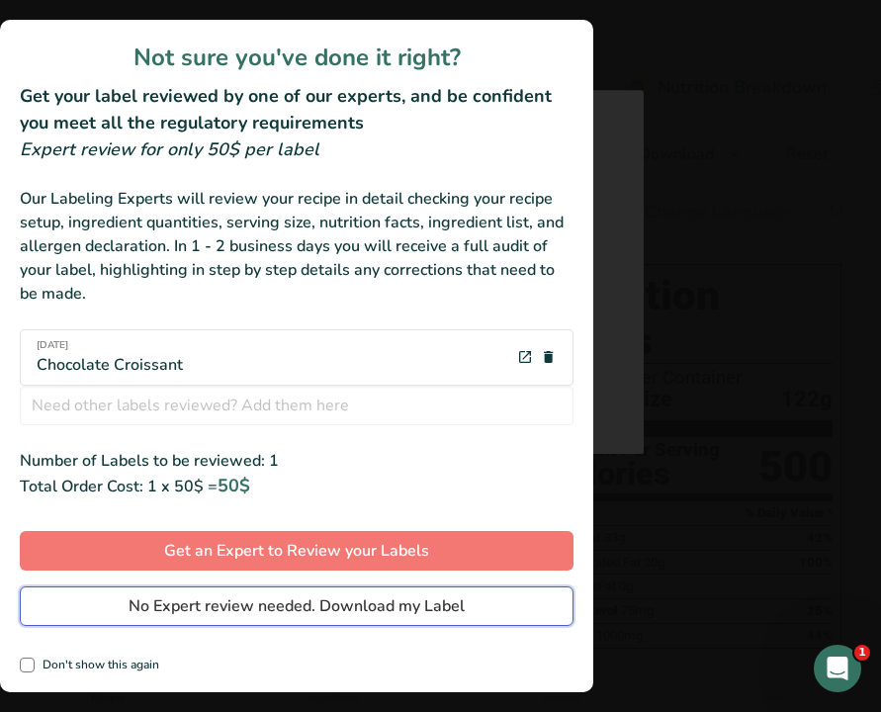
click at [197, 608] on span "No Expert review needed. Download my Label" at bounding box center [297, 606] width 336 height 24
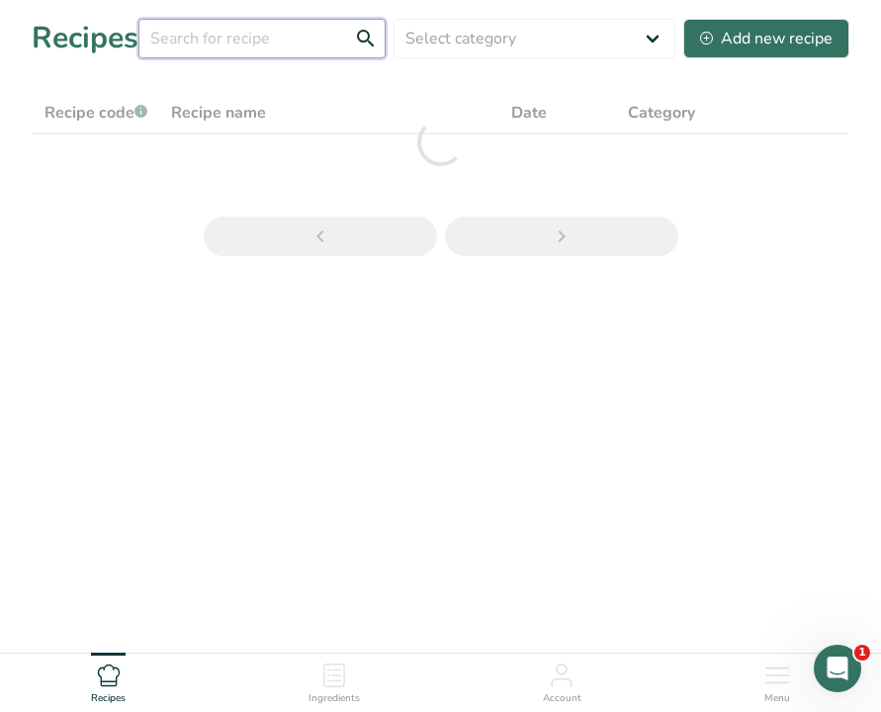
click at [316, 43] on input "text" at bounding box center [261, 39] width 247 height 40
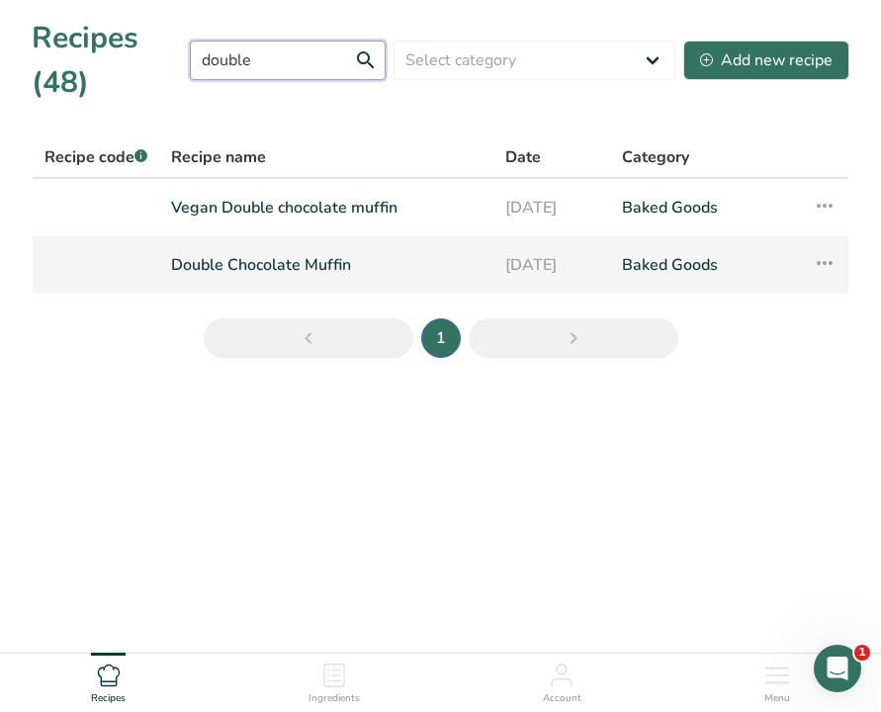
type input "double"
click at [247, 261] on link "Double Chocolate Muffin" at bounding box center [326, 265] width 311 height 42
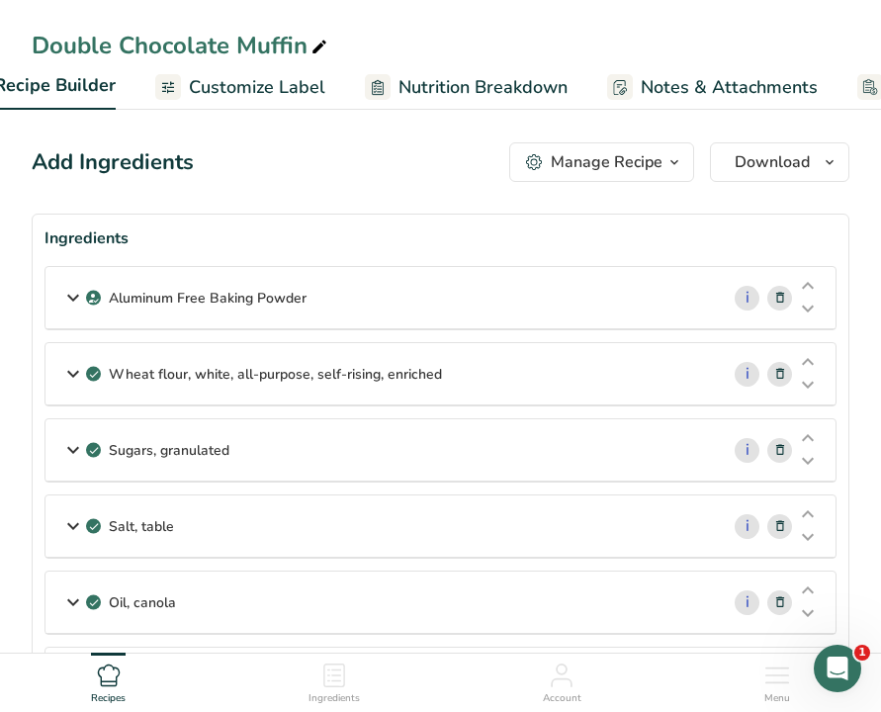
scroll to position [0, 425]
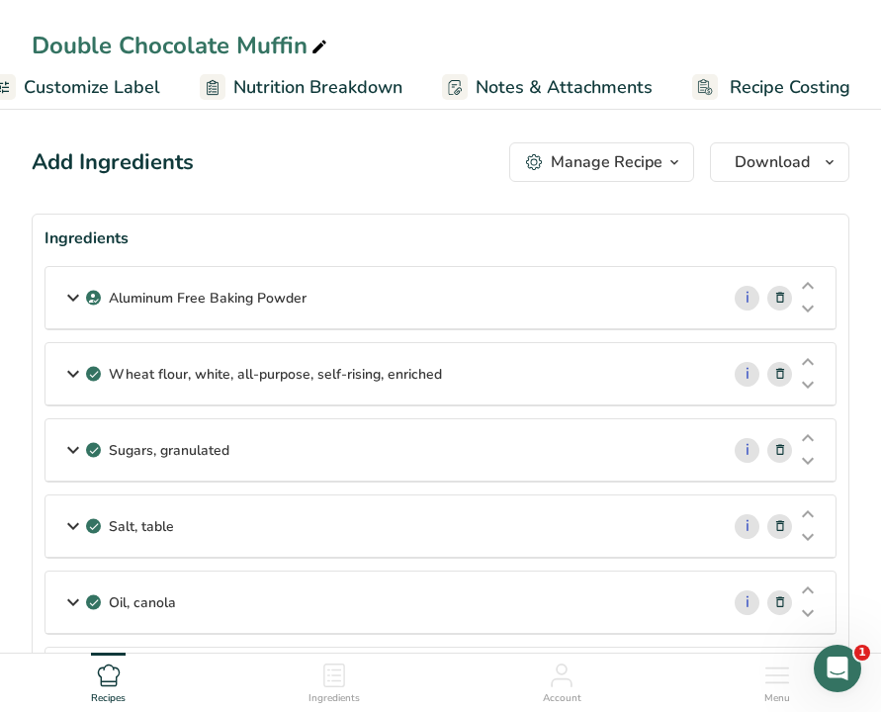
click at [103, 89] on span "Customize Label" at bounding box center [92, 87] width 136 height 27
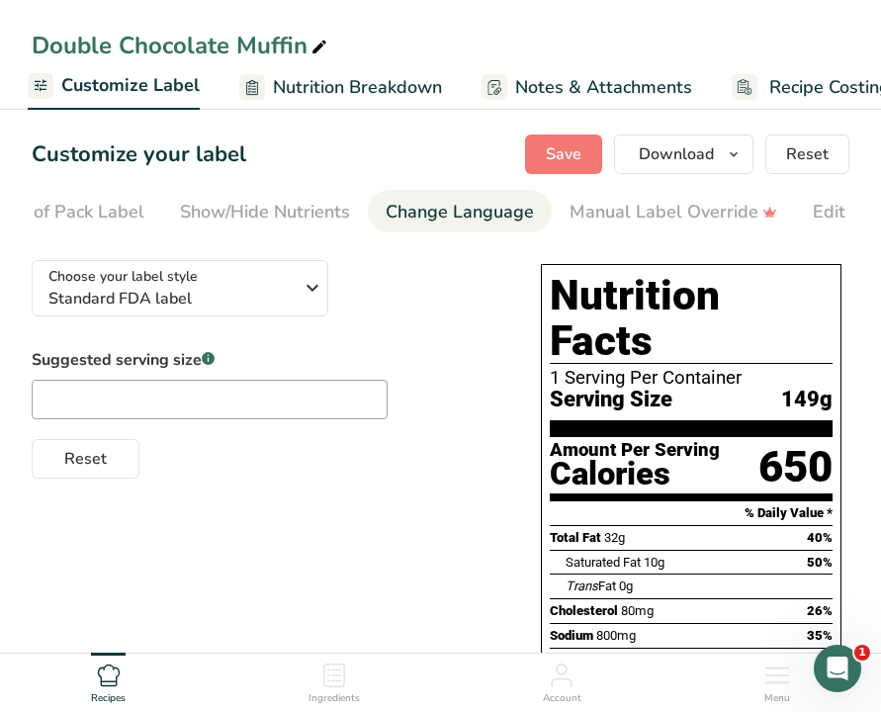
scroll to position [0, 643]
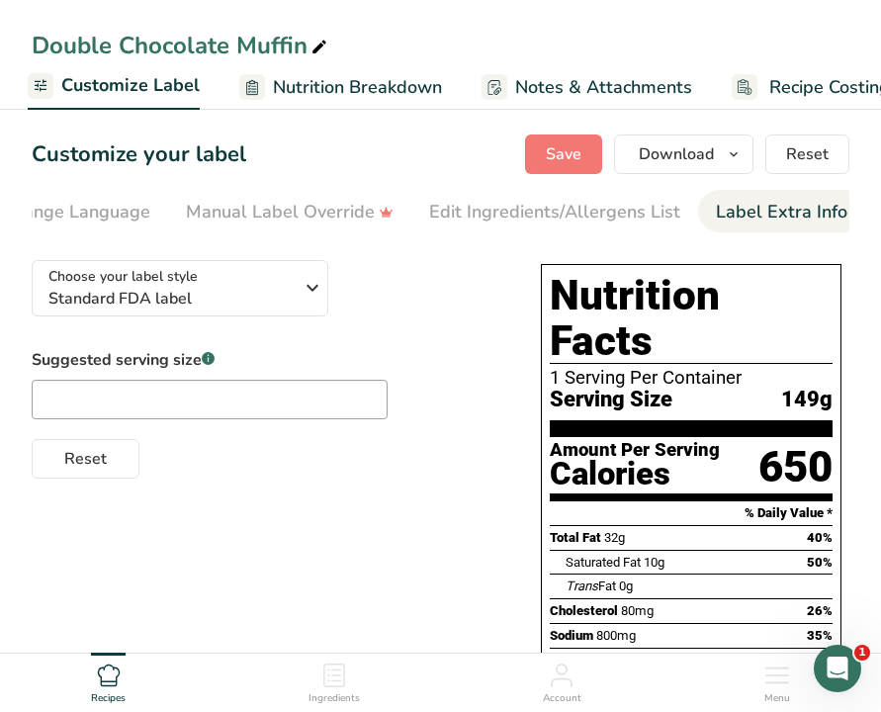
click at [799, 200] on div "Label Extra Info" at bounding box center [782, 212] width 132 height 27
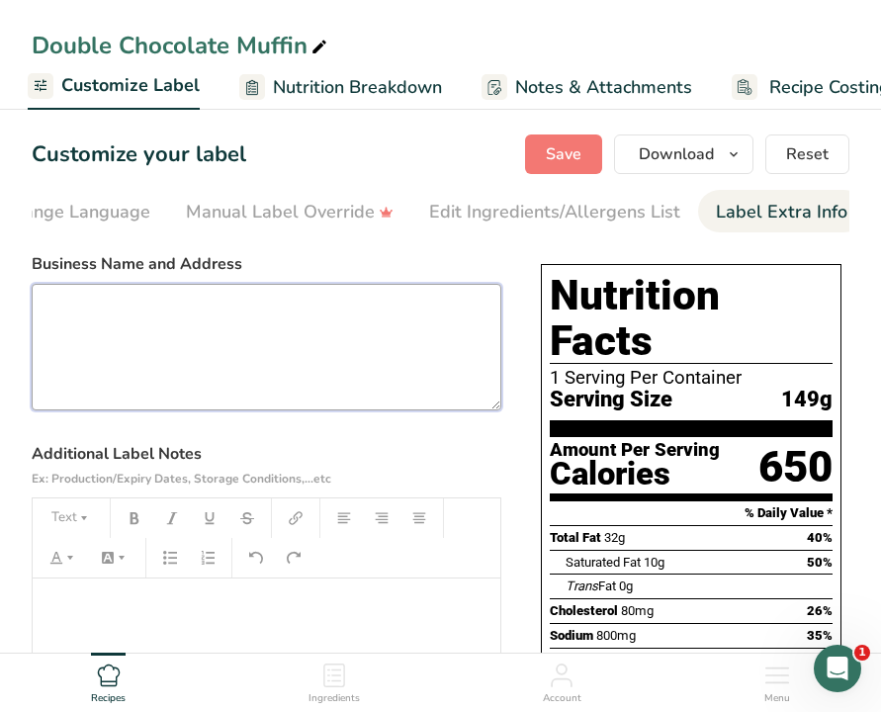
click at [102, 333] on textarea at bounding box center [267, 347] width 470 height 127
paste textarea "JK Patisserie & Bakery LLC DBA [GEOGRAPHIC_DATA] [STREET_ADDRESS]"
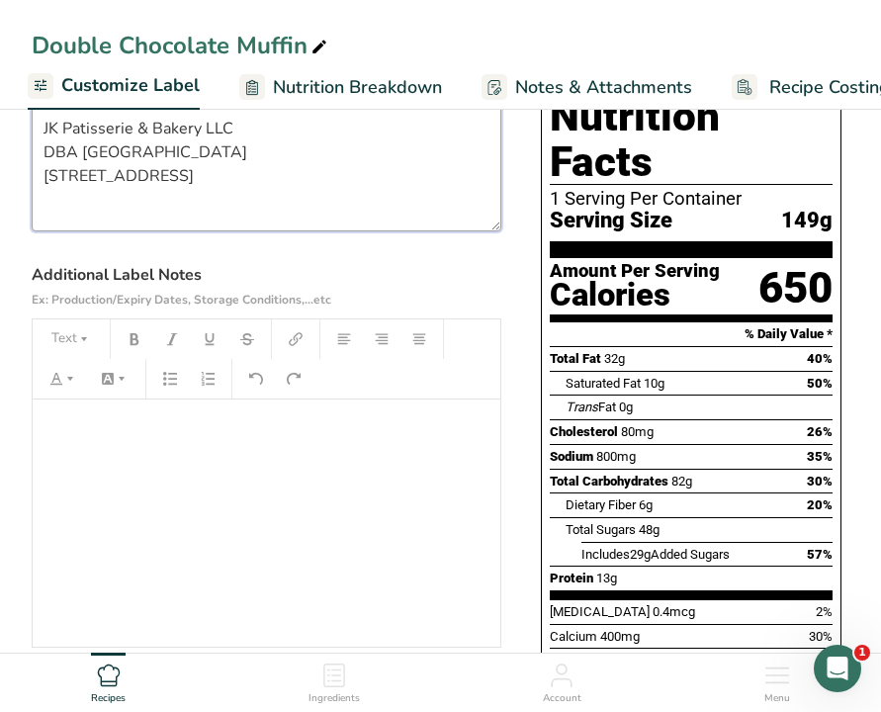
scroll to position [183, 0]
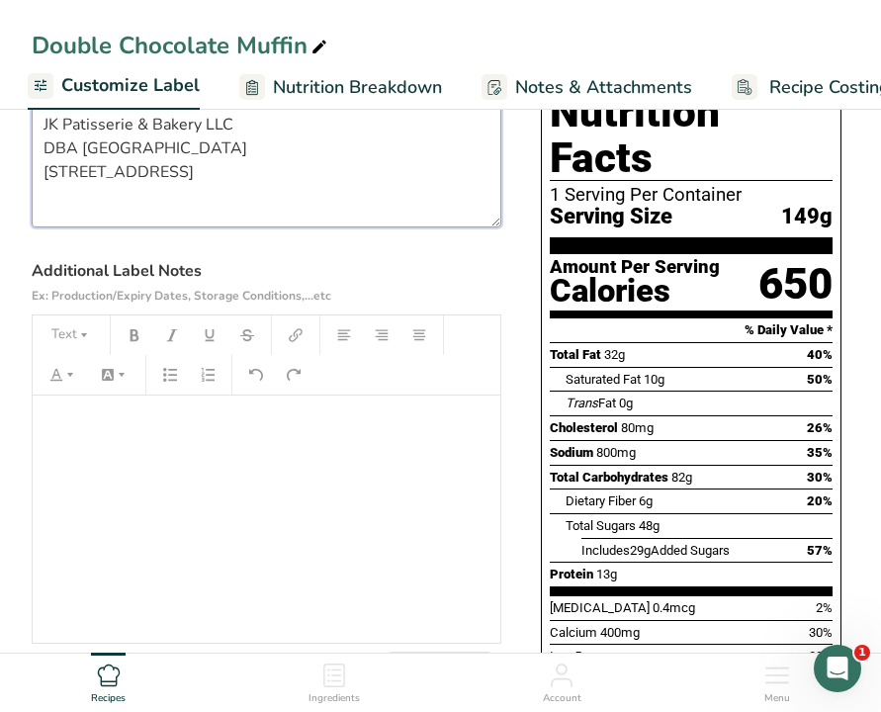
type textarea "JK Patisserie & Bakery LLC DBA [GEOGRAPHIC_DATA] [STREET_ADDRESS]"
click at [147, 482] on div "﻿" at bounding box center [267, 519] width 468 height 247
drag, startPoint x: 170, startPoint y: 219, endPoint x: 129, endPoint y: 209, distance: 42.7
click at [128, 209] on textarea "JK Patisserie & Bakery LLC DBA [GEOGRAPHIC_DATA] [STREET_ADDRESS]" at bounding box center [267, 164] width 470 height 127
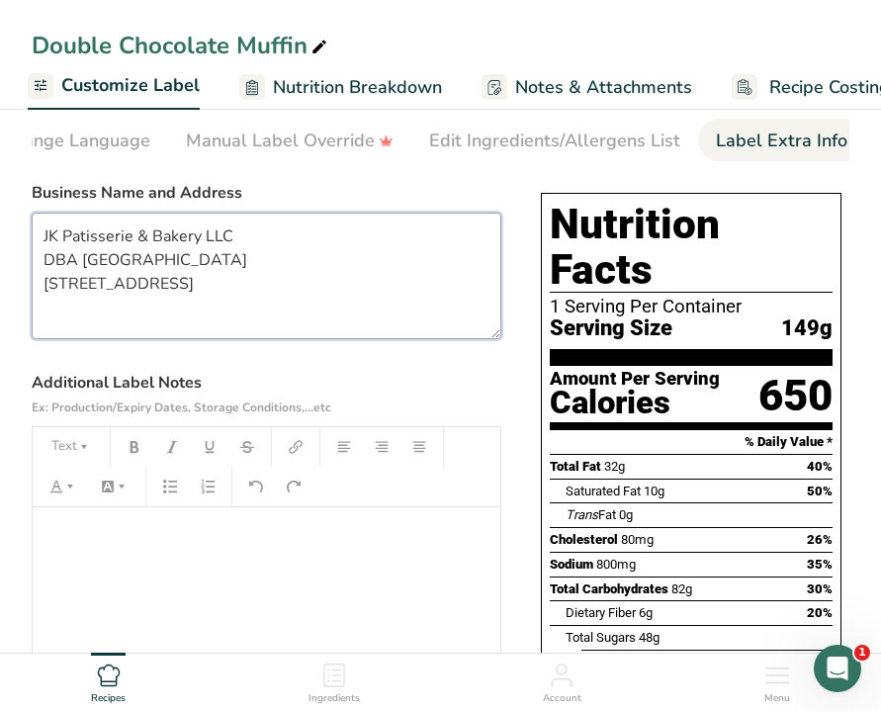
click at [197, 308] on textarea "JK Patisserie & Bakery LLC DBA [GEOGRAPHIC_DATA] [STREET_ADDRESS]" at bounding box center [267, 276] width 470 height 127
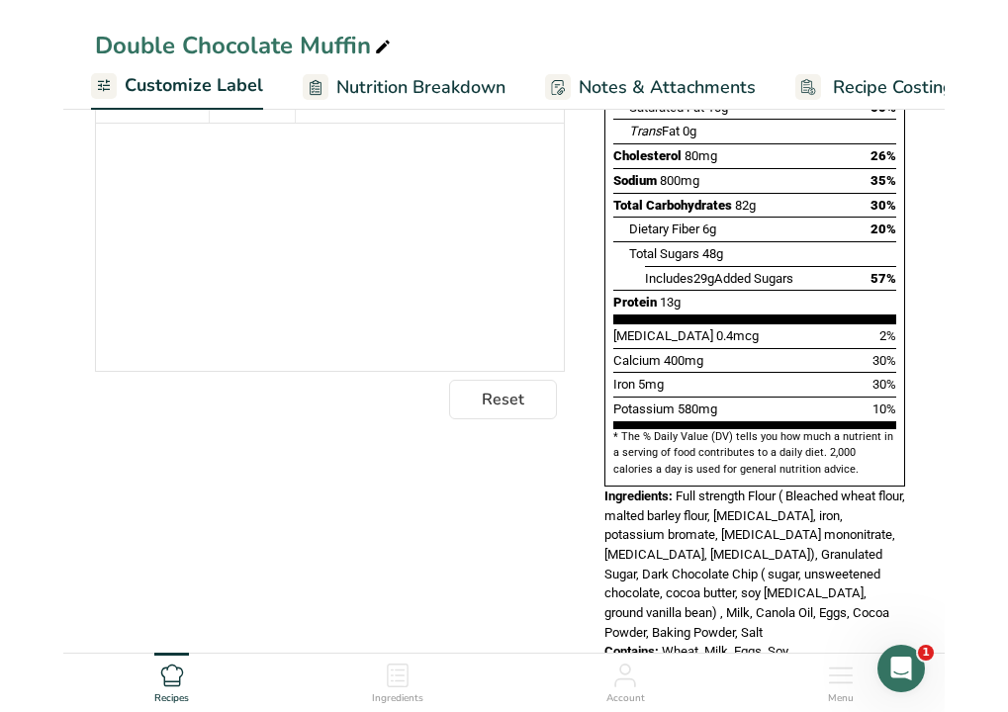
scroll to position [0, 0]
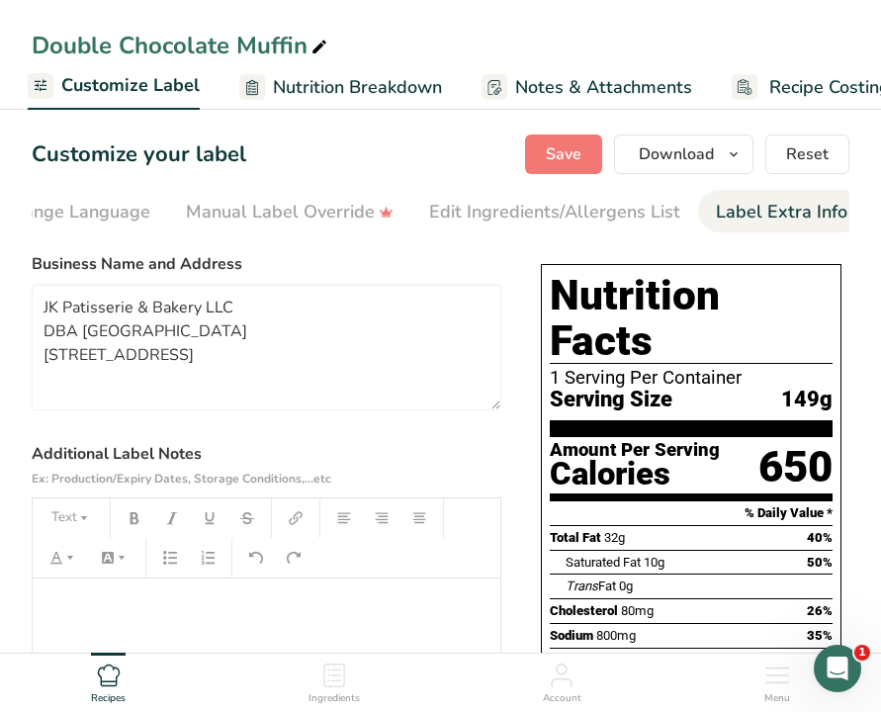
click at [359, 135] on div "Customize your label Save Download Choose what to show on your downloaded label…" at bounding box center [441, 155] width 818 height 40
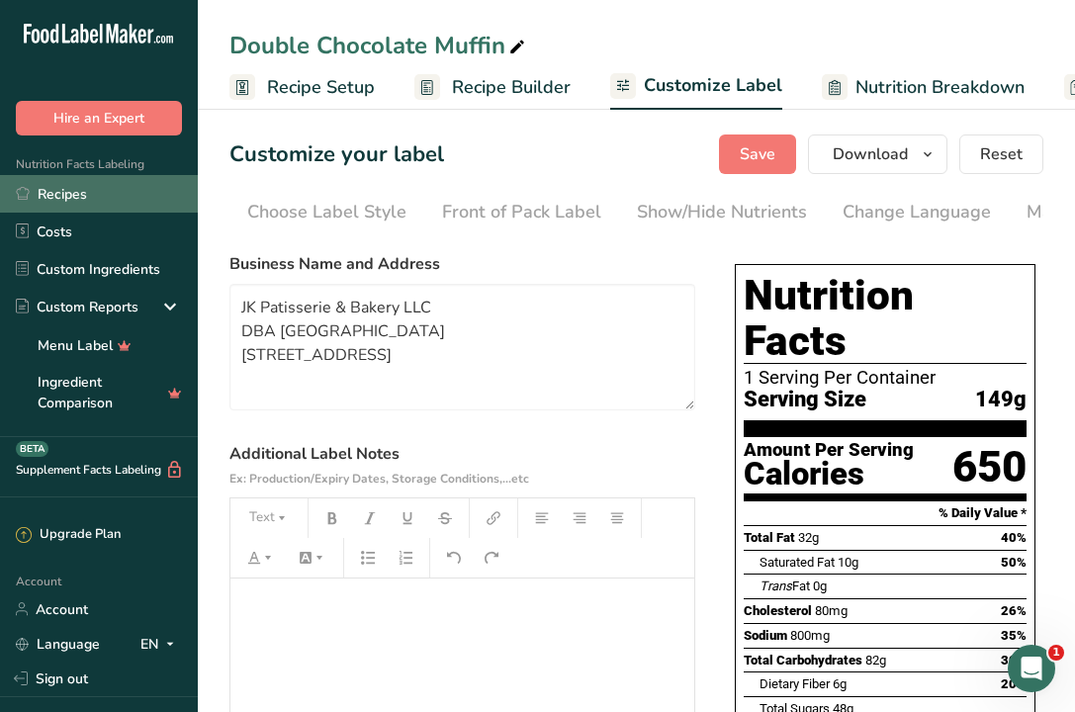
click at [78, 197] on link "Recipes" at bounding box center [99, 194] width 198 height 38
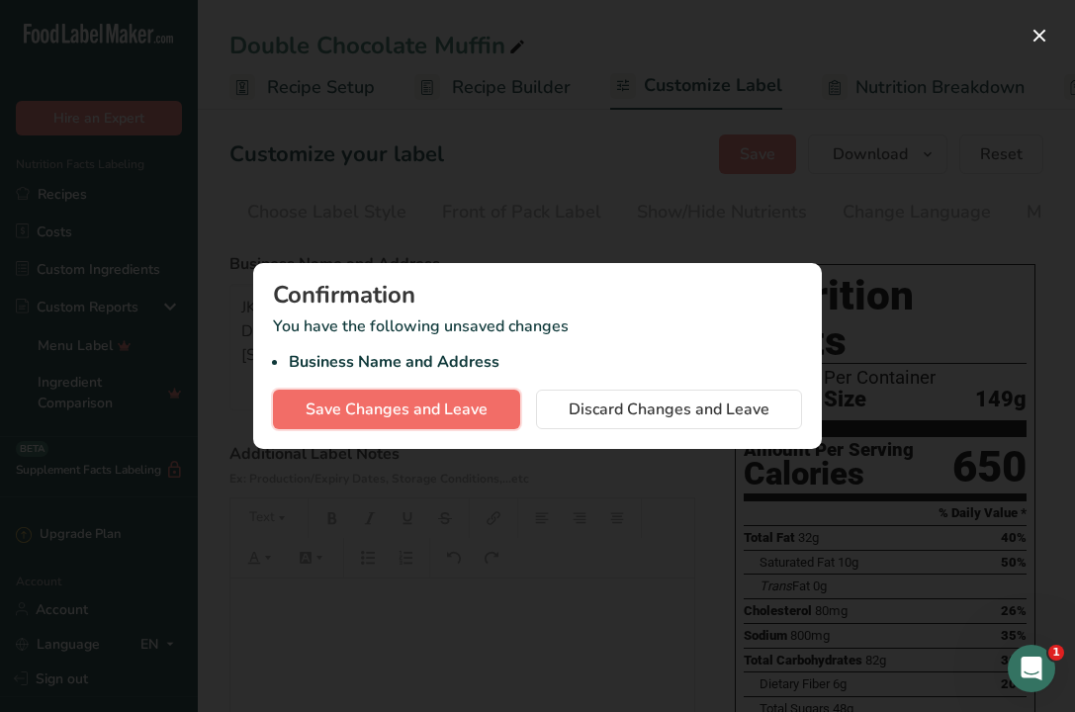
click at [441, 411] on span "Save Changes and Leave" at bounding box center [397, 410] width 182 height 24
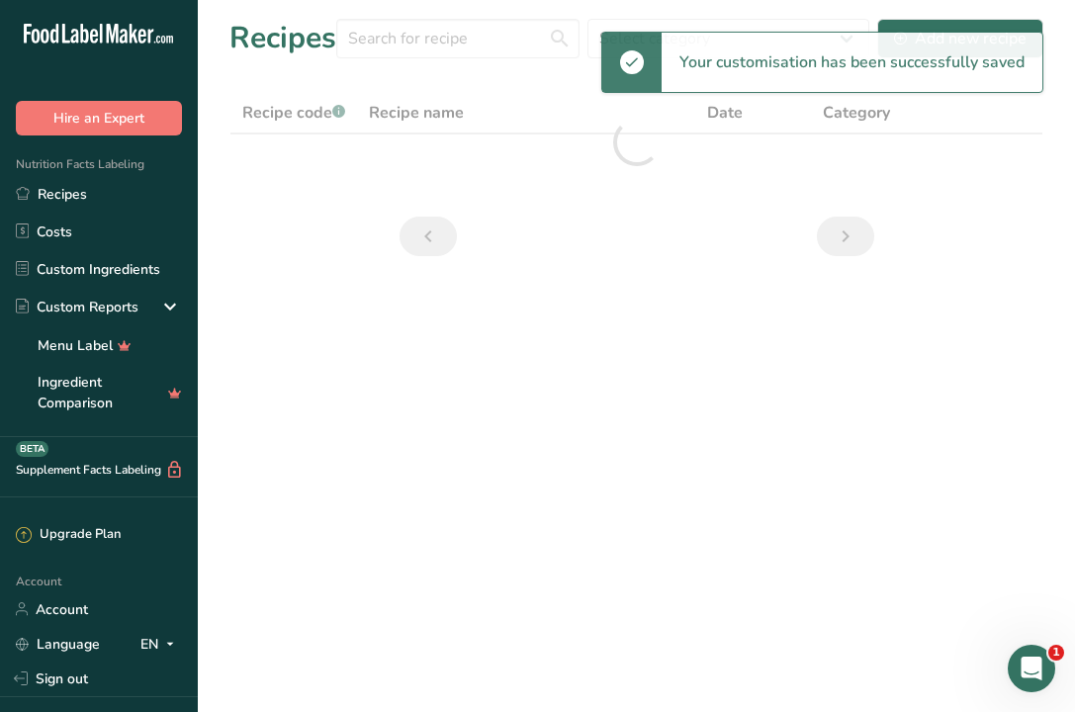
click at [452, 37] on div "Recipes Select category All Baked Goods Beverages Confectionery Cooked Meals, S…" at bounding box center [636, 38] width 814 height 45
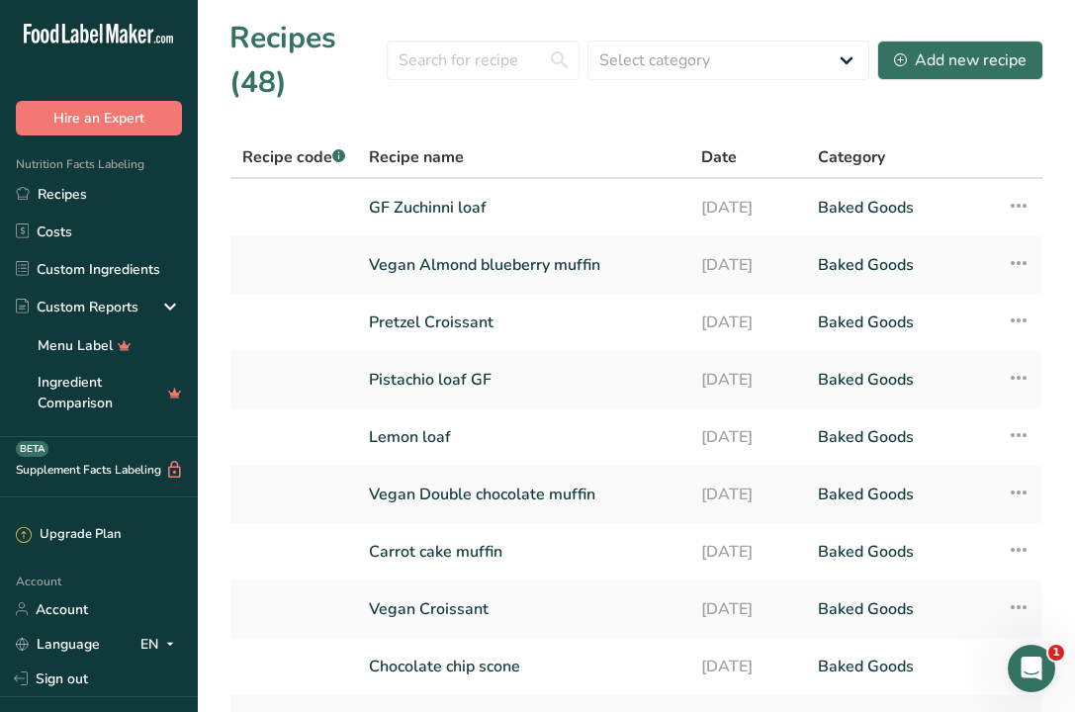
click at [452, 37] on div "Recipes (48) Select category All Baked Goods Beverages Confectionery Cooked Mea…" at bounding box center [636, 60] width 814 height 89
click at [452, 63] on input "text" at bounding box center [483, 61] width 193 height 40
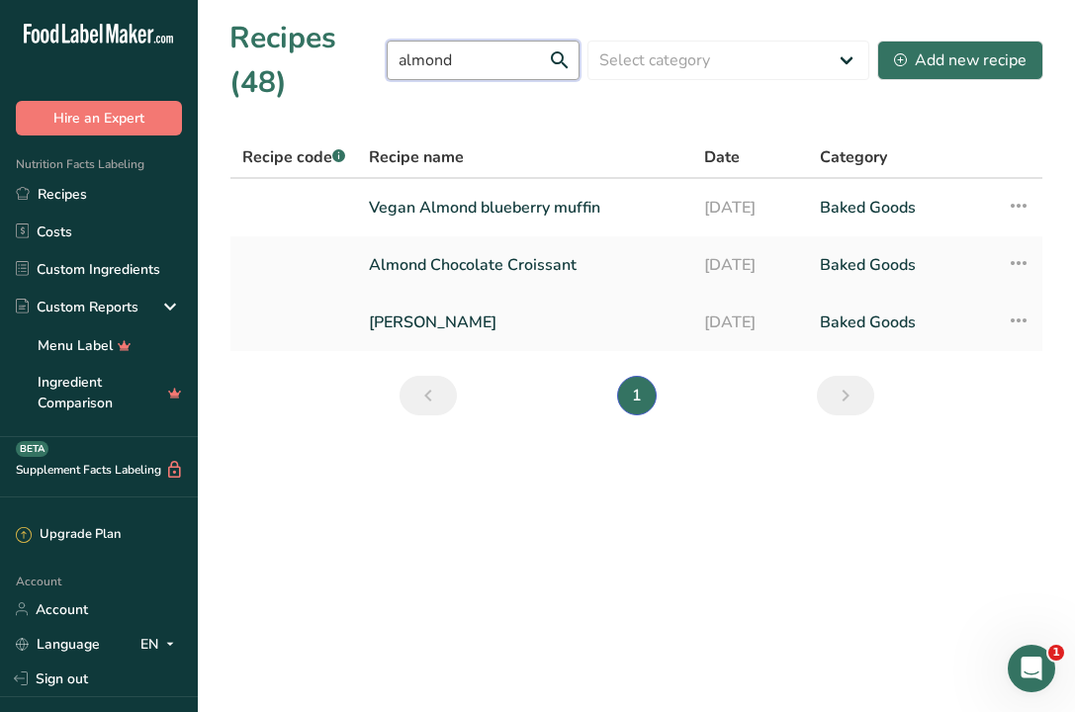
type input "almond"
click at [460, 322] on link "[PERSON_NAME]" at bounding box center [525, 323] width 312 height 42
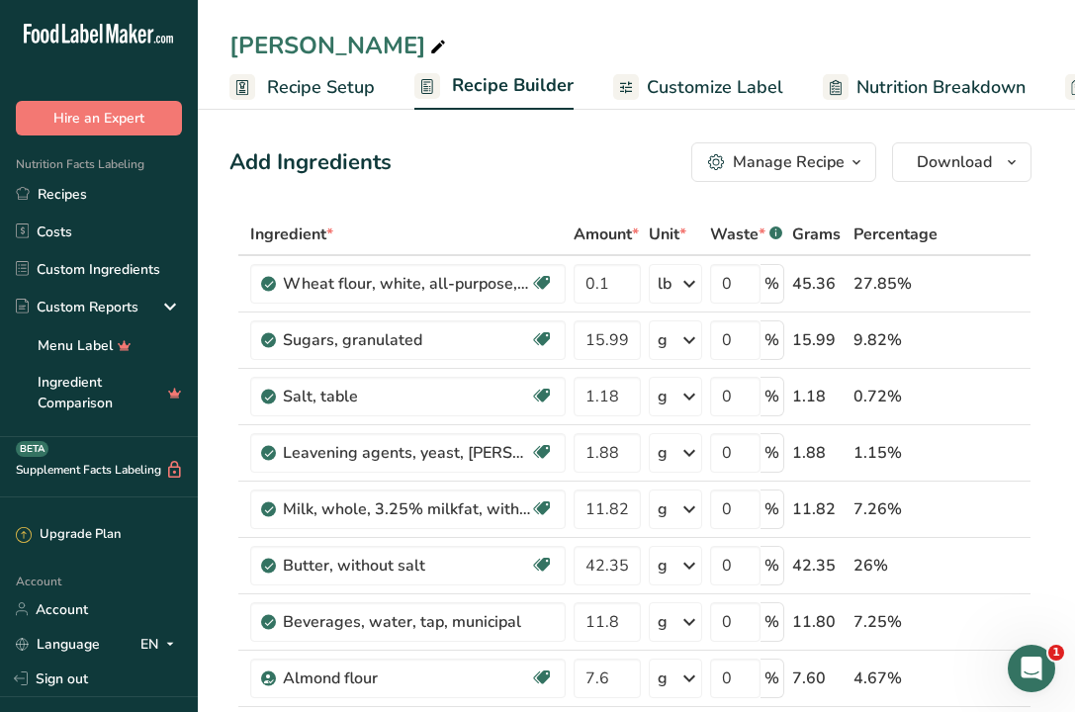
click at [698, 91] on span "Customize Label" at bounding box center [715, 87] width 136 height 27
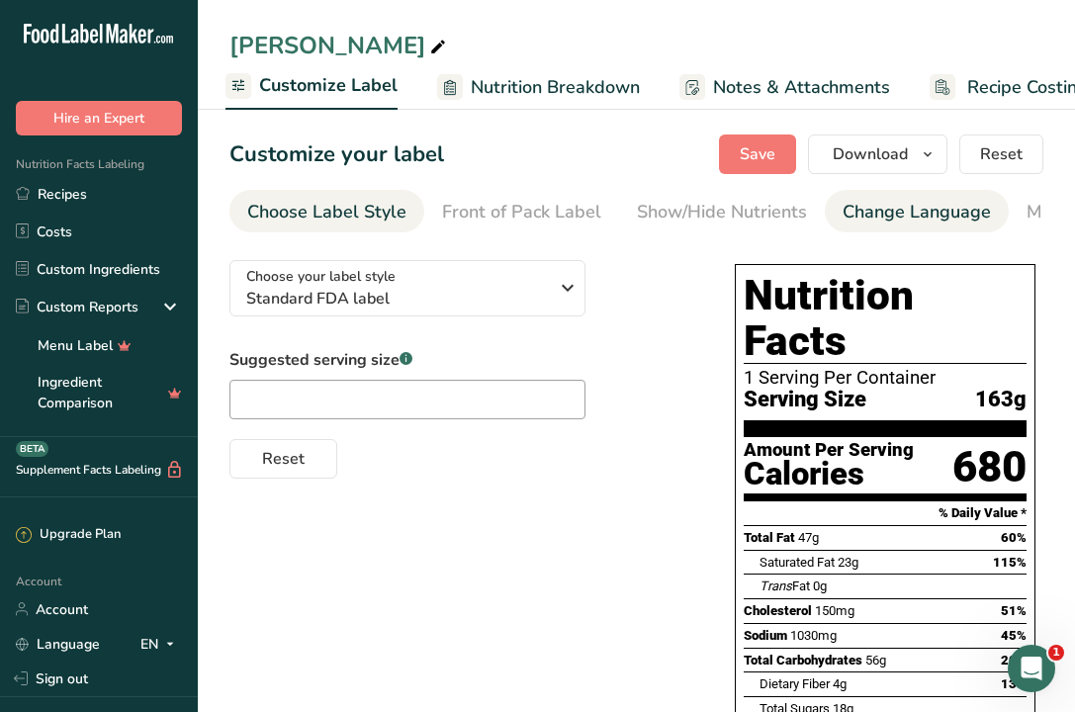
scroll to position [0, 647]
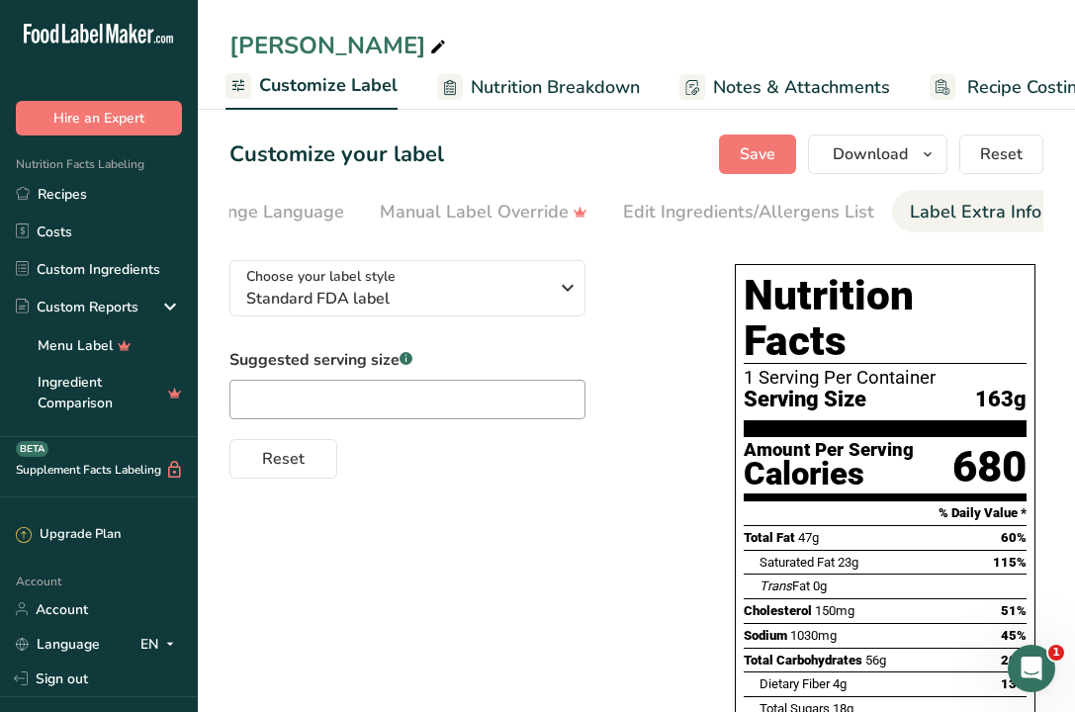
click at [1003, 214] on div "Label Extra Info" at bounding box center [976, 212] width 132 height 27
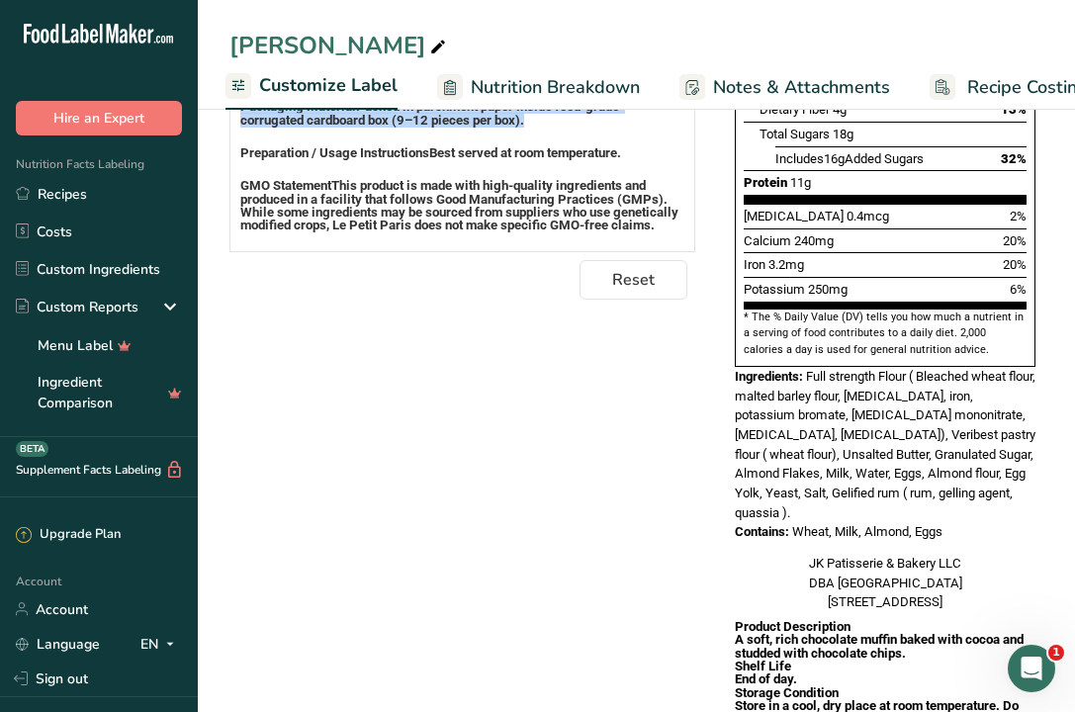
scroll to position [780, 0]
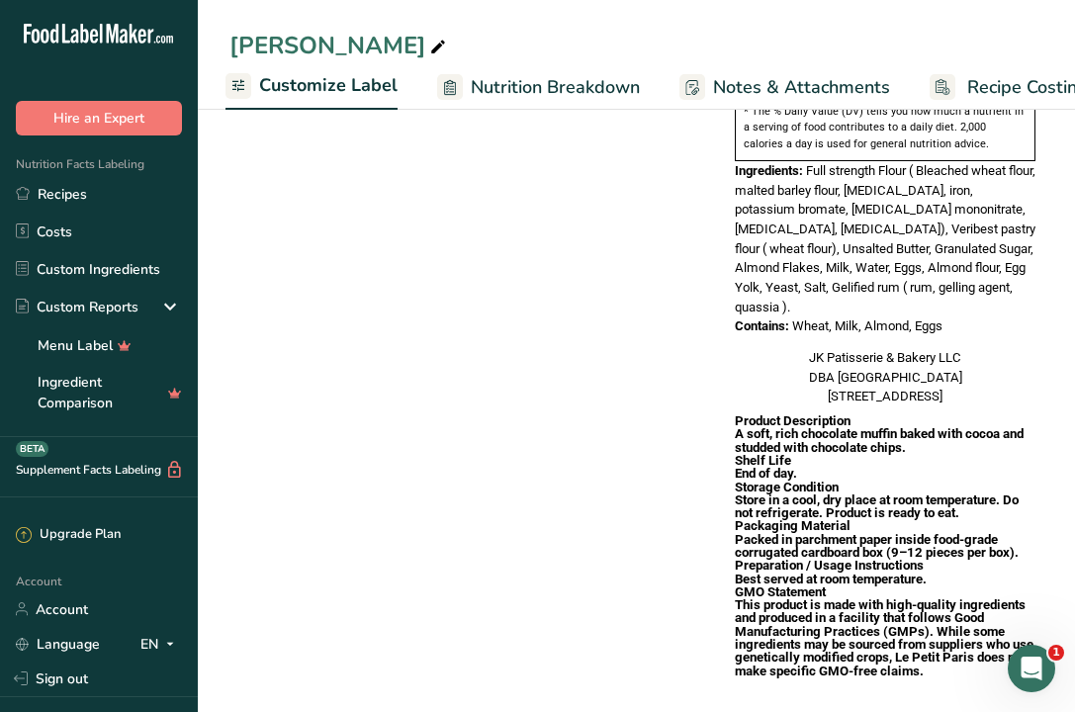
drag, startPoint x: 240, startPoint y: 597, endPoint x: 535, endPoint y: 177, distance: 513.4
click at [535, 177] on div "Choose your label style Standard FDA label USA (FDA) Standard FDA label Tabular…" at bounding box center [636, 82] width 814 height 1237
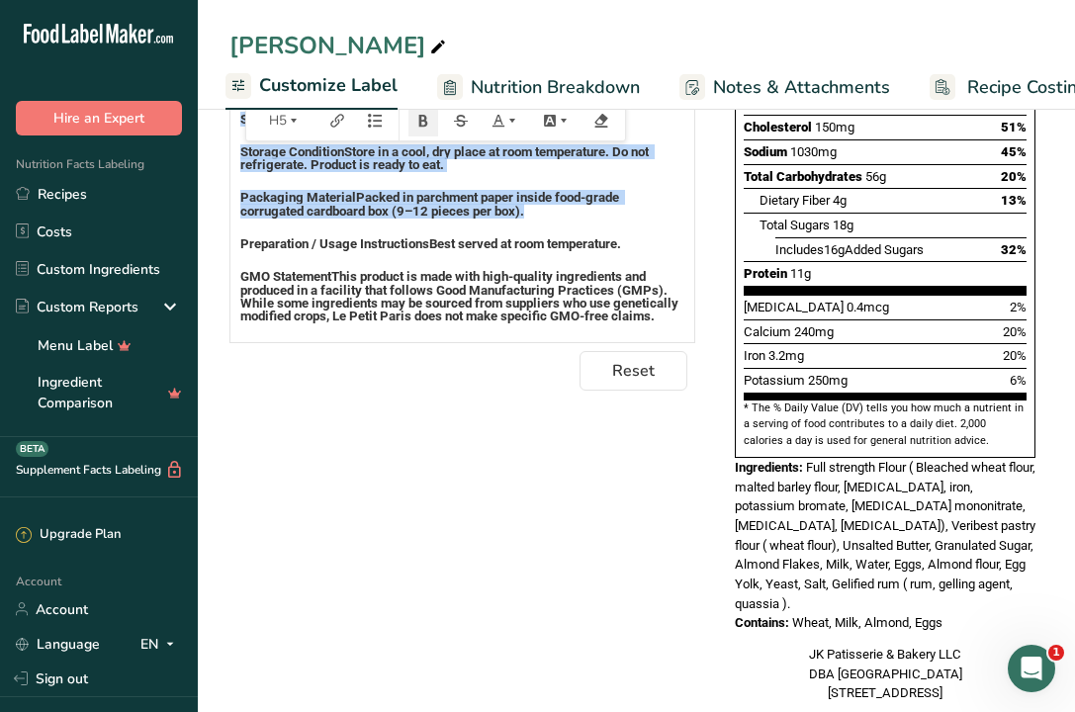
scroll to position [480, 0]
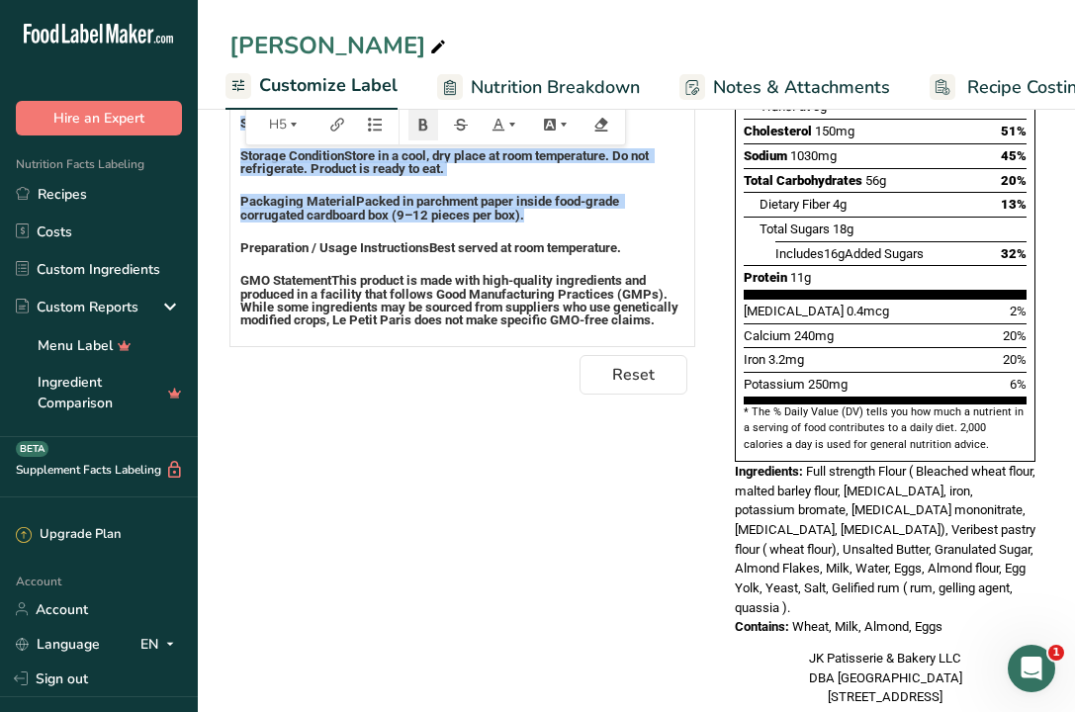
copy div "Product Description A soft, rich chocolate muffin baked with cocoa and studded …"
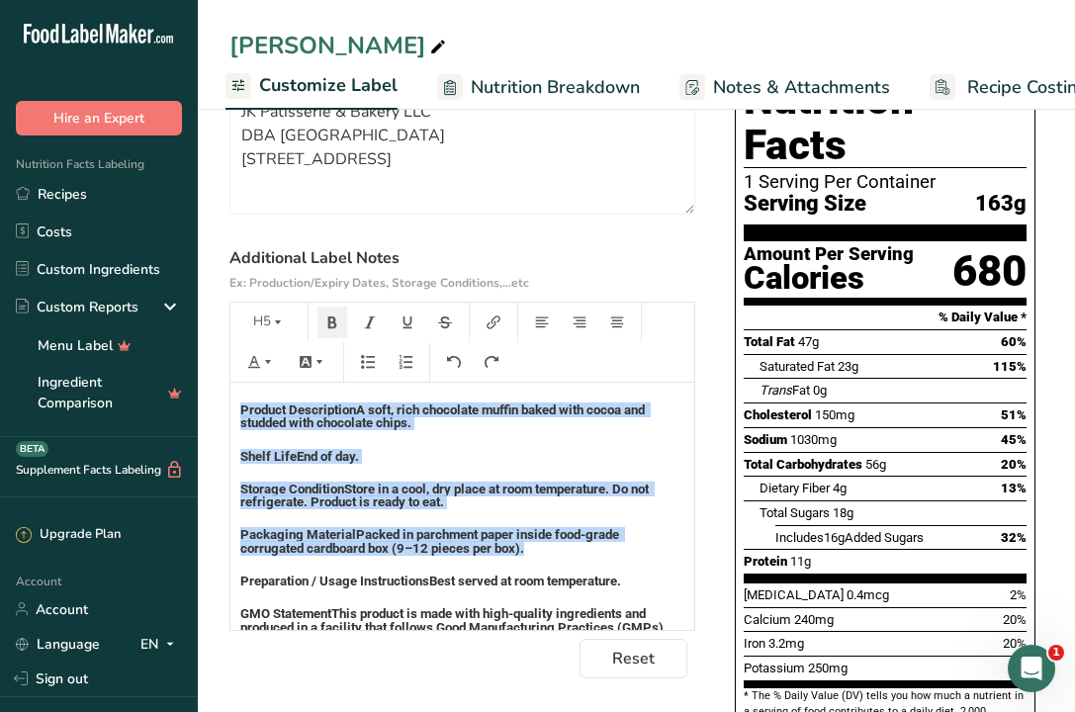
scroll to position [195, 0]
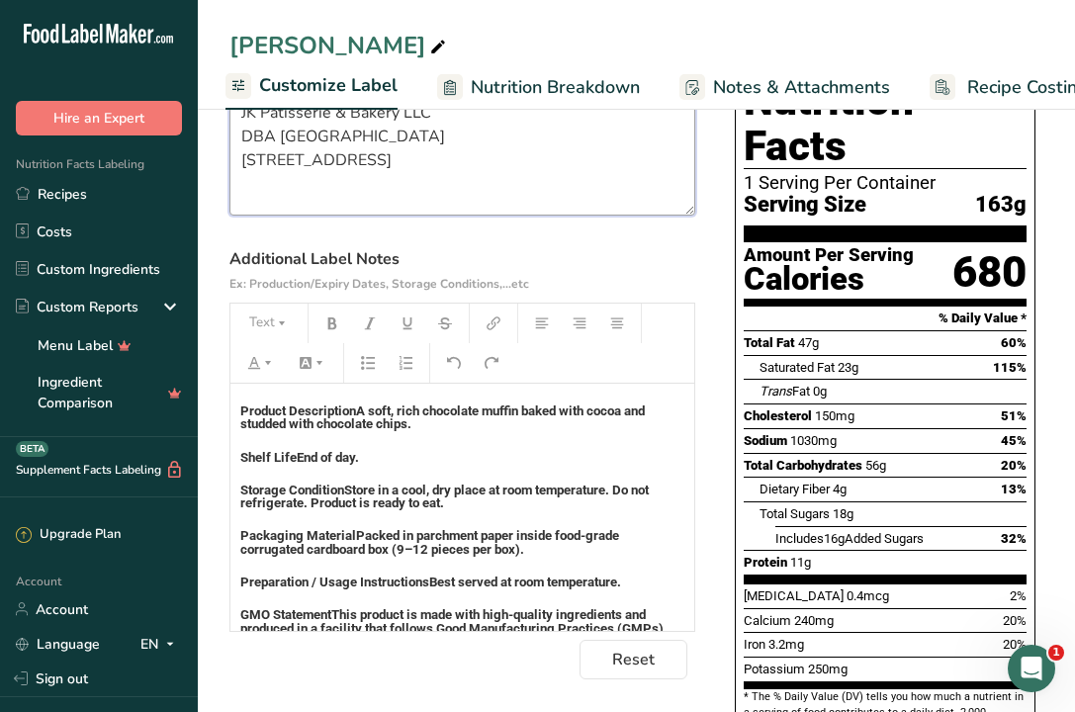
drag, startPoint x: 386, startPoint y: 203, endPoint x: 219, endPoint y: 108, distance: 192.2
click at [219, 108] on div "Almond Croissant Recipe Setup Recipe Builder Customize Label Nutrition Breakdow…" at bounding box center [636, 613] width 877 height 1410
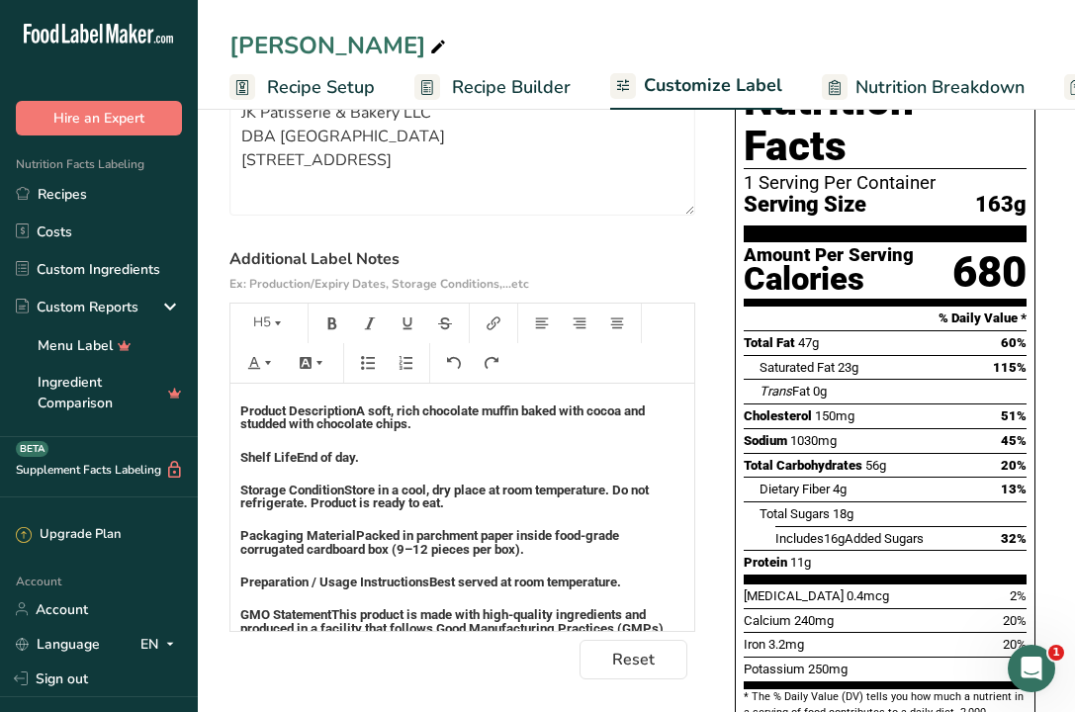
drag, startPoint x: 280, startPoint y: 448, endPoint x: 238, endPoint y: 434, distance: 43.8
click at [238, 433] on div "Product Description A soft, rich chocolate muffin baked with cocoa and studded …" at bounding box center [462, 522] width 464 height 277
click at [279, 431] on h5 "Product Description A soft, rich chocolate muffin baked with cocoa and studded …" at bounding box center [462, 418] width 444 height 27
drag, startPoint x: 289, startPoint y: 436, endPoint x: 241, endPoint y: 433, distance: 47.6
click at [241, 431] on h5 "Product Description A soft, rich chocolate muffin baked with cocoa and studded …" at bounding box center [462, 418] width 444 height 27
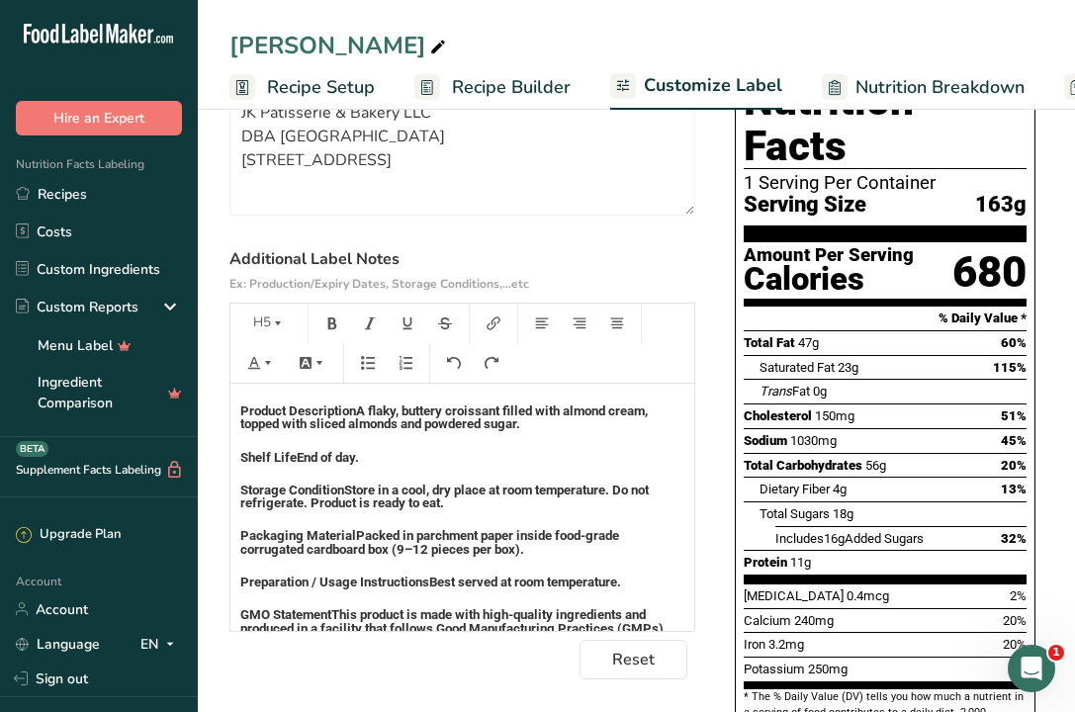
scroll to position [129, 0]
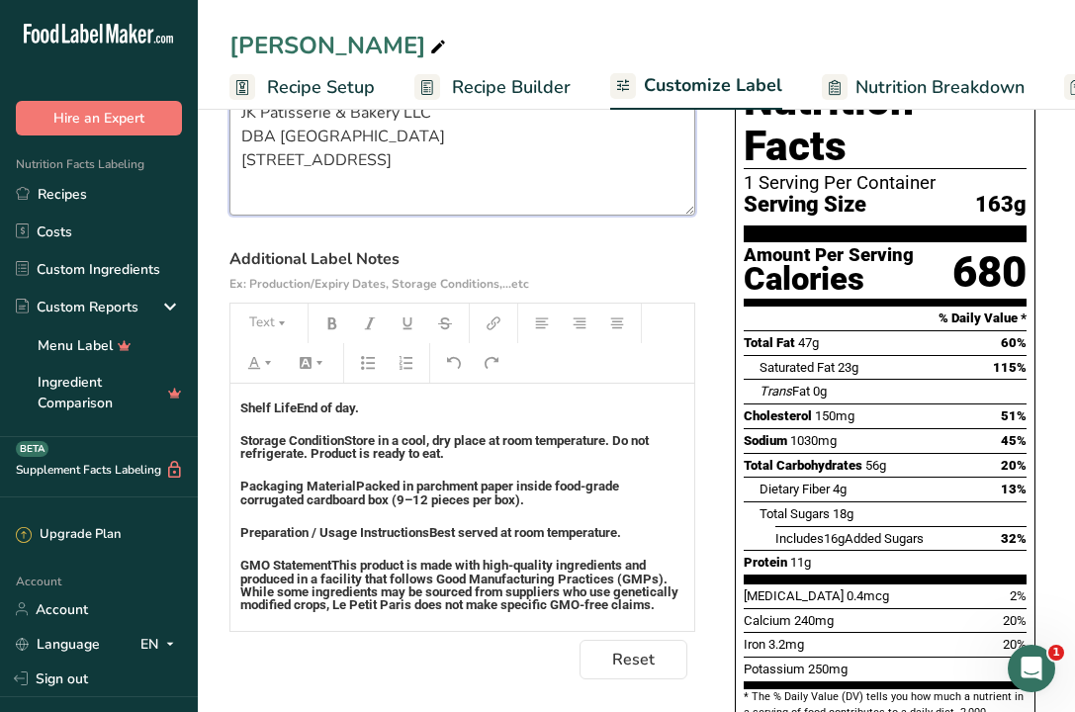
drag, startPoint x: 363, startPoint y: 184, endPoint x: 230, endPoint y: 106, distance: 153.9
click at [230, 106] on div "Almond Croissant Recipe Setup Recipe Builder Customize Label Nutrition Breakdow…" at bounding box center [636, 613] width 877 height 1410
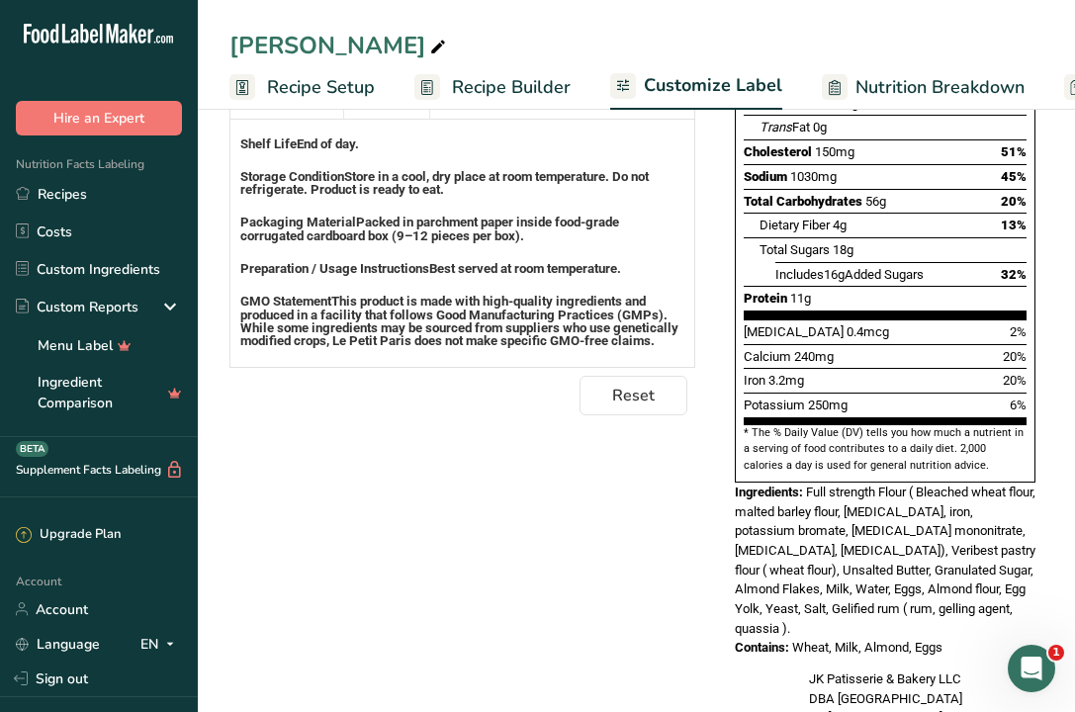
scroll to position [780, 0]
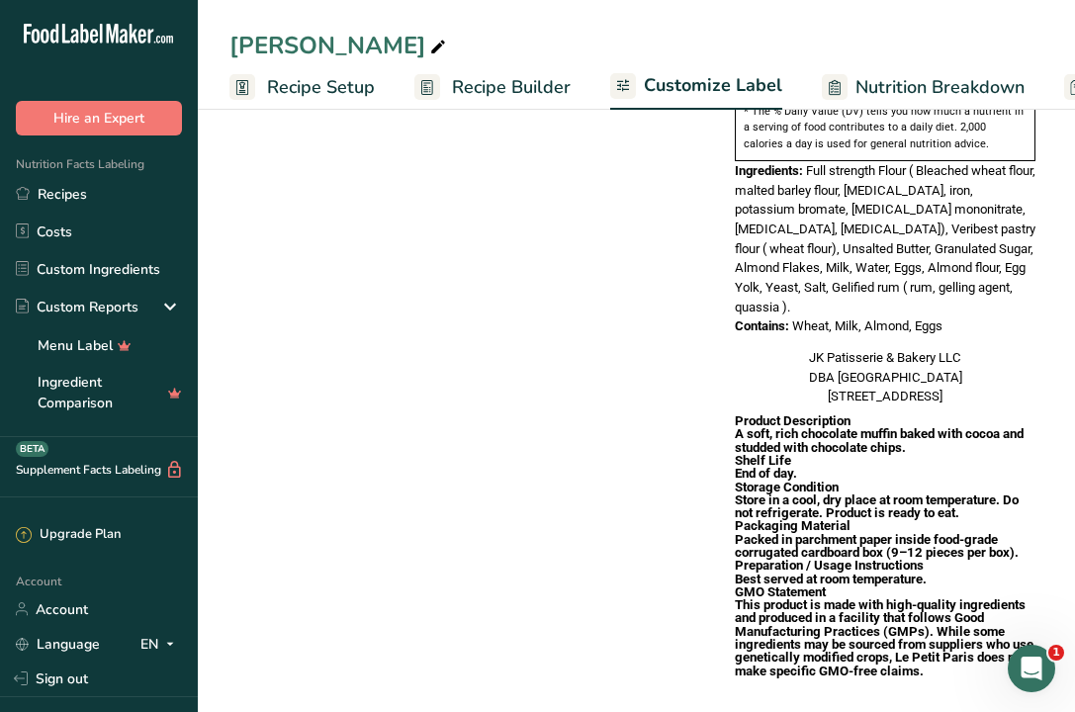
drag, startPoint x: 241, startPoint y: 414, endPoint x: 581, endPoint y: 650, distance: 412.9
click at [581, 650] on div "Choose your label style Standard FDA label USA (FDA) Standard FDA label Tabular…" at bounding box center [636, 82] width 814 height 1237
copy div "Product Description A flaky, buttery croissant filled with almond cream, topped…"
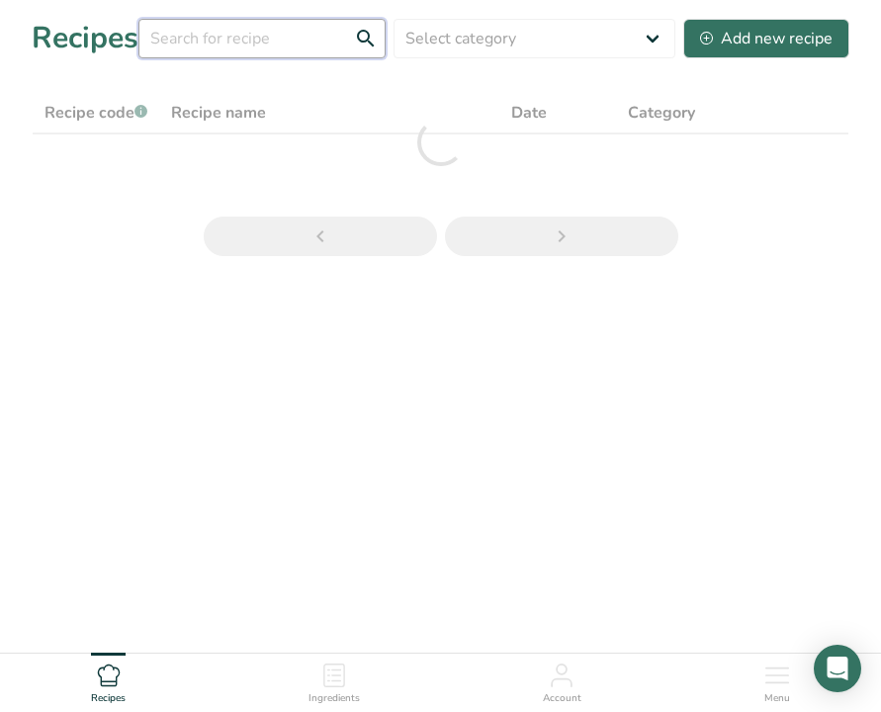
click at [203, 35] on input "text" at bounding box center [261, 39] width 247 height 40
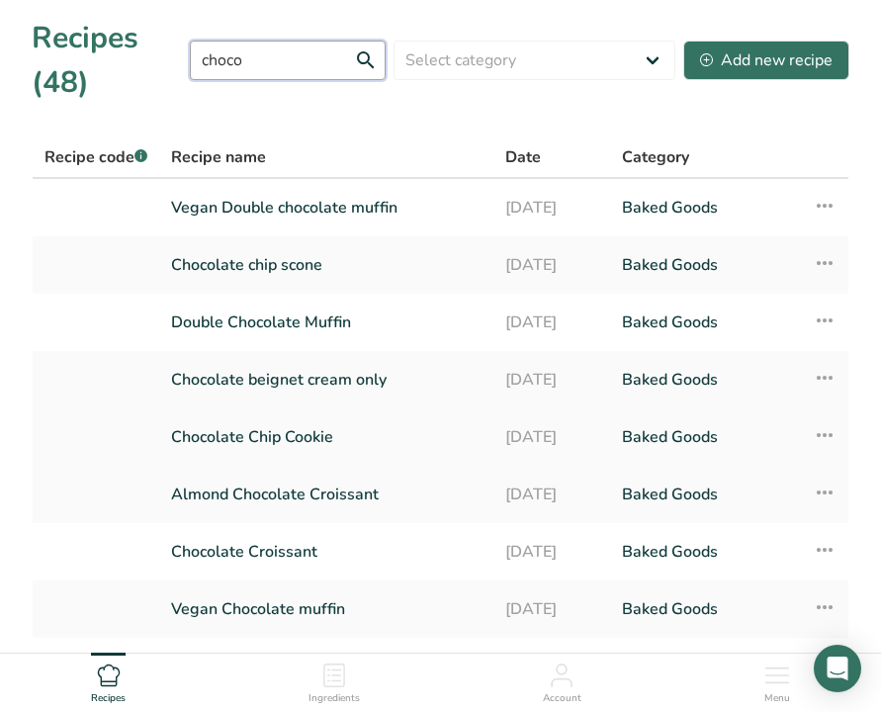
type input "choco"
click at [217, 441] on link "Chocolate Chip Cookie" at bounding box center [326, 437] width 311 height 42
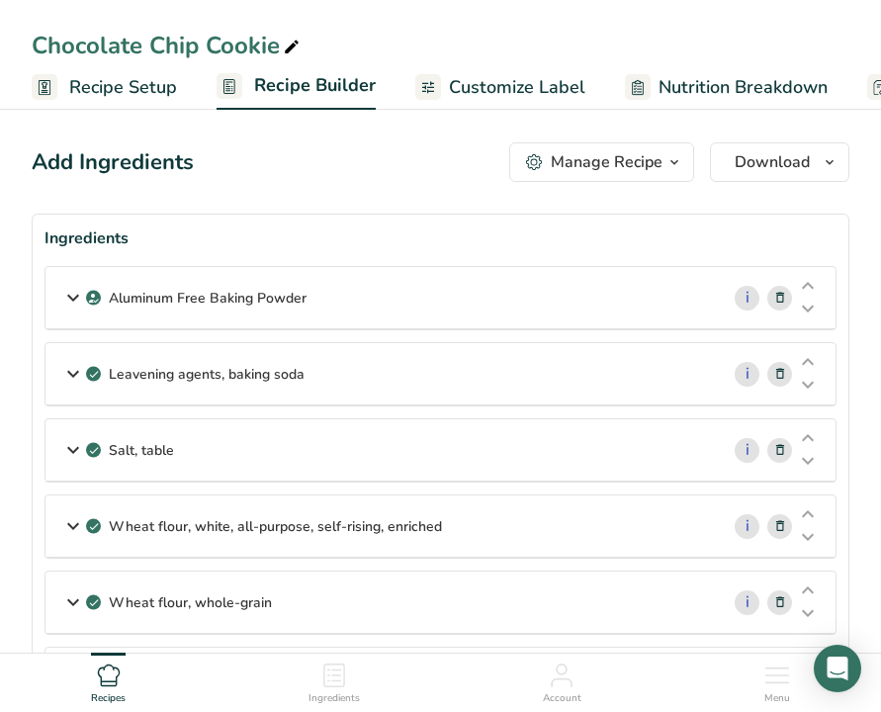
click at [524, 88] on span "Customize Label" at bounding box center [517, 87] width 136 height 27
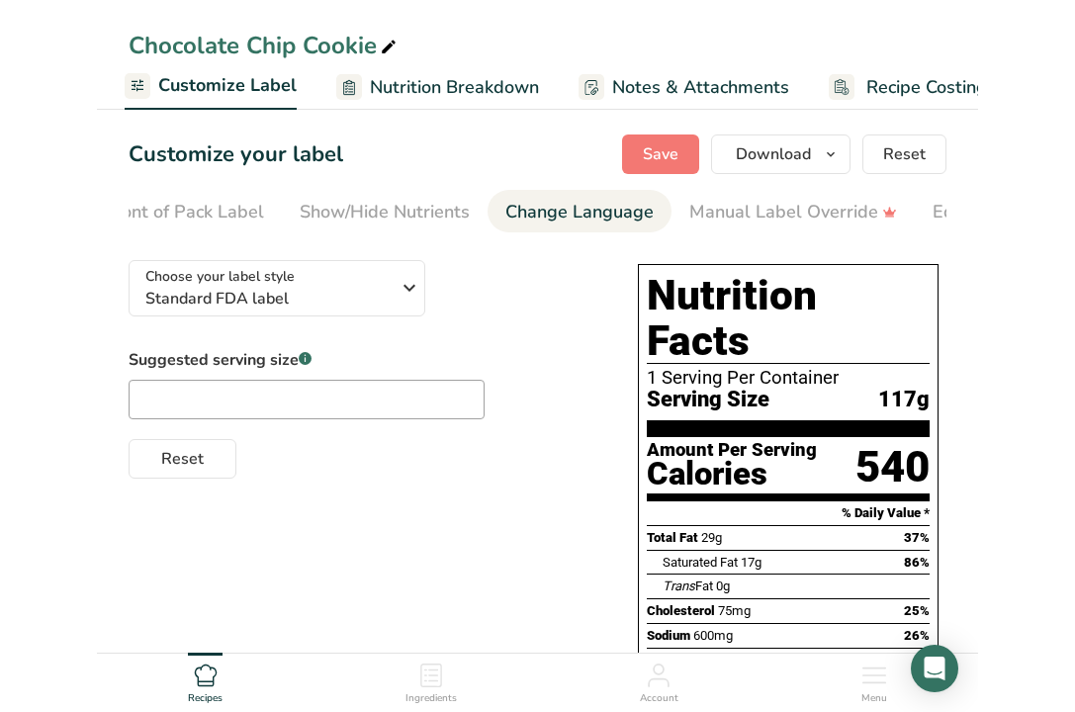
scroll to position [0, 643]
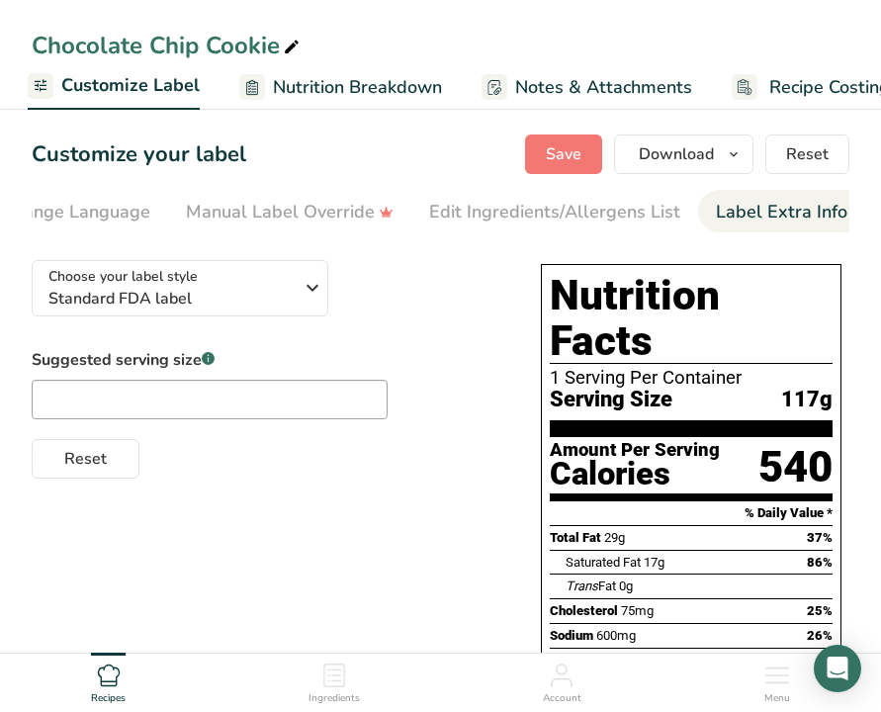
click at [760, 206] on div "Label Extra Info" at bounding box center [782, 212] width 132 height 27
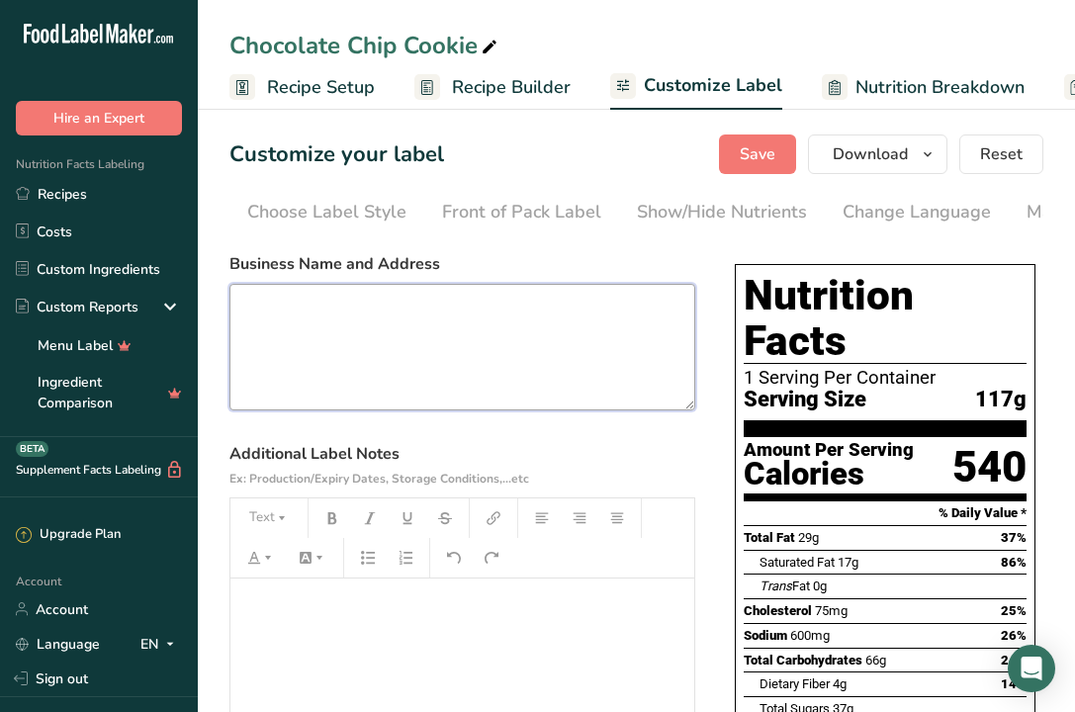
click at [340, 361] on textarea at bounding box center [462, 347] width 466 height 127
paste textarea "JK Patisserie & Bakery LLC DBA [GEOGRAPHIC_DATA] [STREET_ADDRESS]"
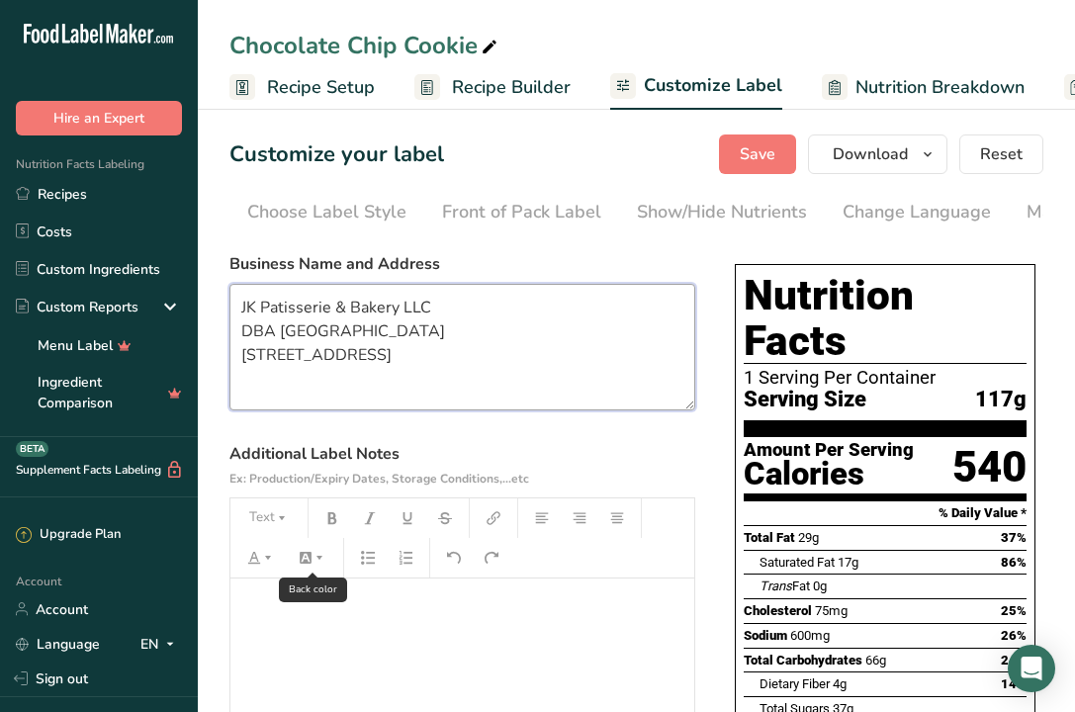
click at [303, 574] on button "button" at bounding box center [313, 558] width 44 height 32
type textarea "JK Patisserie & Bakery LLC DBA [GEOGRAPHIC_DATA] [STREET_ADDRESS]"
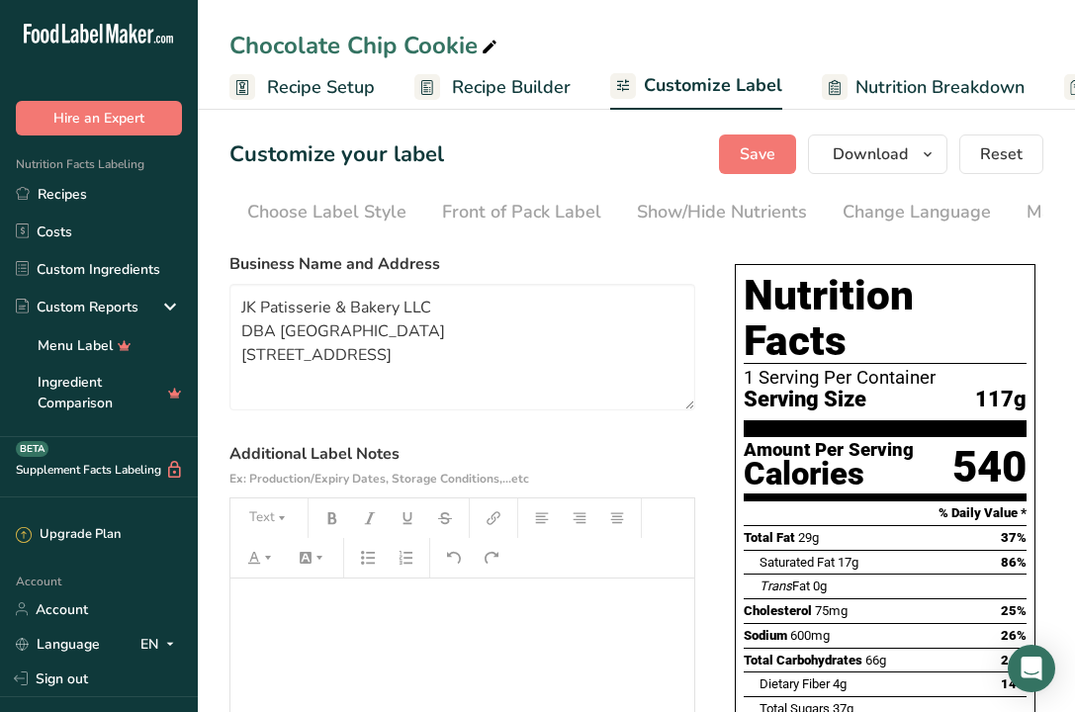
click at [251, 625] on div "﻿" at bounding box center [462, 702] width 464 height 247
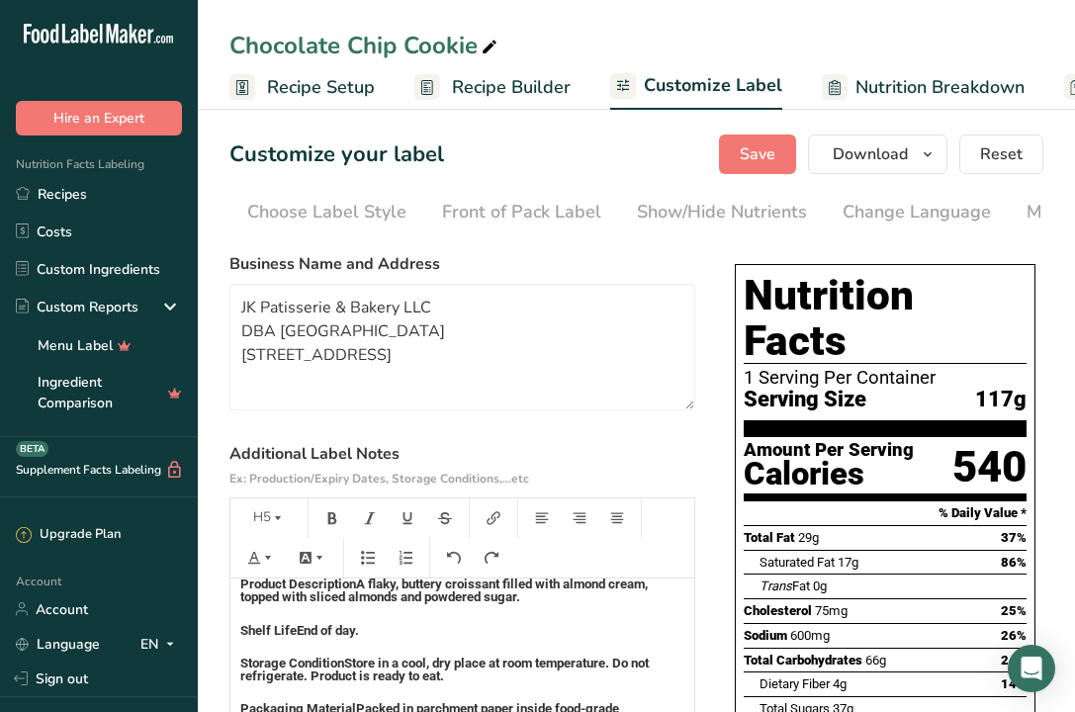
scroll to position [0, 0]
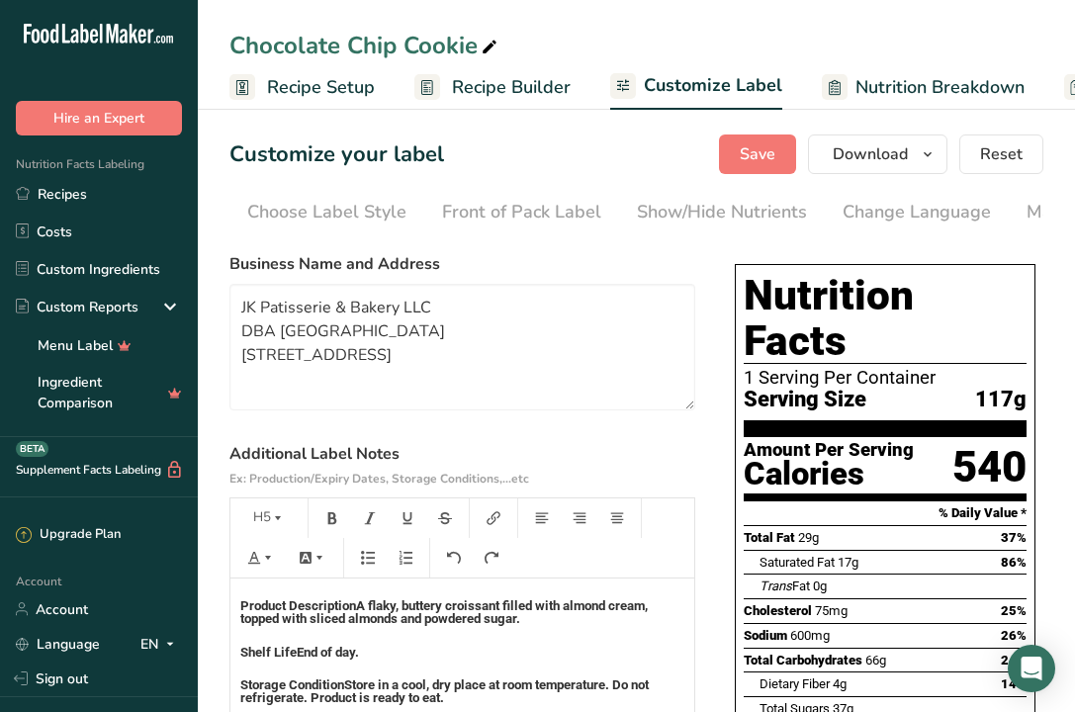
drag, startPoint x: 424, startPoint y: 639, endPoint x: 238, endPoint y: 630, distance: 186.2
click at [238, 630] on div "Product Description A flaky, buttery croissant filled with almond cream, topped…" at bounding box center [462, 717] width 464 height 277
click at [240, 612] on span "Product Description" at bounding box center [298, 605] width 116 height 15
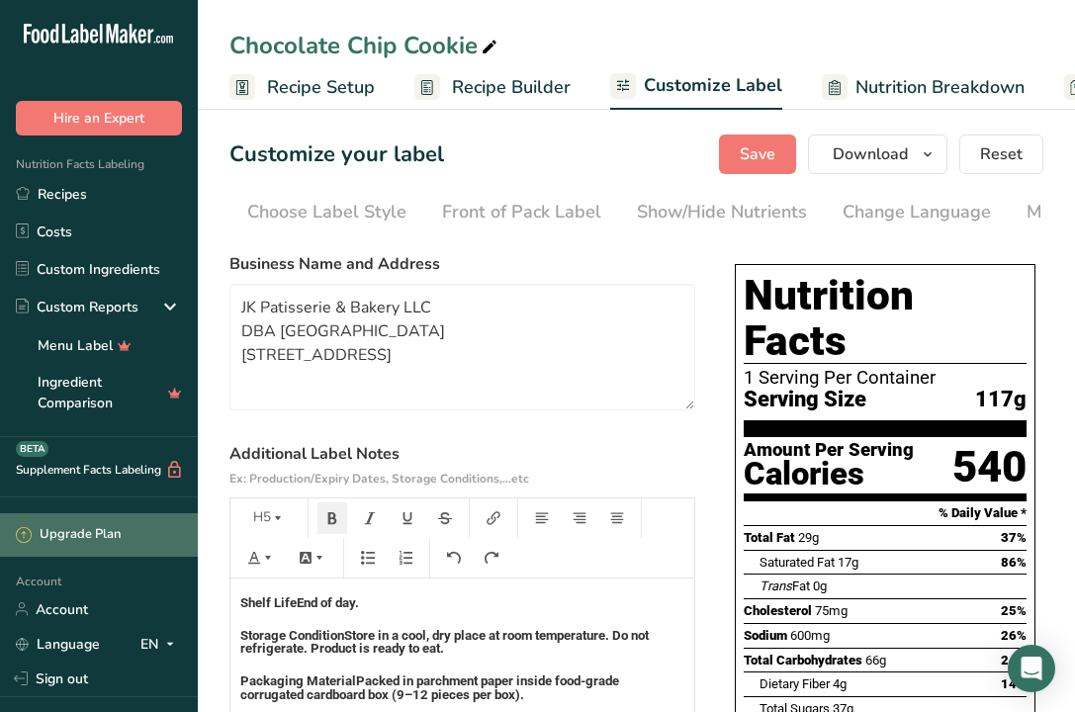
scroll to position [78, 0]
click at [307, 605] on h5 "Shelf Life End of day." at bounding box center [462, 602] width 444 height 13
drag, startPoint x: 307, startPoint y: 605, endPoint x: 229, endPoint y: 605, distance: 77.1
click at [230, 605] on div "Product Description A classic cookie with crisp edges and a chewy center, loade…" at bounding box center [462, 667] width 464 height 277
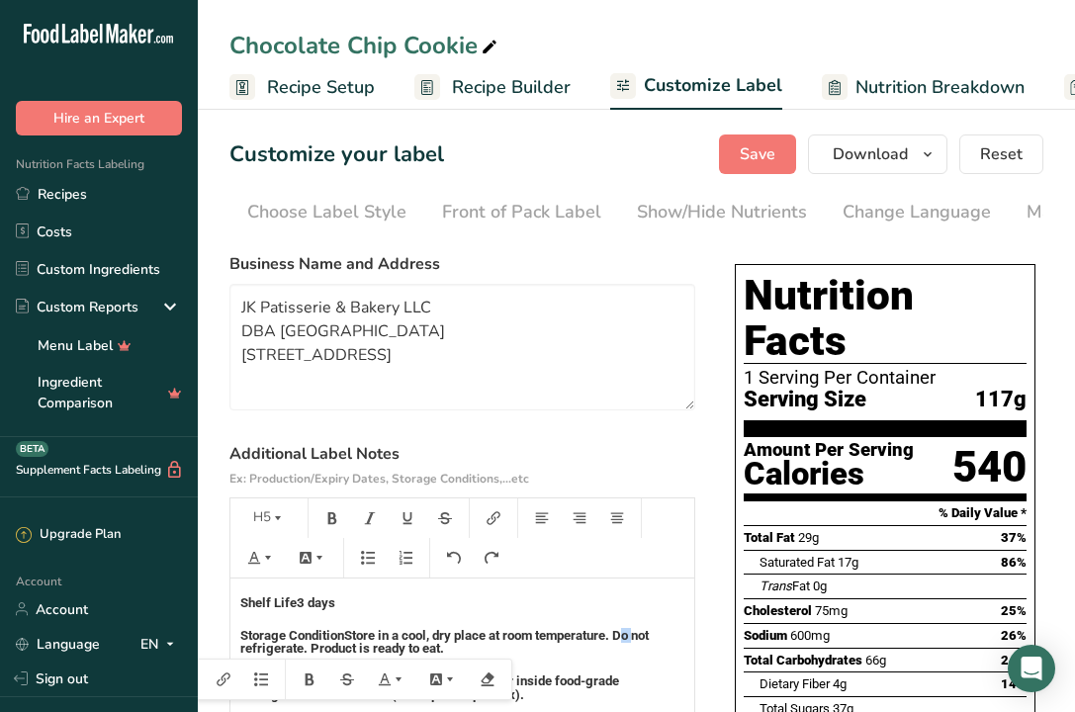
drag, startPoint x: 519, startPoint y: 652, endPoint x: 531, endPoint y: 651, distance: 11.9
click at [531, 651] on span "Store in a cool, dry place at room temperature. Do not refrigerate. Product is …" at bounding box center [445, 642] width 411 height 28
drag, startPoint x: 394, startPoint y: 676, endPoint x: 296, endPoint y: 662, distance: 98.9
click at [296, 675] on h5 "Packaging Material Packed in parchment paper inside food-grade corrugated cardb…" at bounding box center [462, 688] width 444 height 27
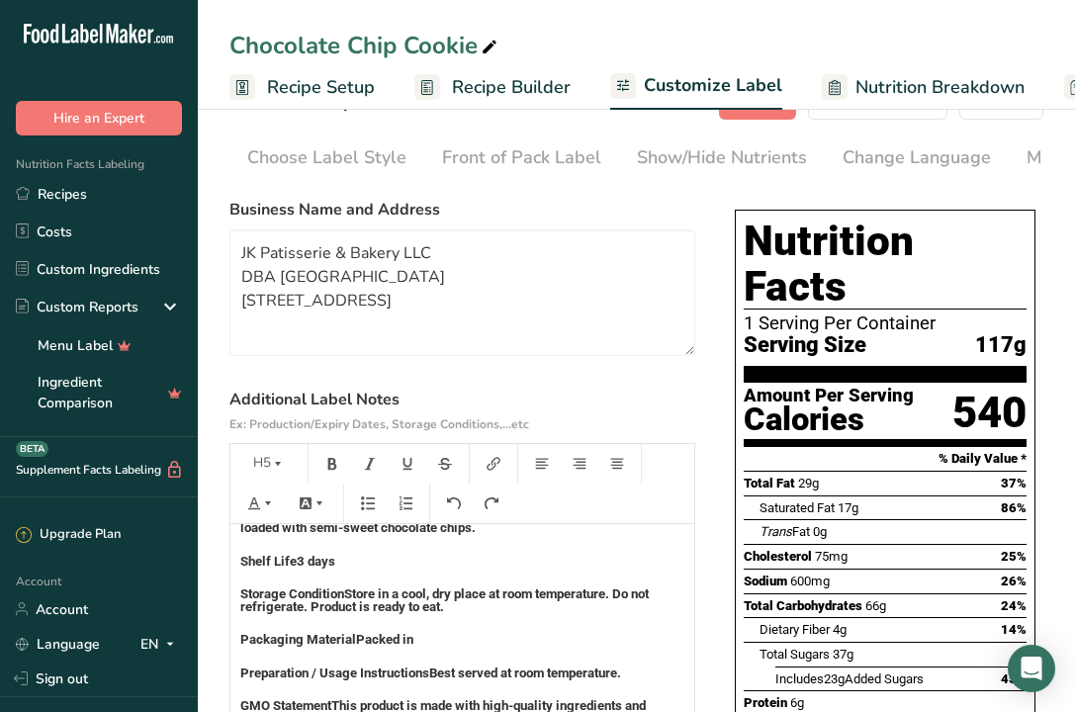
scroll to position [57, 0]
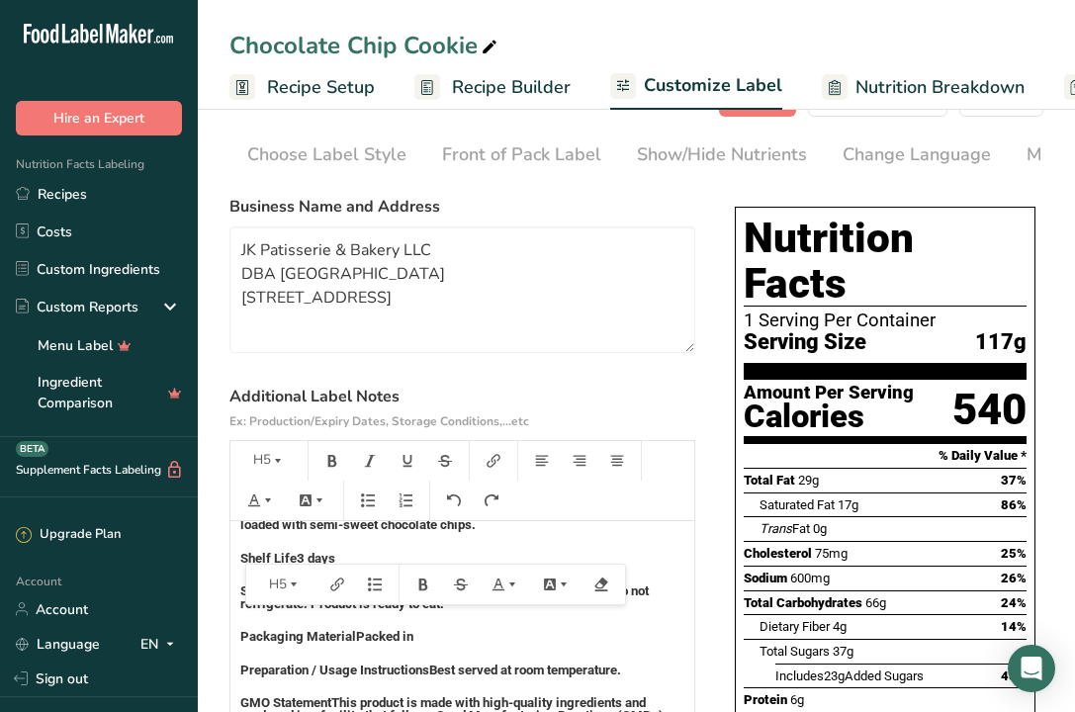
drag, startPoint x: 328, startPoint y: 572, endPoint x: 240, endPoint y: 561, distance: 88.7
click at [240, 585] on h5 "Storage Condition Store in a cool, dry place at room temperature. Do not refrig…" at bounding box center [462, 598] width 444 height 27
click at [569, 630] on h5 "Packaging Material Packed in" at bounding box center [462, 636] width 444 height 13
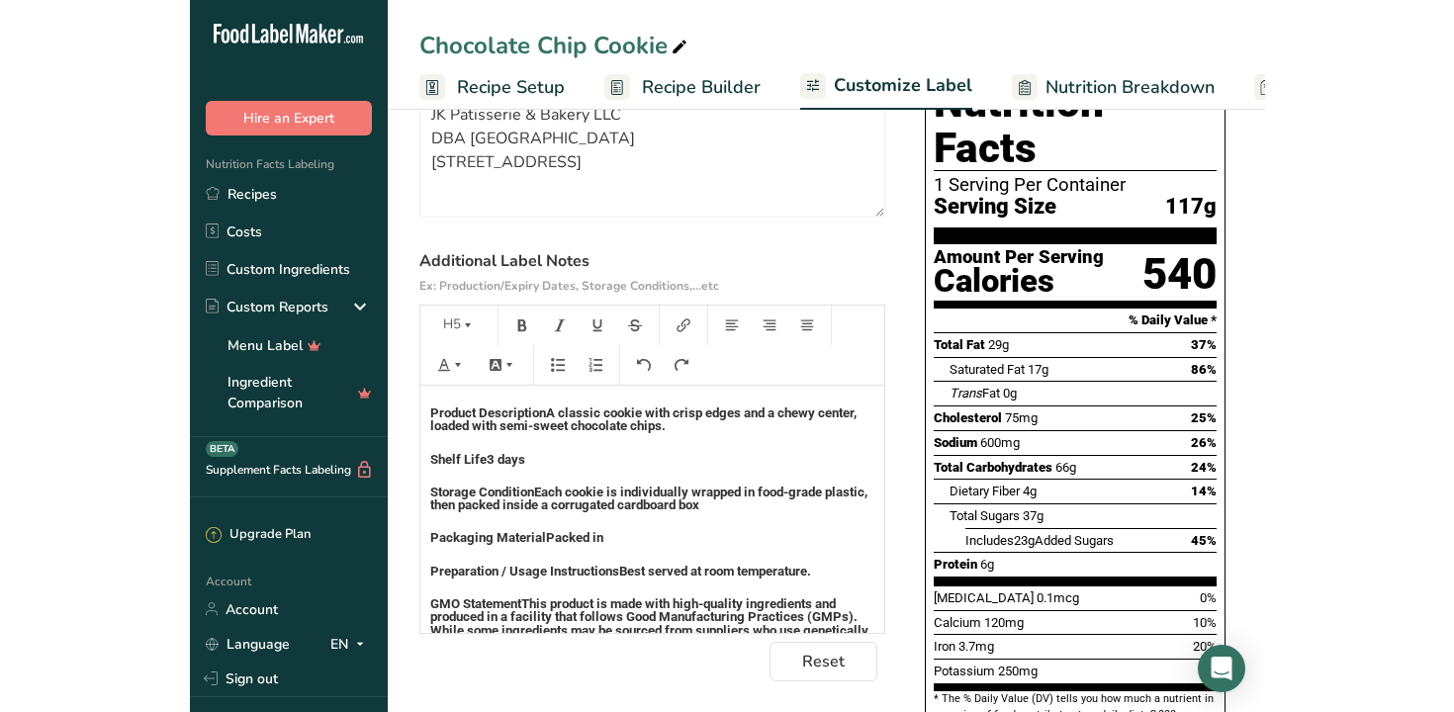
scroll to position [0, 0]
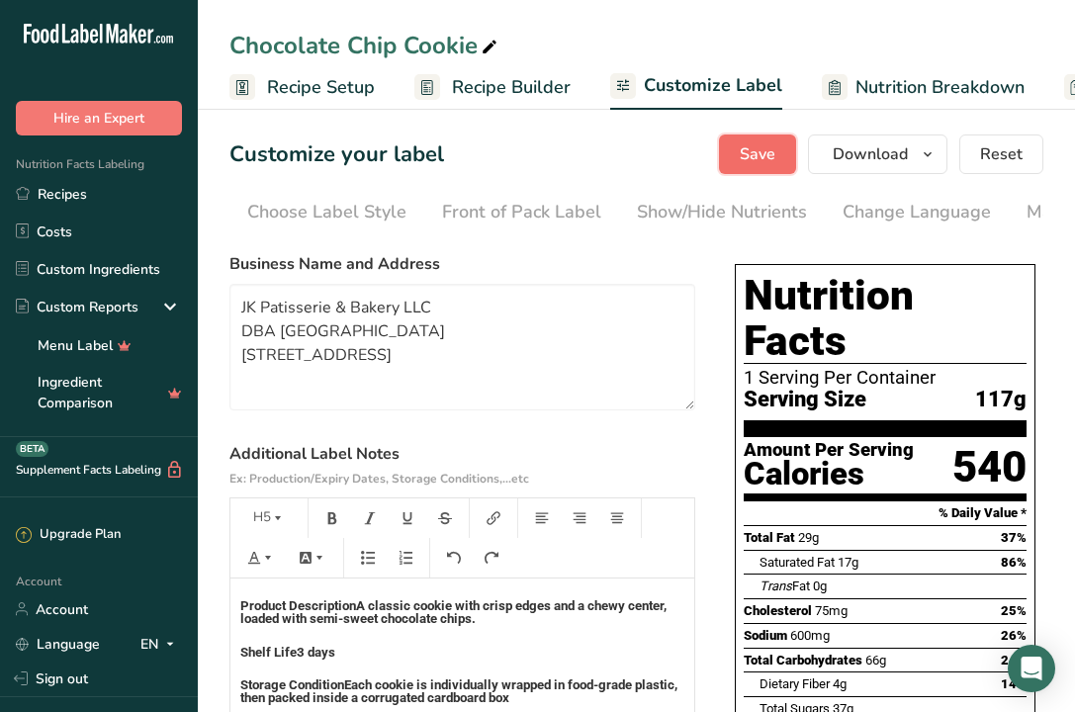
click at [752, 150] on span "Save" at bounding box center [758, 154] width 36 height 24
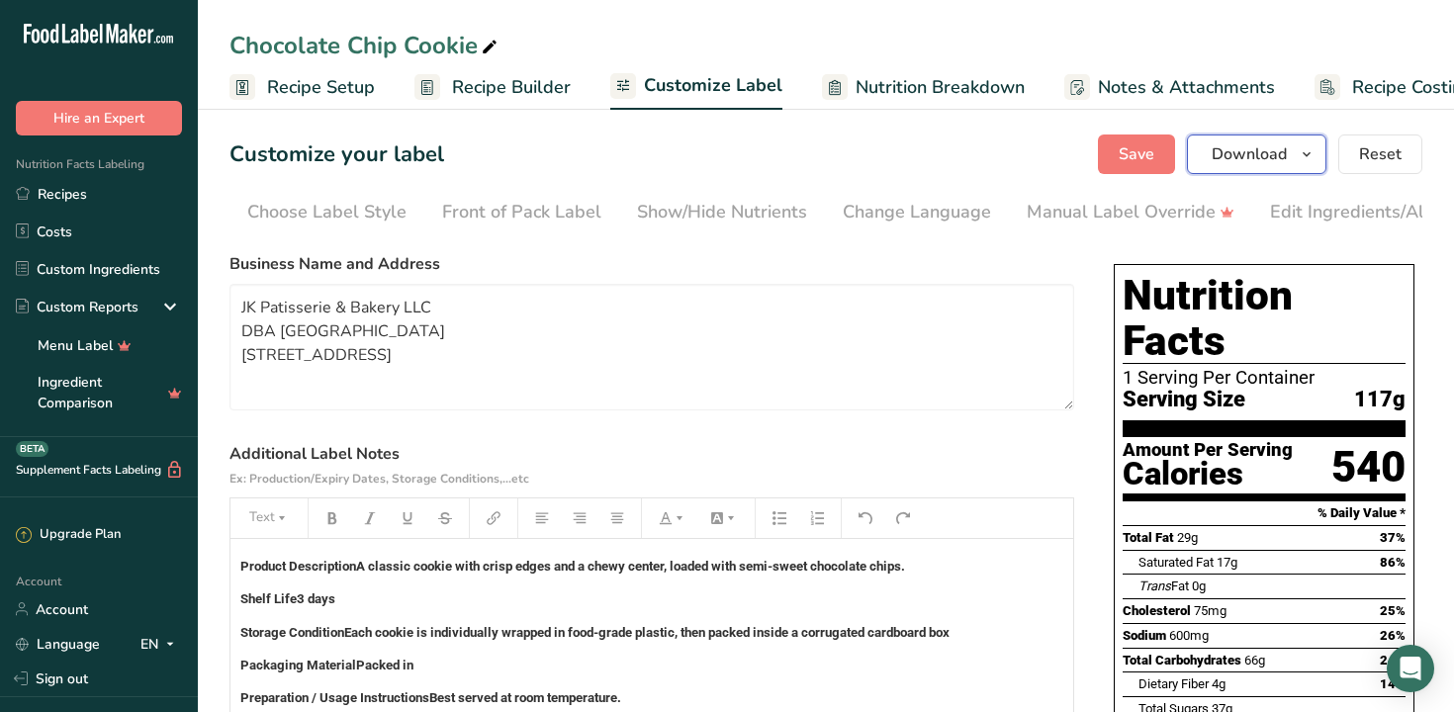
click at [880, 152] on button "Download" at bounding box center [1256, 155] width 139 height 40
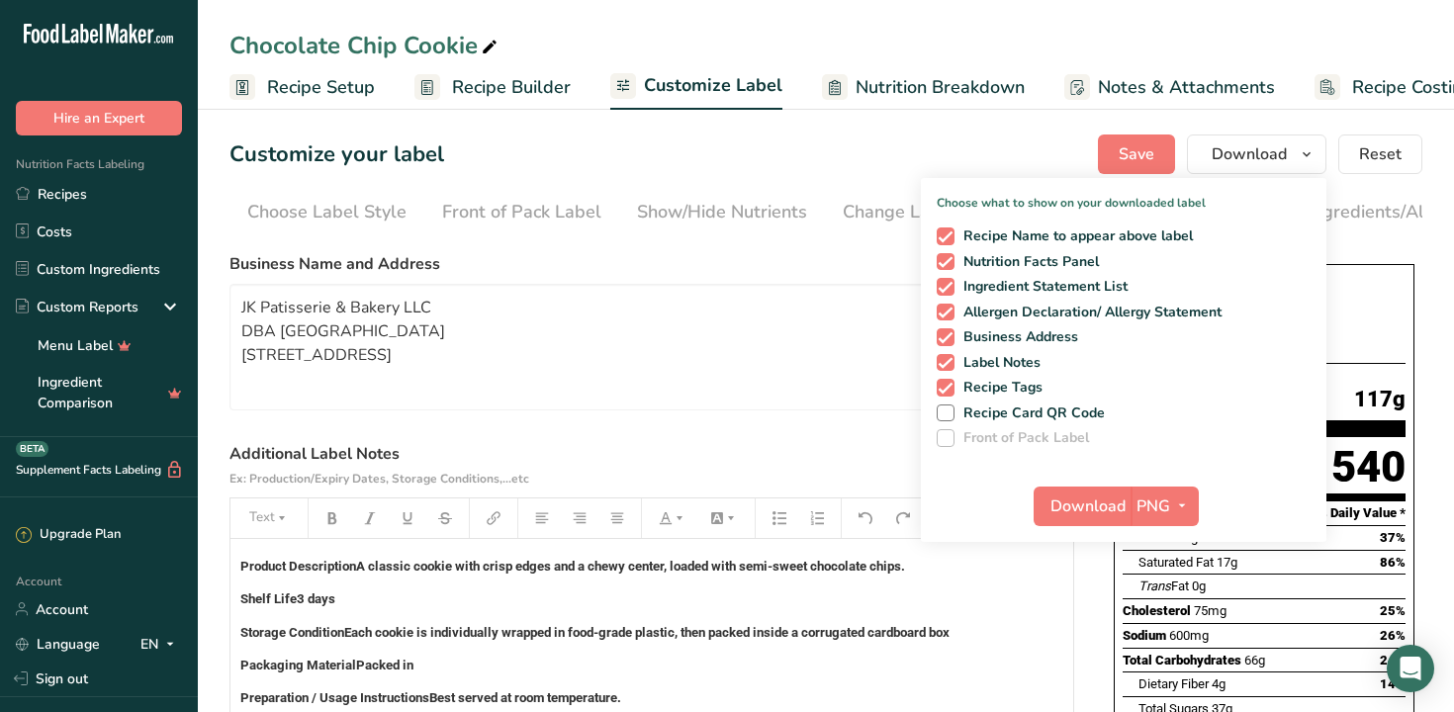
click at [880, 500] on div "Download PNG PNG BMP SVG PDF TXT" at bounding box center [1124, 510] width 406 height 63
click at [880, 506] on icon "button" at bounding box center [1182, 506] width 16 height 25
click at [880, 641] on link "PDF" at bounding box center [1166, 644] width 63 height 33
click at [880, 517] on span "Download" at bounding box center [1088, 507] width 75 height 24
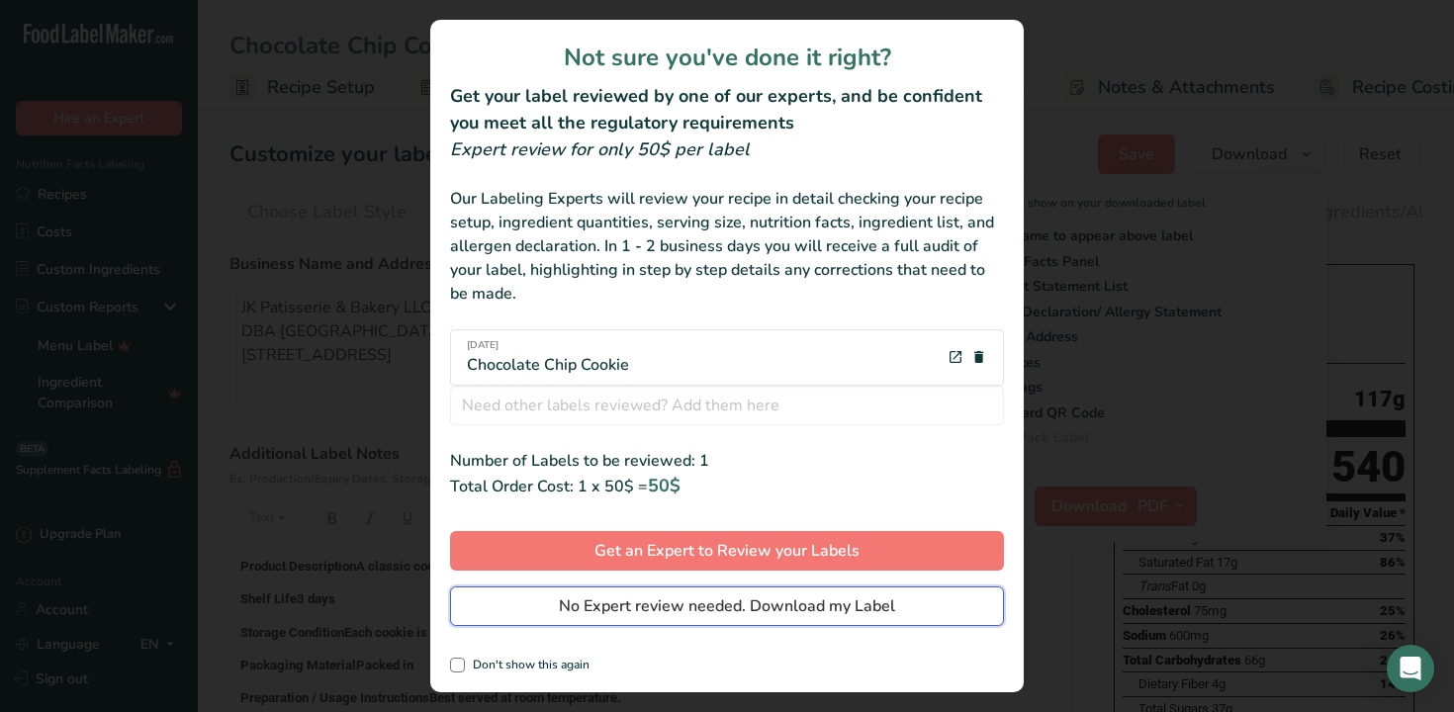
click at [546, 596] on button "No Expert review needed. Download my Label" at bounding box center [727, 607] width 554 height 40
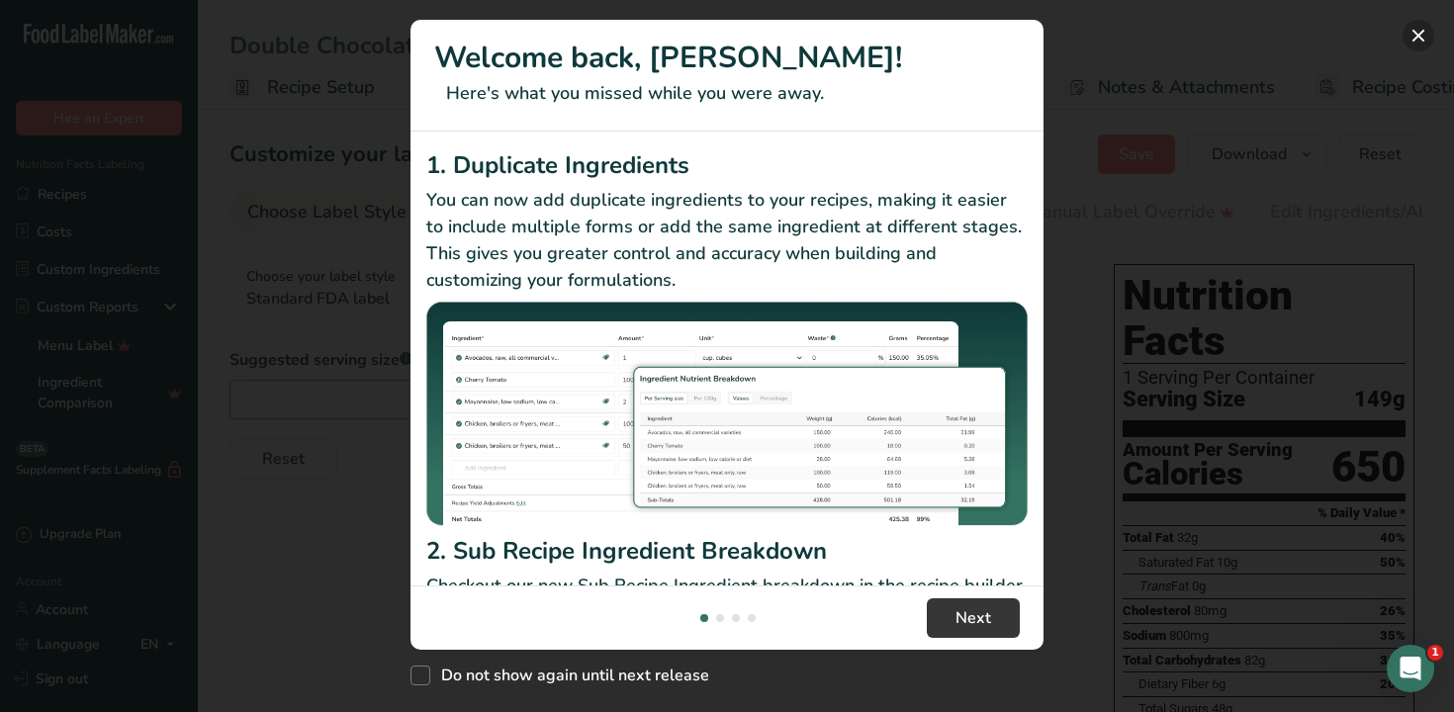
click at [1423, 29] on button "New Features" at bounding box center [1419, 36] width 32 height 32
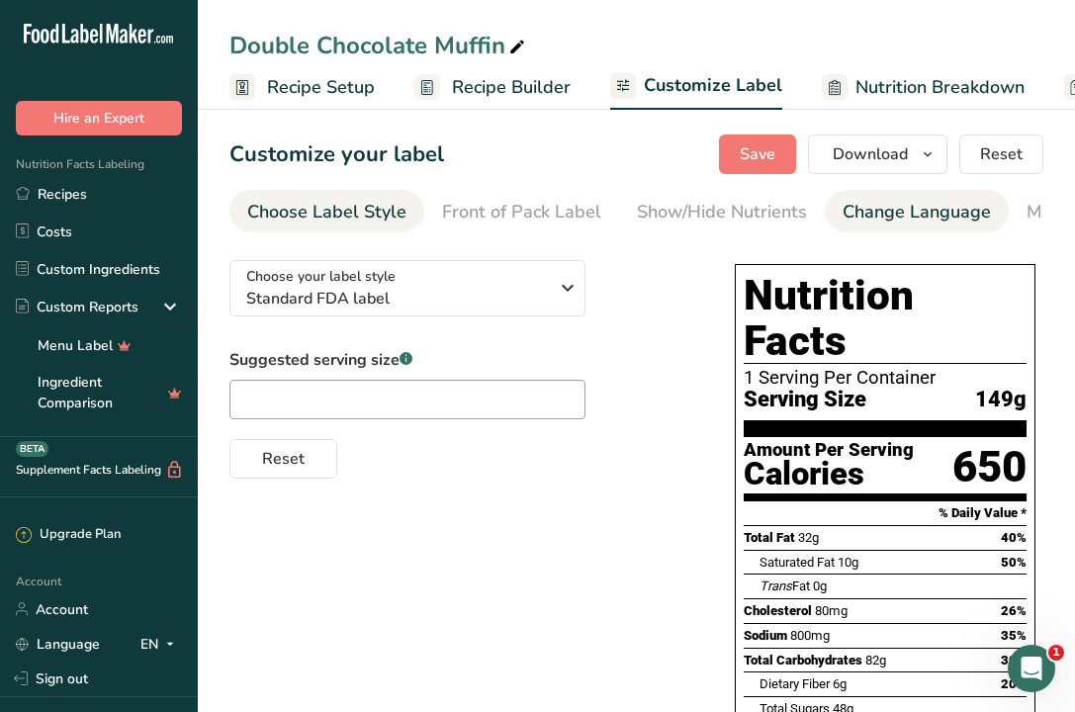
scroll to position [0, 647]
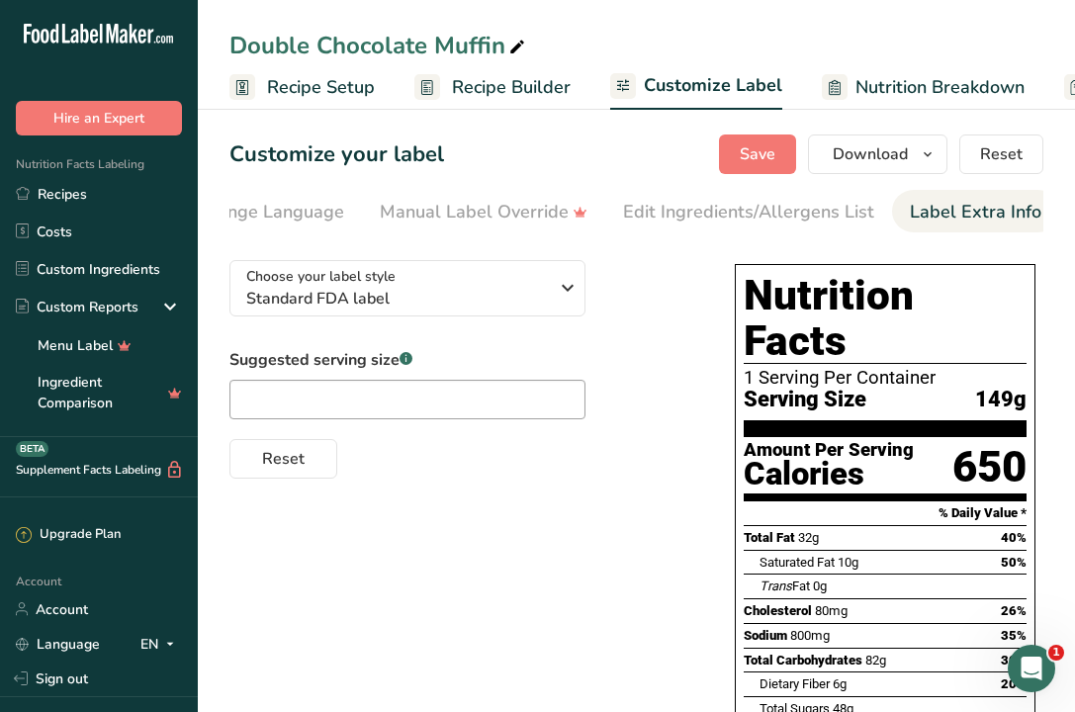
click at [982, 211] on div "Label Extra Info" at bounding box center [976, 212] width 132 height 27
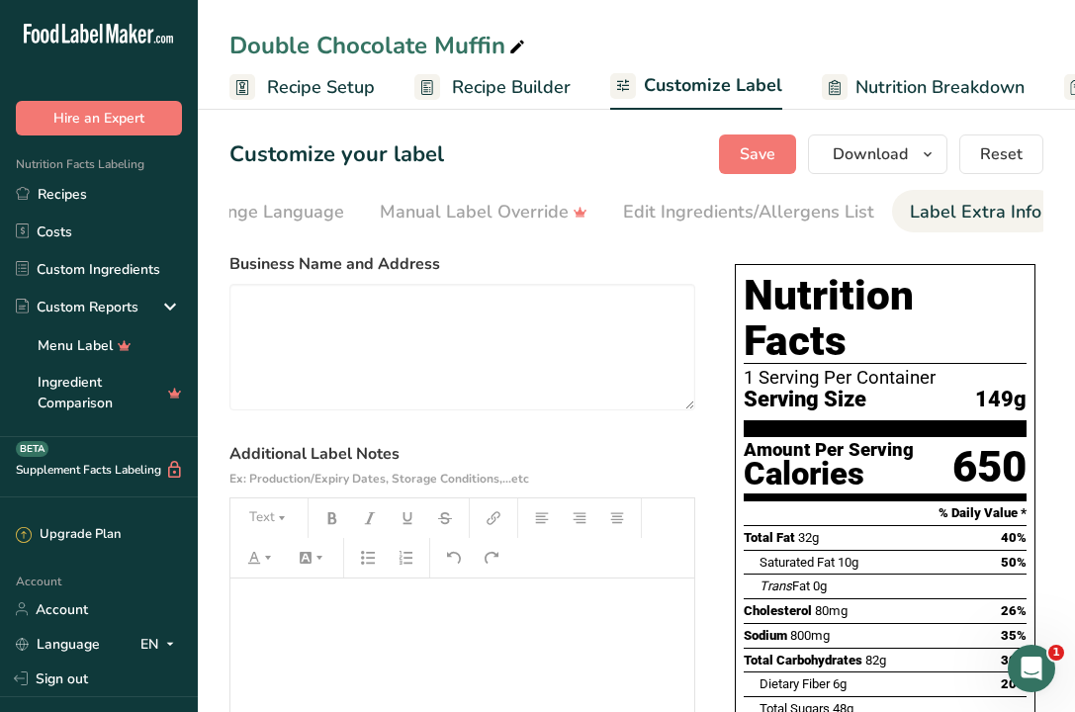
click at [327, 609] on p "﻿" at bounding box center [462, 606] width 444 height 24
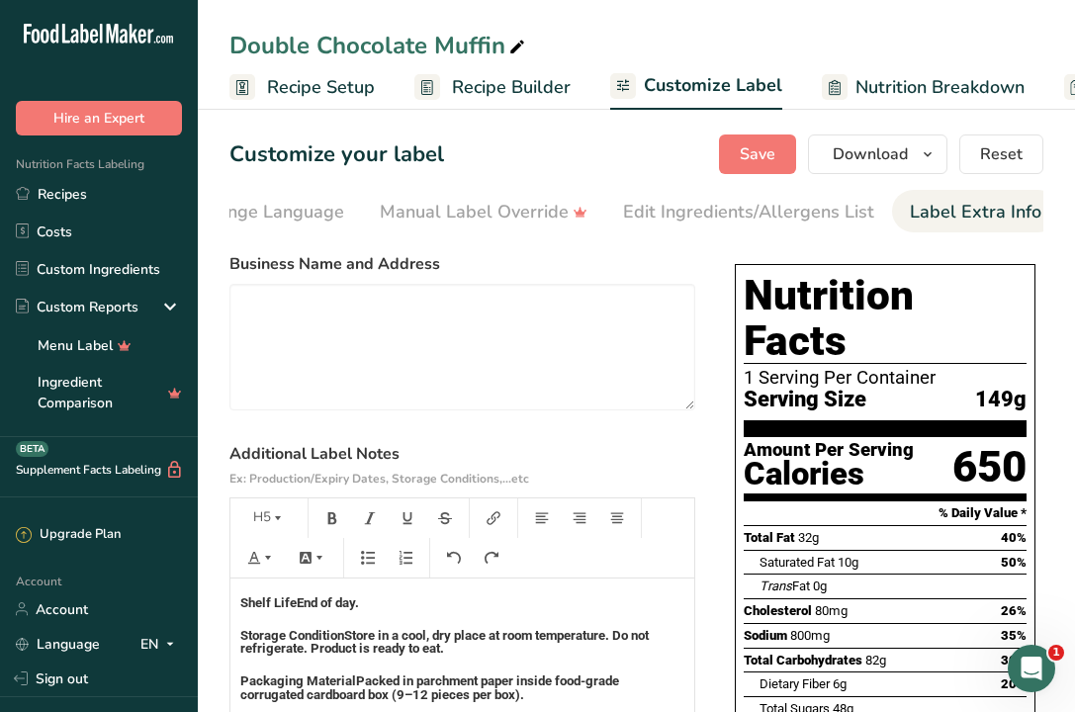
scroll to position [110, 0]
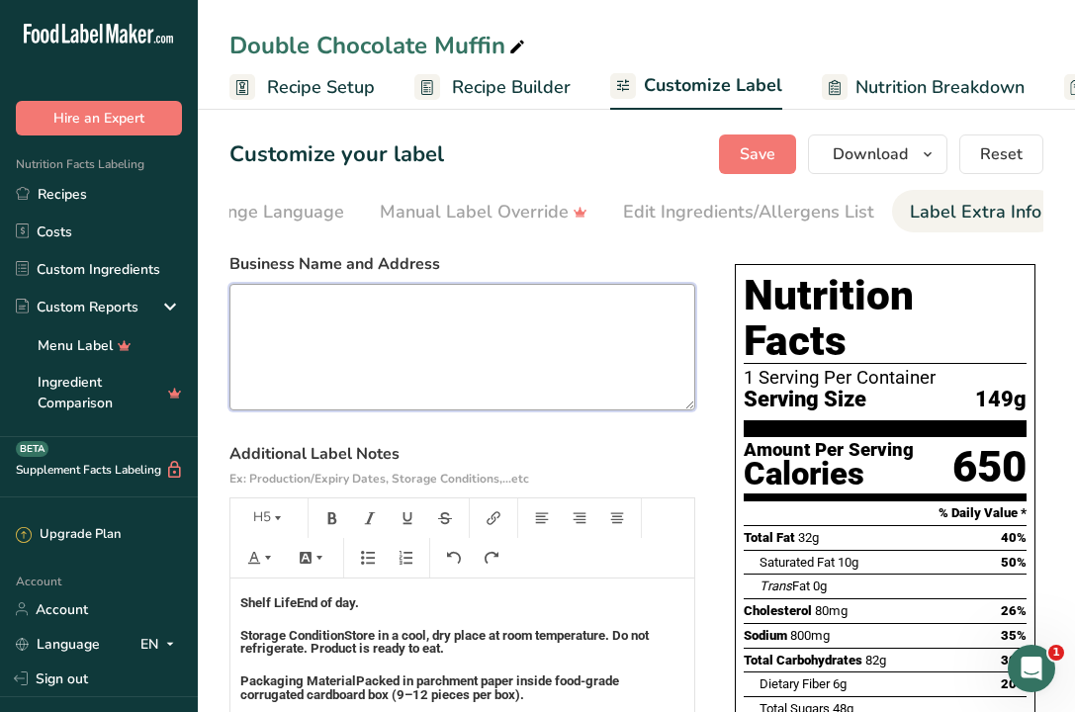
click at [317, 314] on textarea at bounding box center [462, 347] width 466 height 127
paste textarea "JK Patisserie & Bakery LLC DBA [GEOGRAPHIC_DATA] [STREET_ADDRESS]"
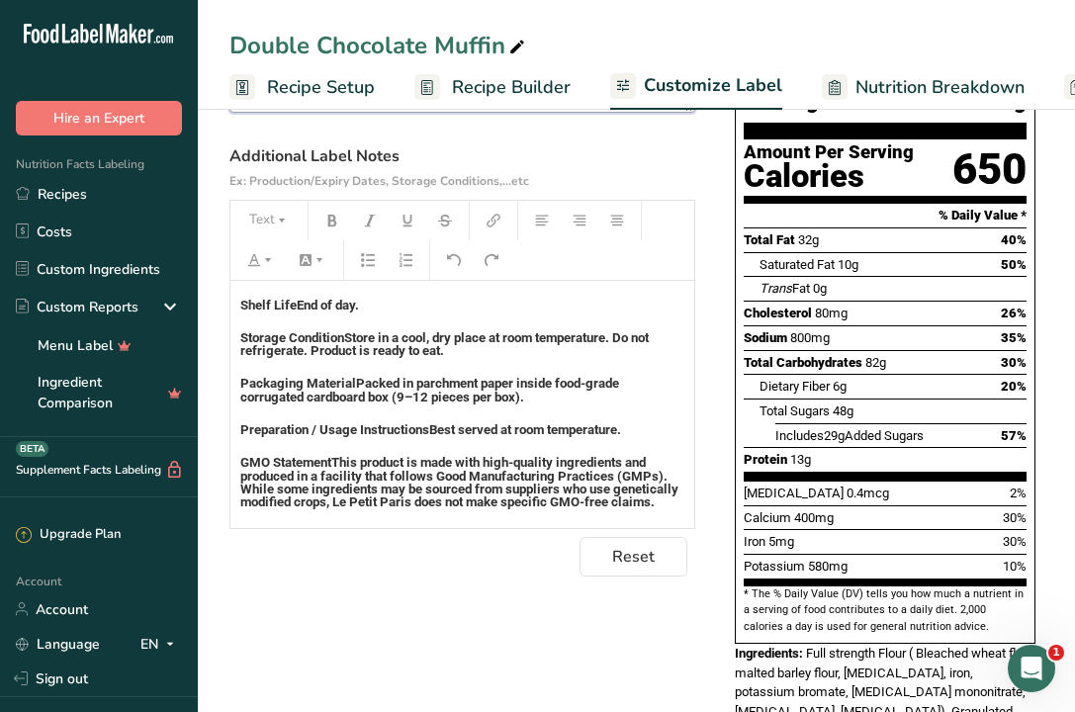
scroll to position [0, 0]
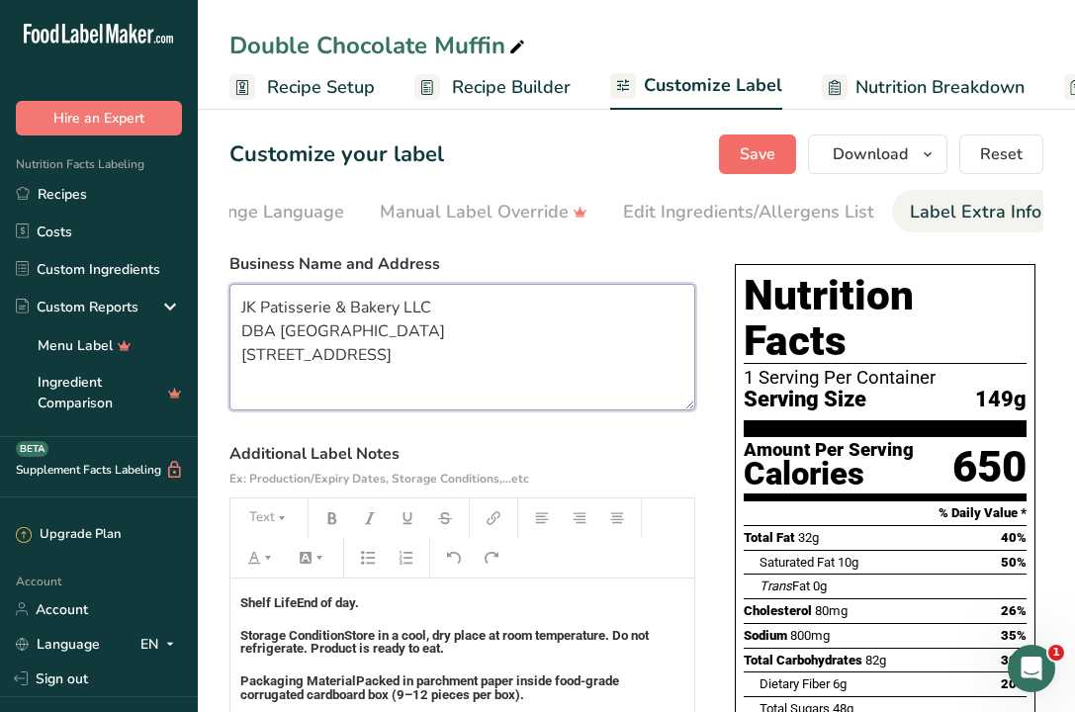
type textarea "JK Patisserie & Bakery LLC DBA [GEOGRAPHIC_DATA] [STREET_ADDRESS]"
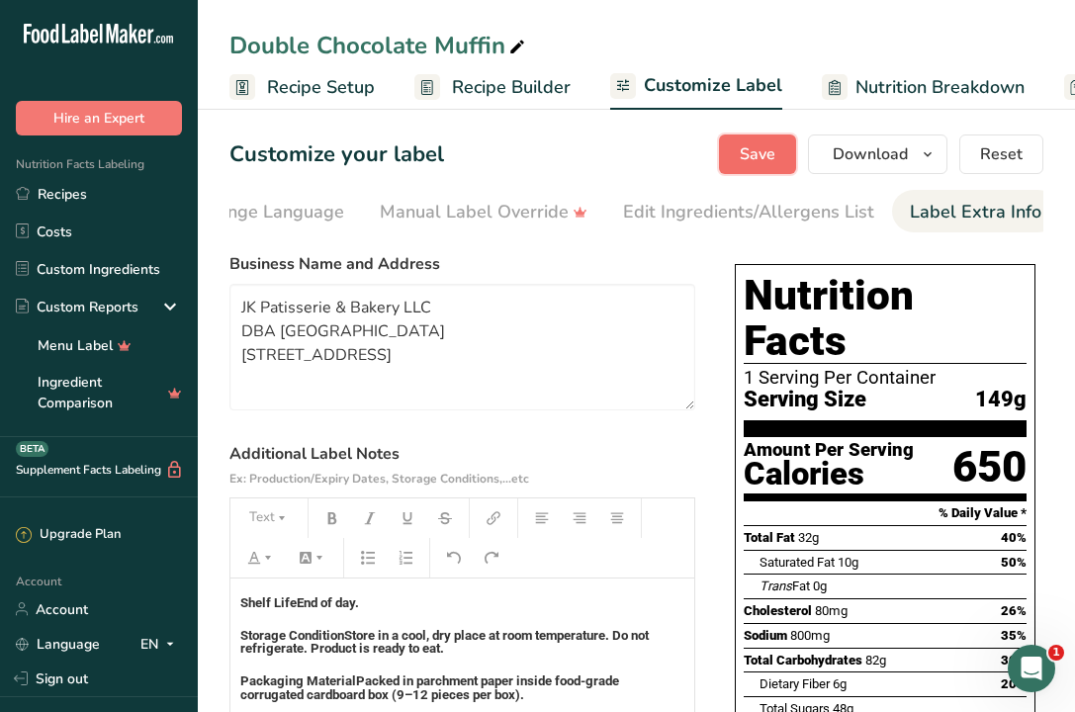
click at [761, 161] on span "Save" at bounding box center [758, 154] width 36 height 24
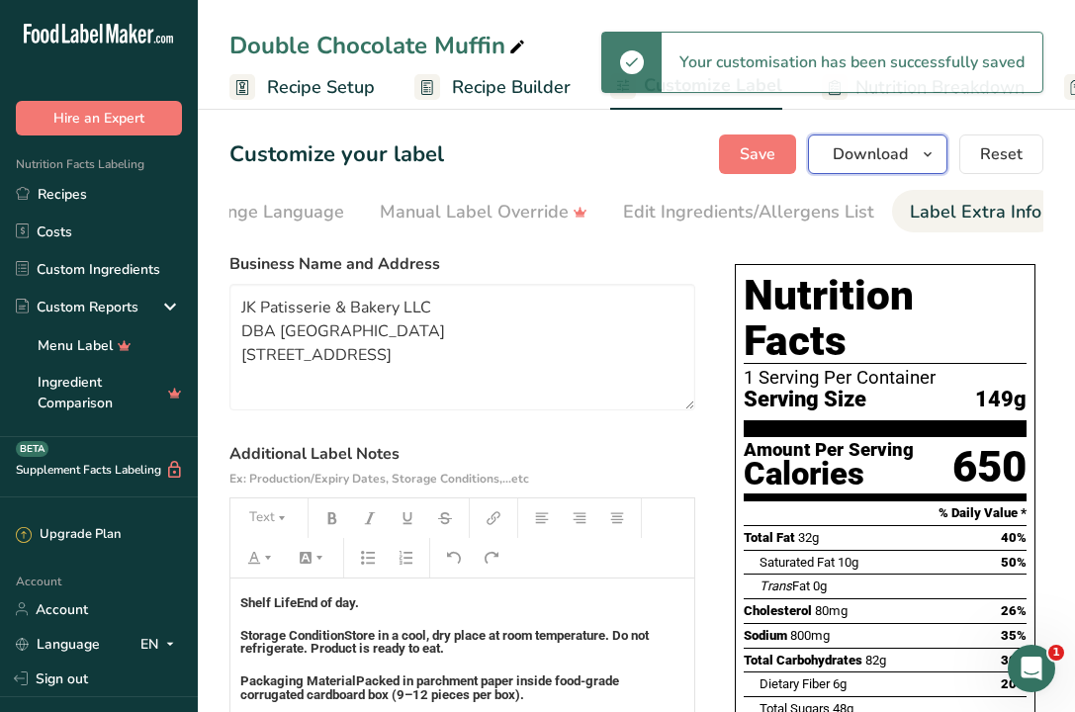
click at [882, 161] on span "Download" at bounding box center [870, 154] width 75 height 24
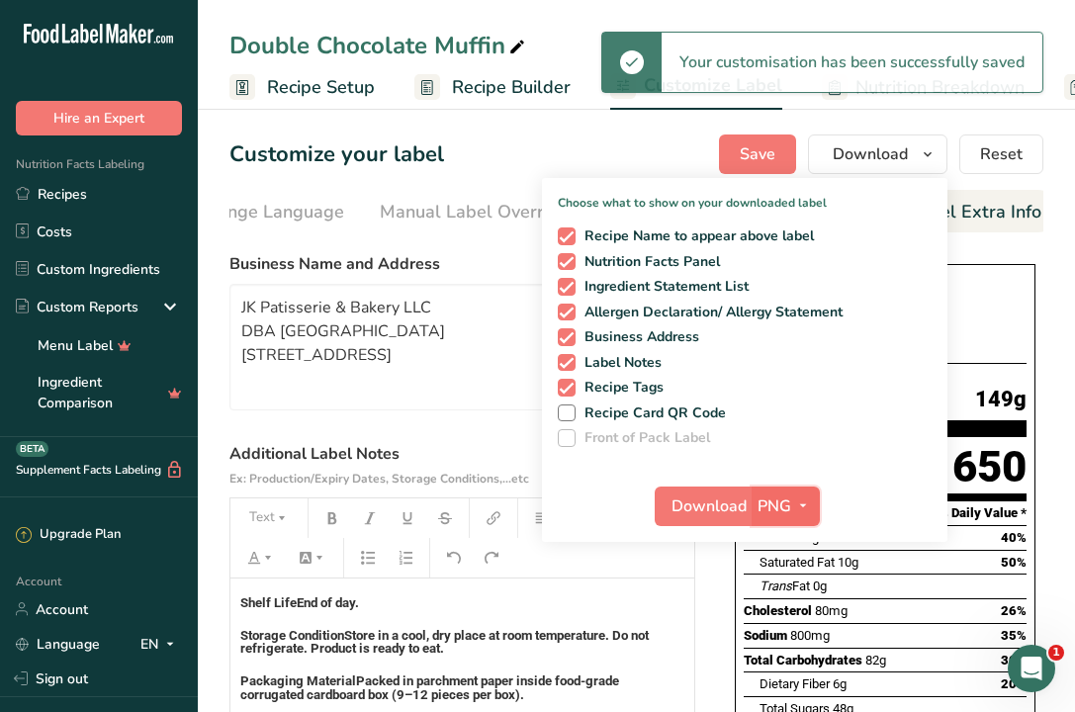
click at [795, 504] on icon "button" at bounding box center [803, 506] width 16 height 25
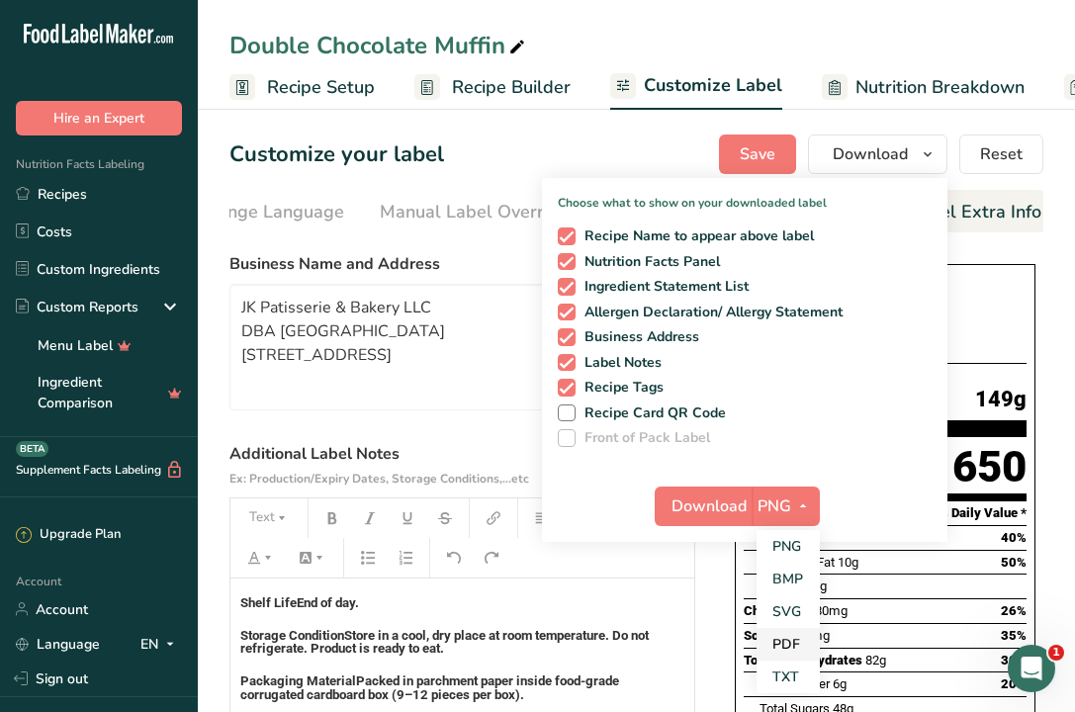
click at [791, 635] on link "PDF" at bounding box center [788, 644] width 63 height 33
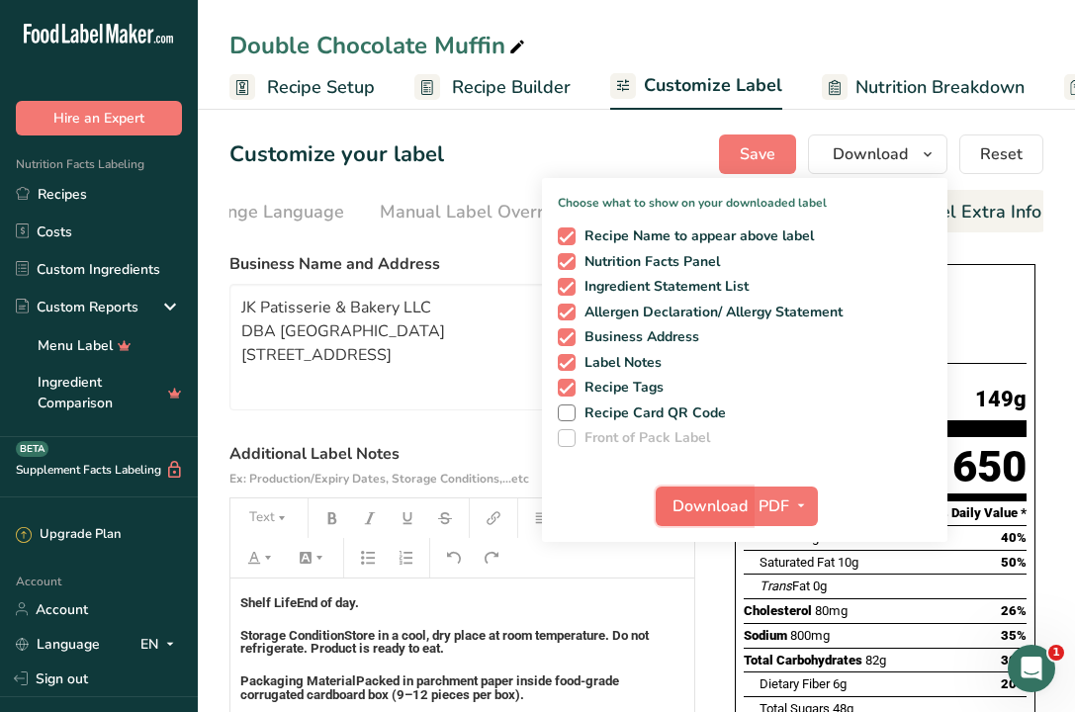
click at [690, 503] on span "Download" at bounding box center [710, 507] width 75 height 24
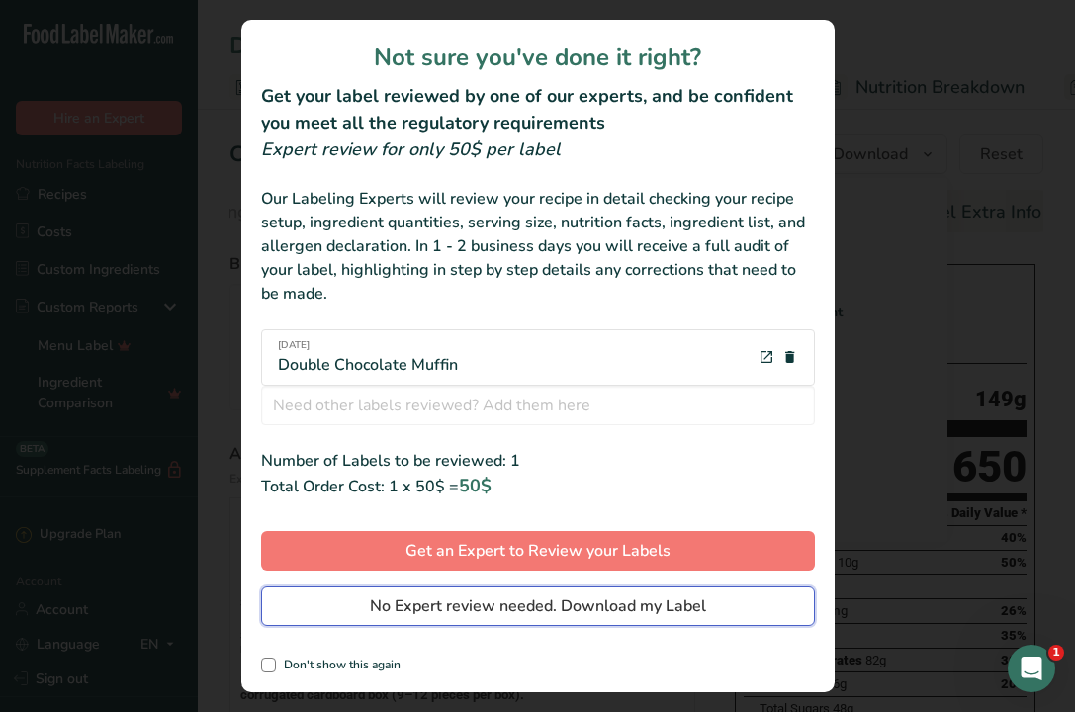
click at [403, 615] on span "No Expert review needed. Download my Label" at bounding box center [538, 606] width 336 height 24
